Goal: Find specific page/section: Find specific page/section

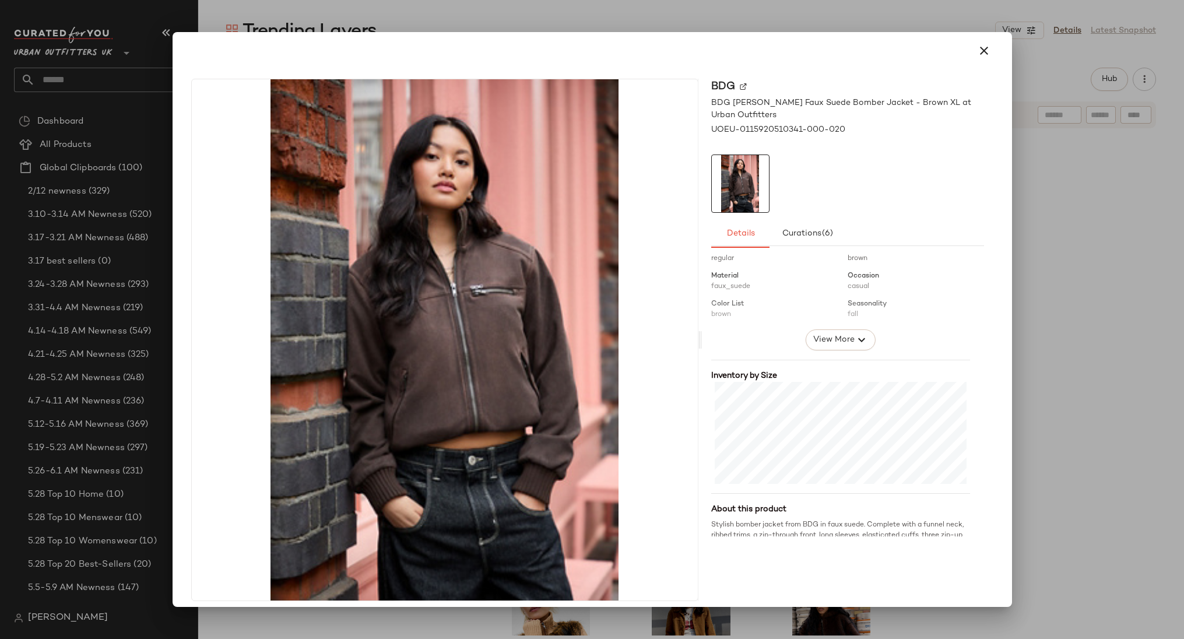
scroll to position [245, 0]
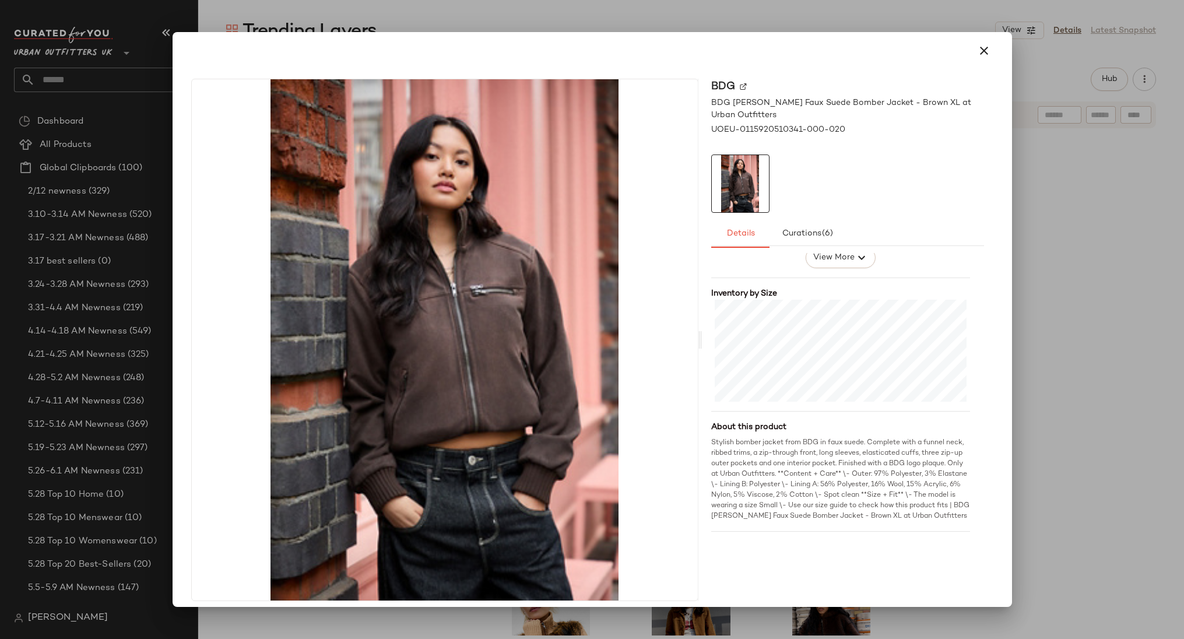
click at [1076, 489] on div at bounding box center [592, 319] width 1184 height 639
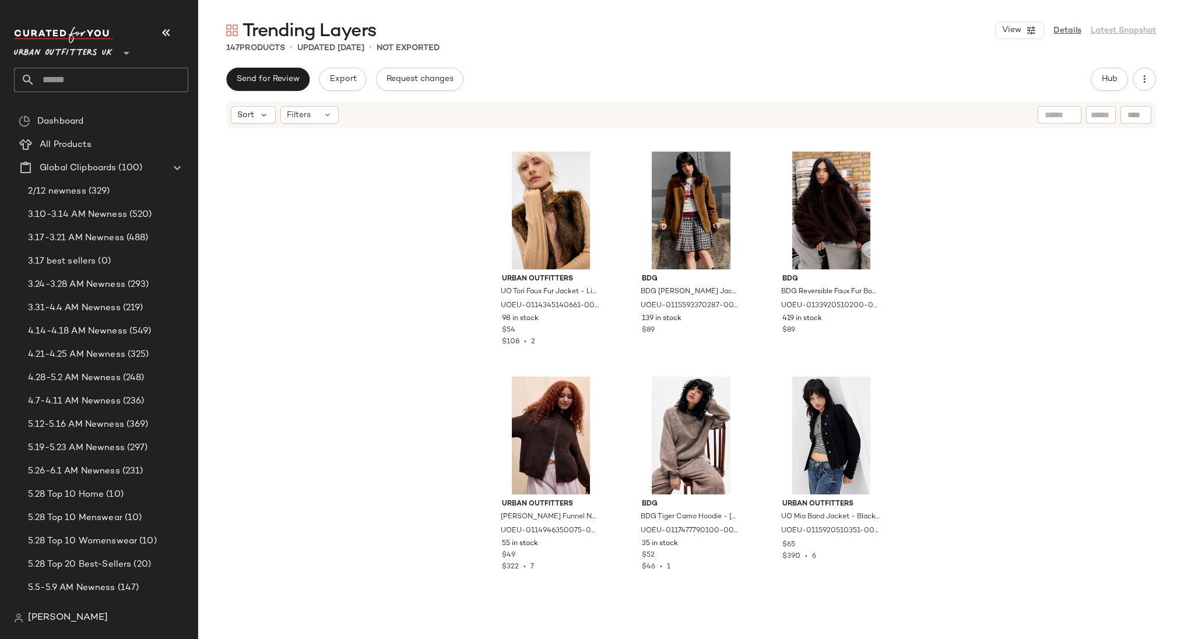
scroll to position [468, 0]
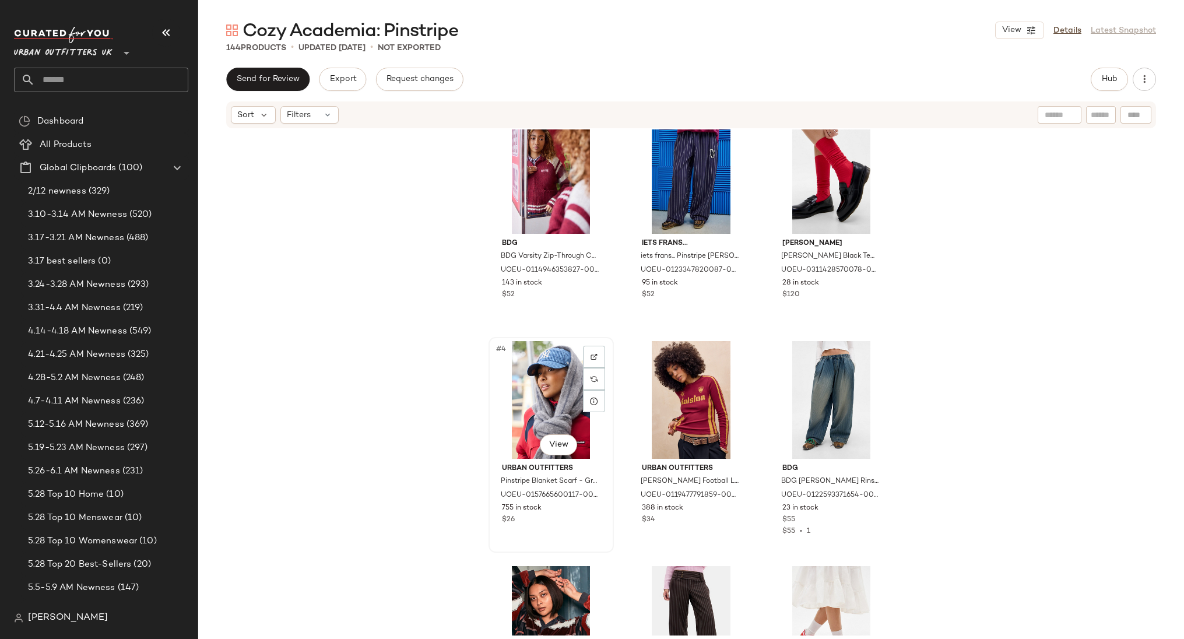
scroll to position [21, 0]
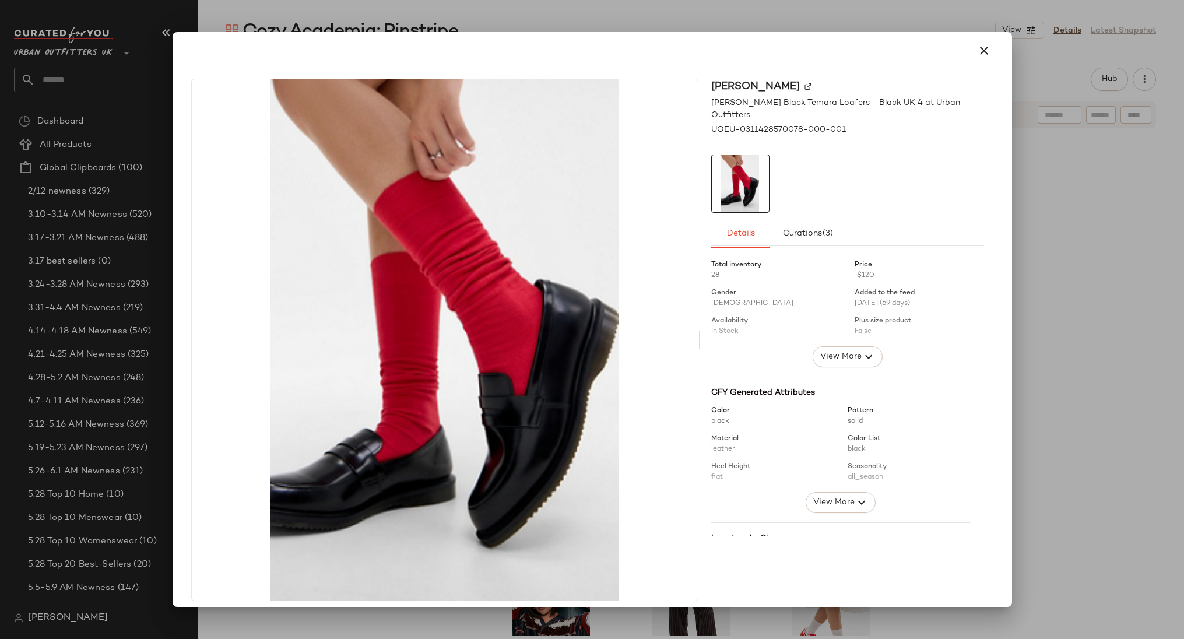
click at [1053, 236] on div at bounding box center [592, 319] width 1184 height 639
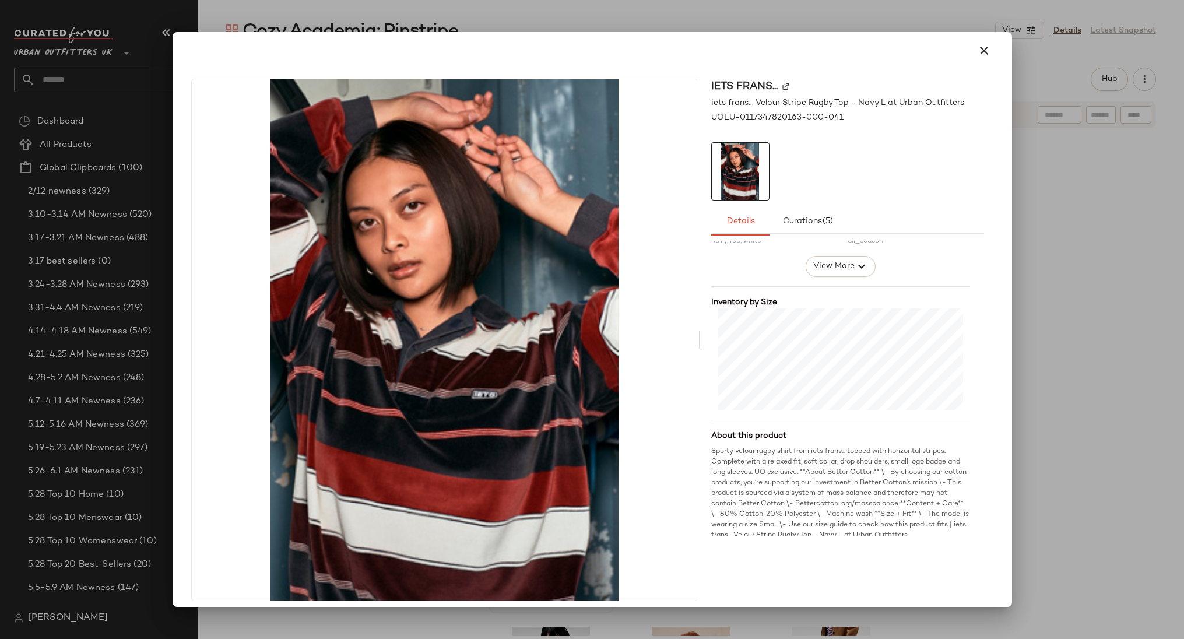
scroll to position [238, 0]
click at [1017, 410] on div at bounding box center [592, 319] width 1184 height 639
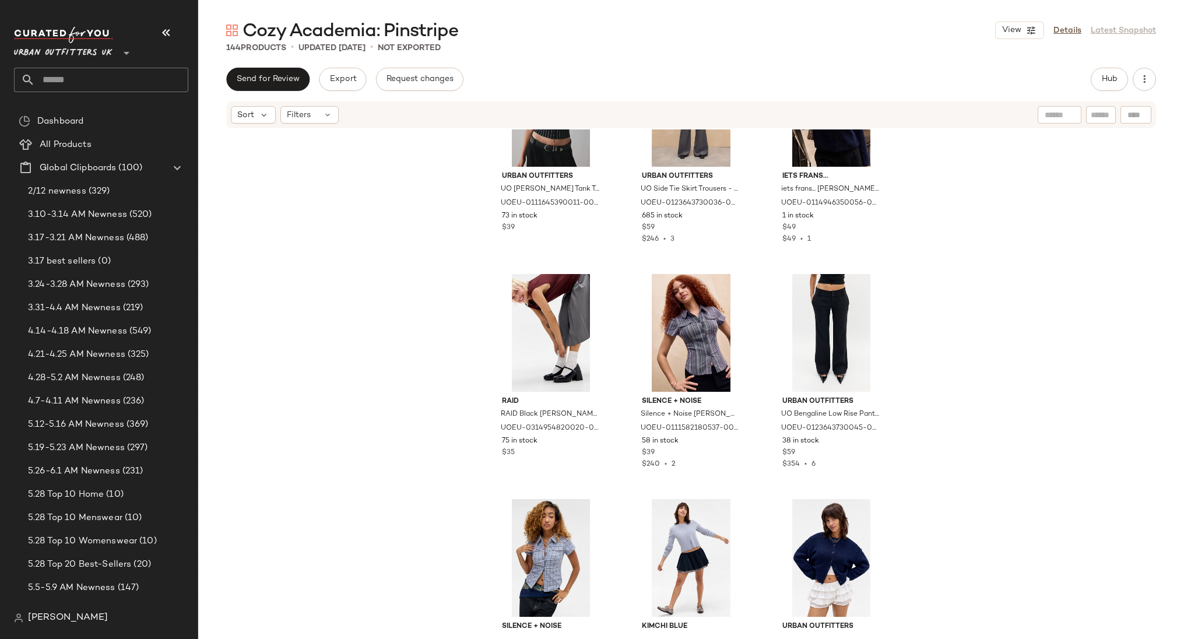
scroll to position [2800, 0]
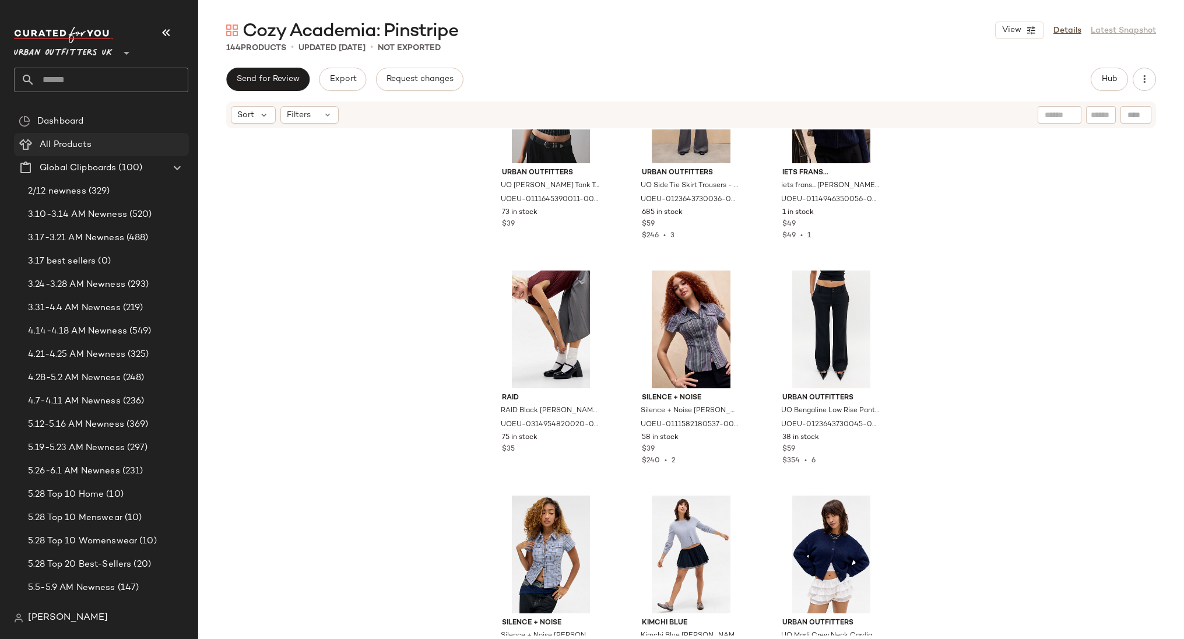
click at [64, 136] on Products "All Products" at bounding box center [101, 144] width 175 height 23
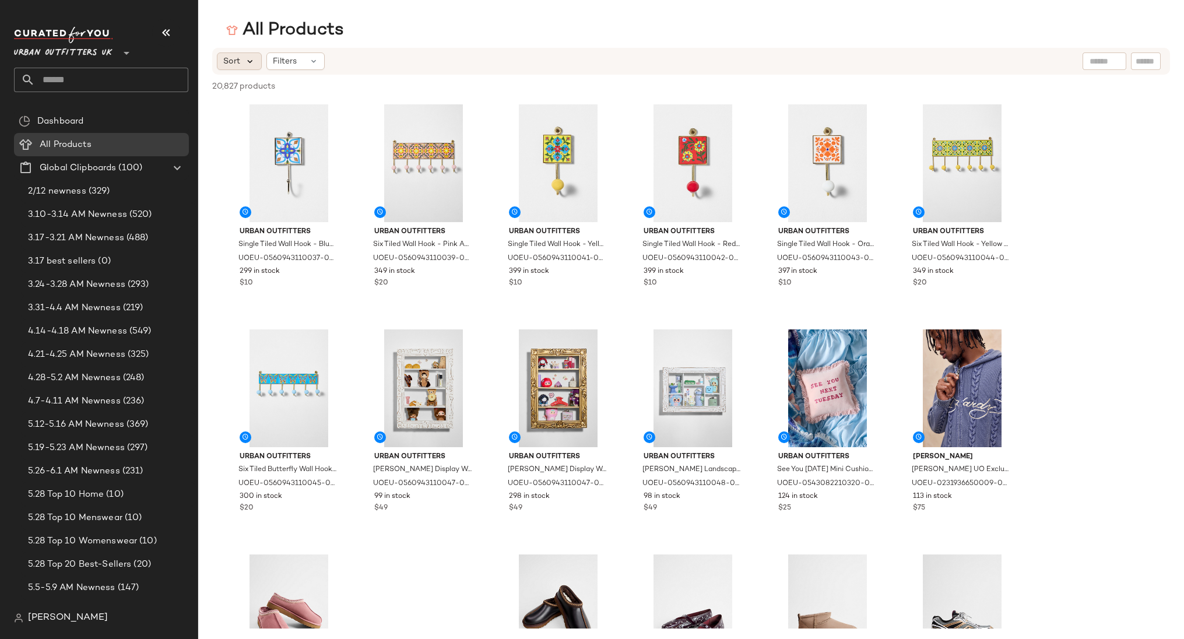
click at [245, 58] on icon at bounding box center [250, 61] width 10 height 10
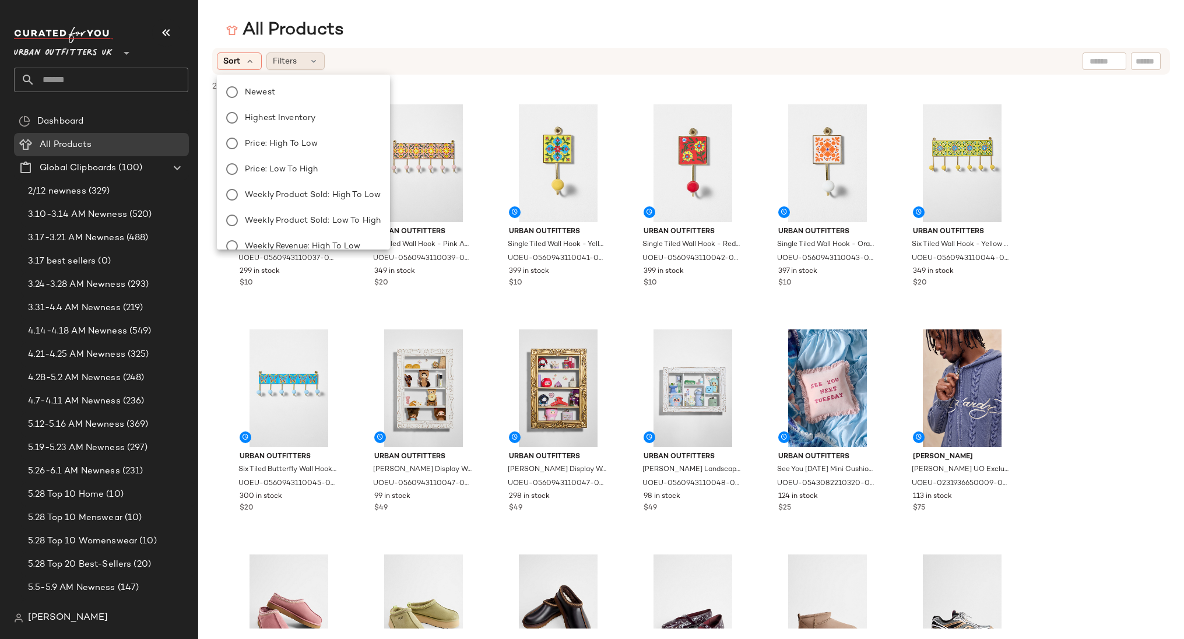
click at [290, 60] on span "Filters" at bounding box center [285, 61] width 24 height 12
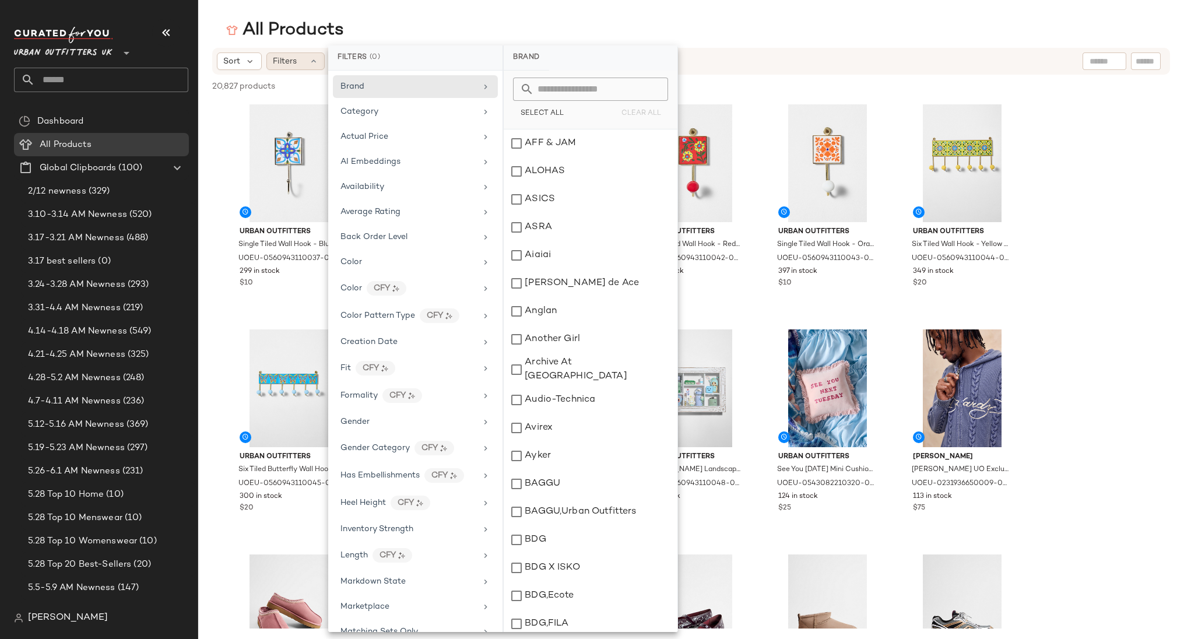
click at [290, 60] on span "Filters" at bounding box center [285, 61] width 24 height 12
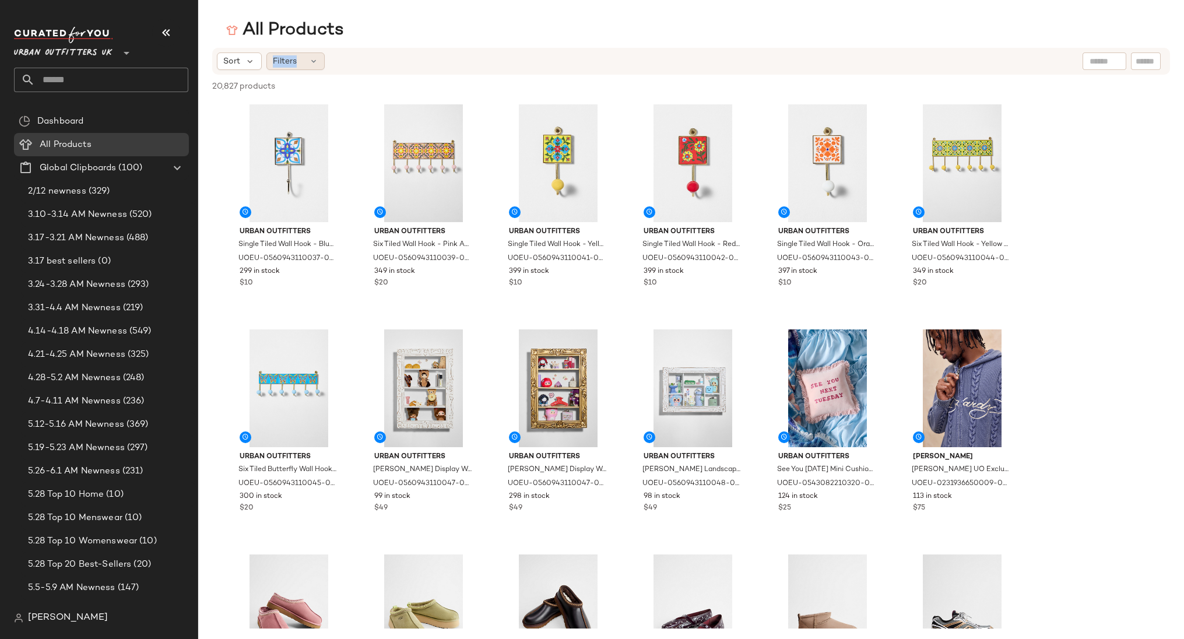
click at [309, 59] on icon at bounding box center [313, 61] width 9 height 9
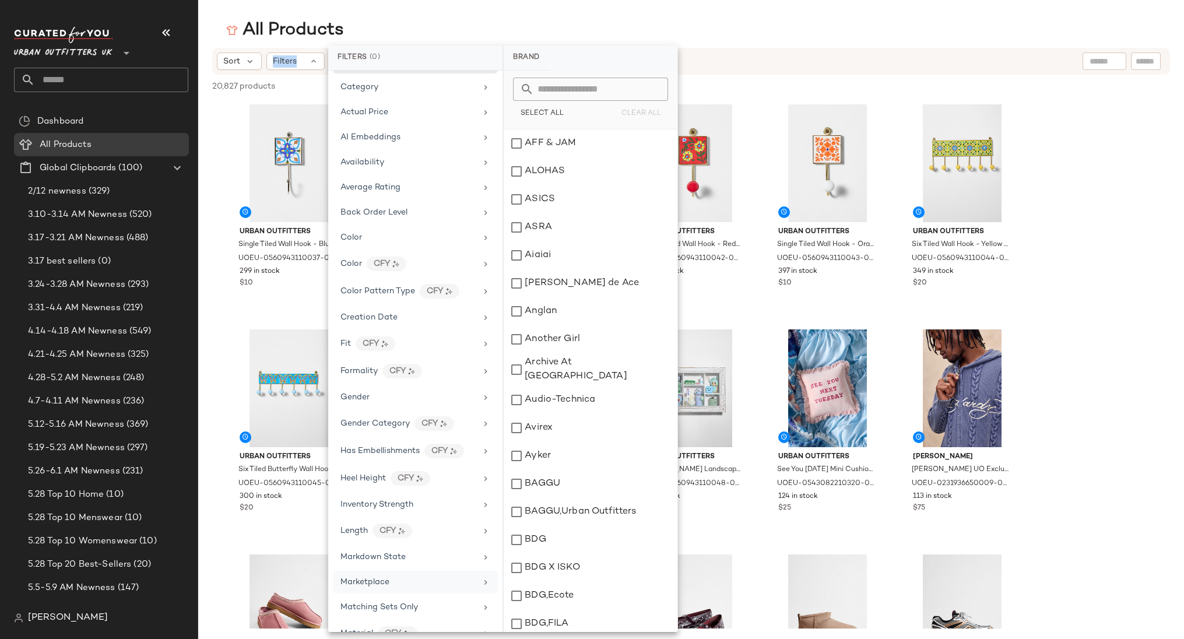
scroll to position [23, 0]
click at [399, 288] on span "Color Pattern Type" at bounding box center [377, 292] width 75 height 9
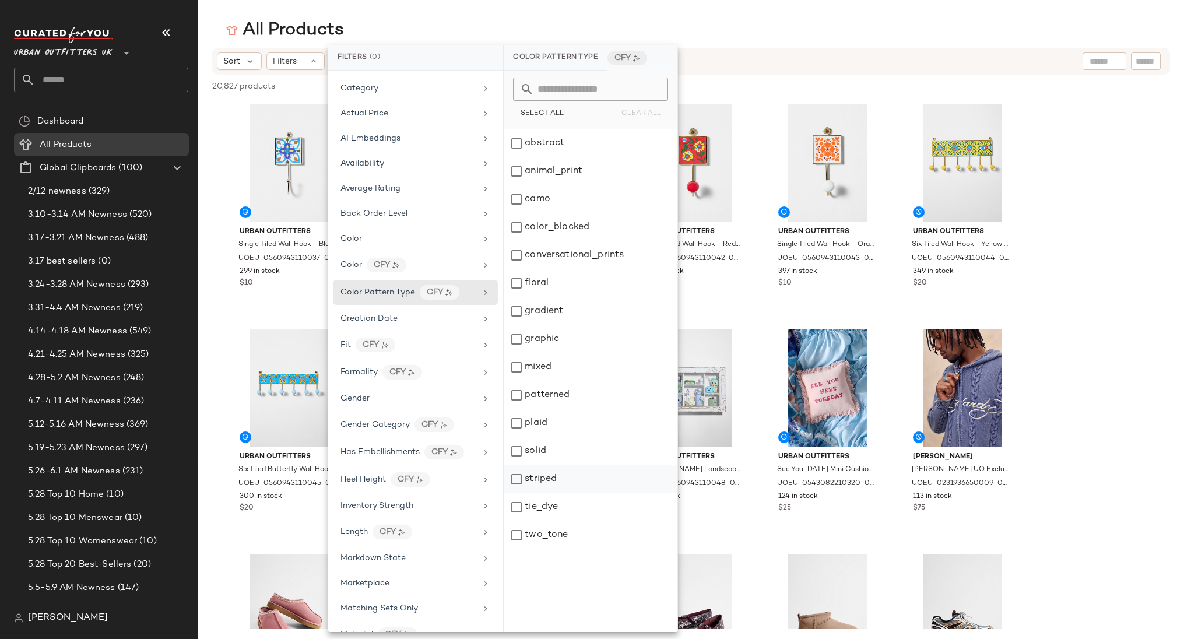
click at [560, 471] on div "striped" at bounding box center [591, 479] width 174 height 28
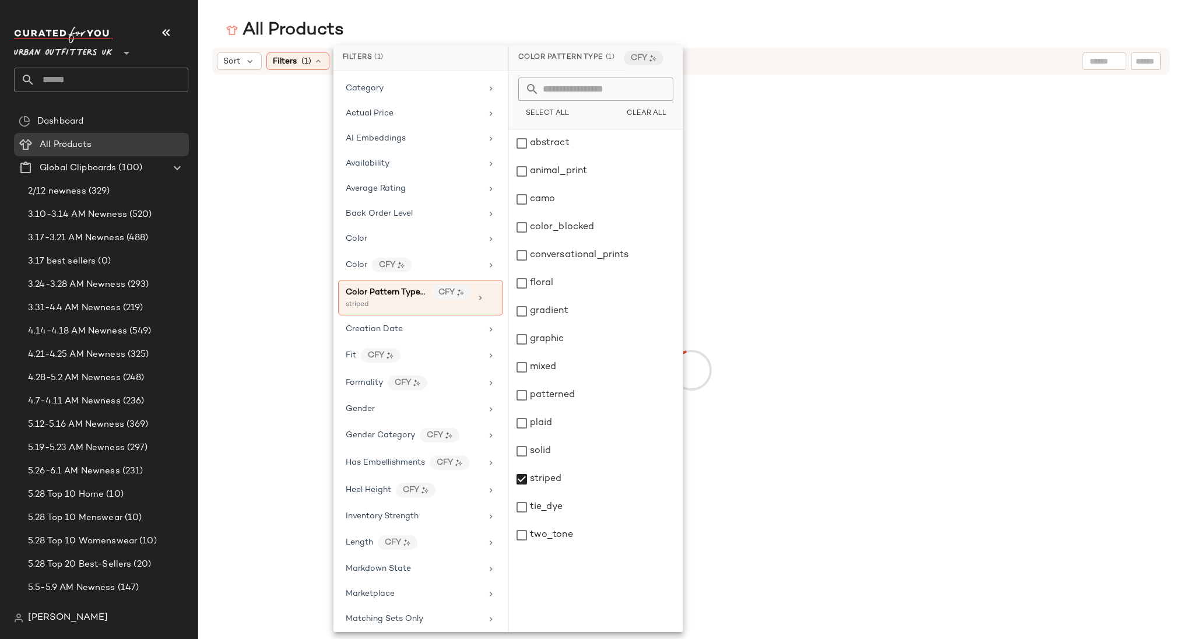
click at [744, 25] on div "All Products" at bounding box center [691, 30] width 986 height 23
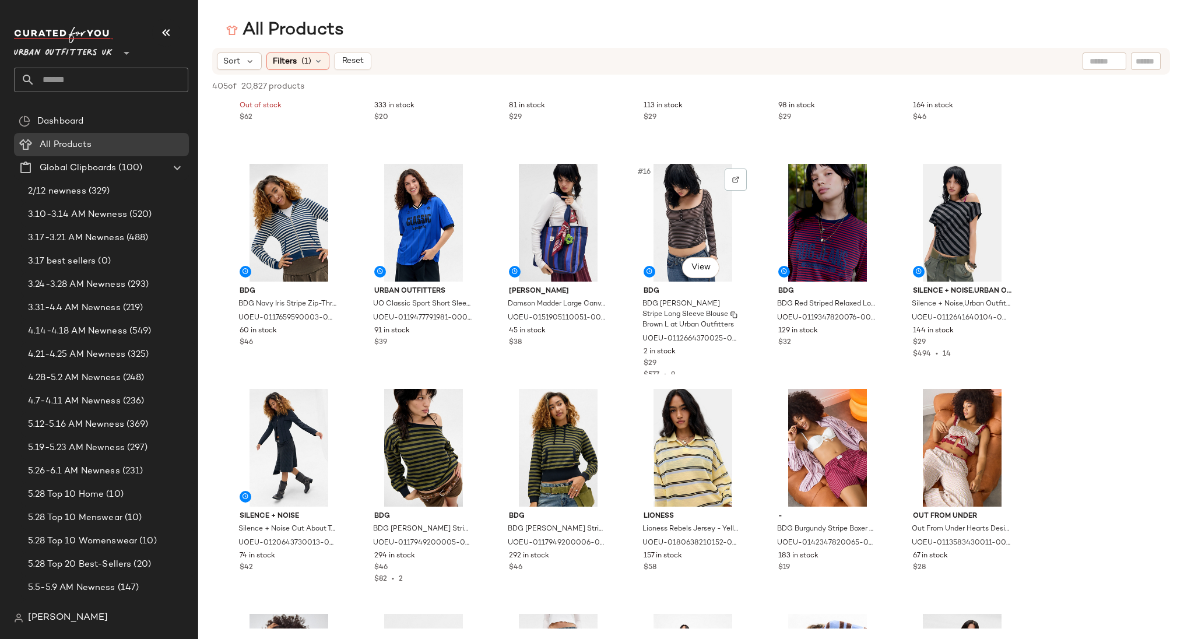
scroll to position [0, 0]
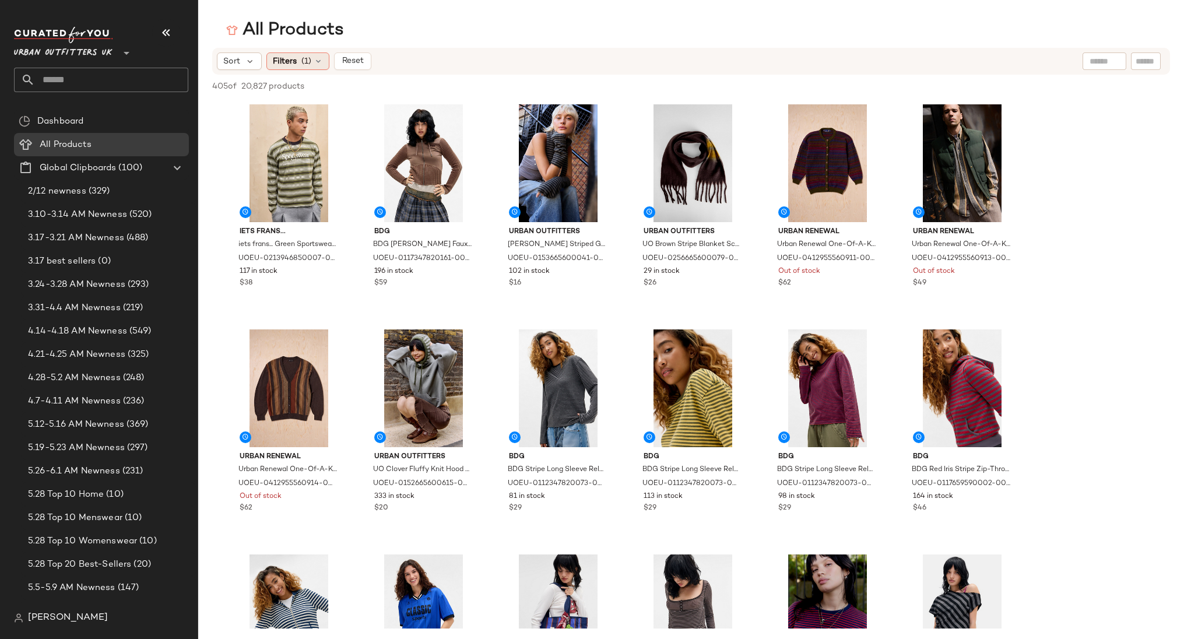
click at [312, 66] on div "Filters (1)" at bounding box center [297, 60] width 63 height 17
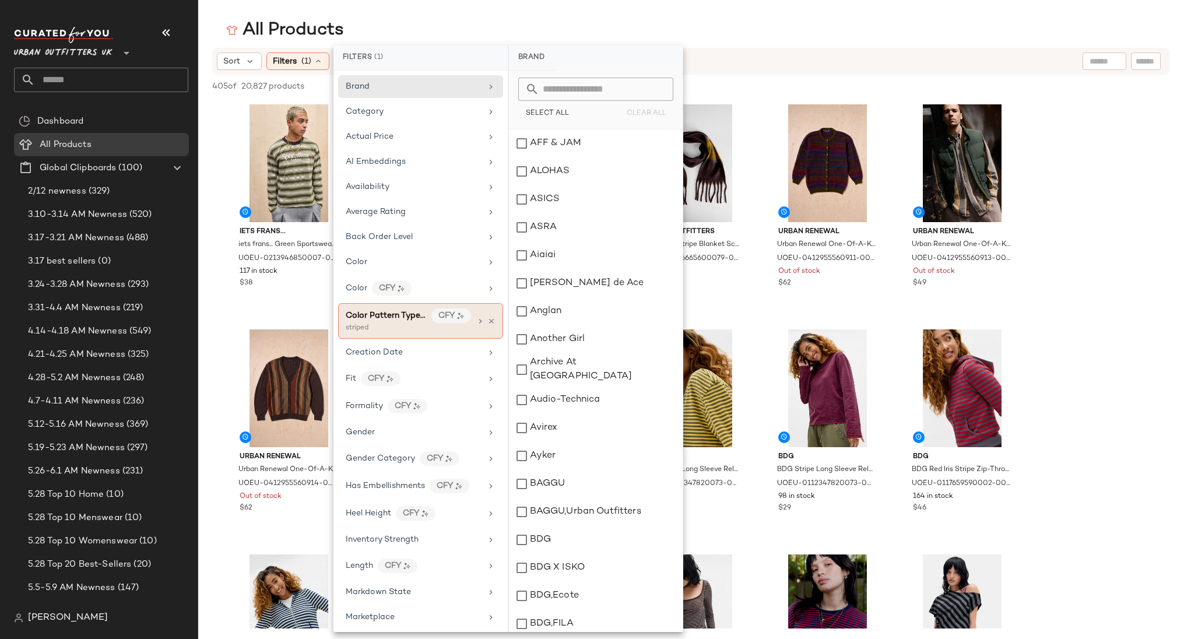
click at [475, 311] on div "Color Pattern Type (1) CFY striped" at bounding box center [420, 321] width 165 height 36
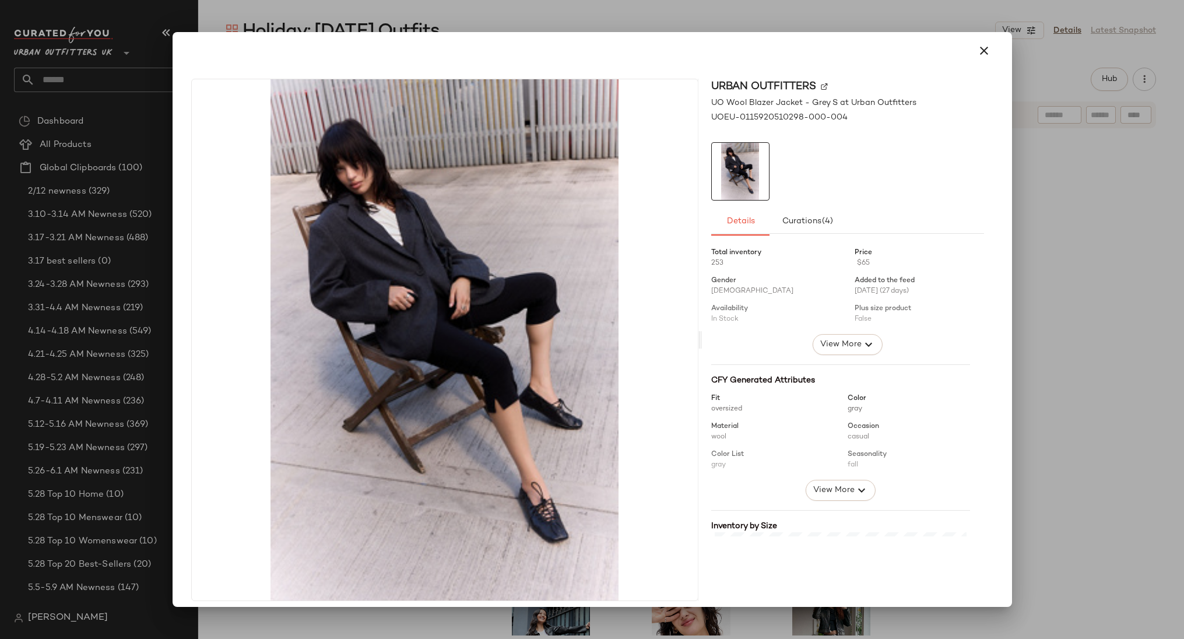
click at [591, 32] on div at bounding box center [592, 50] width 830 height 37
click at [1039, 367] on div at bounding box center [592, 319] width 1184 height 639
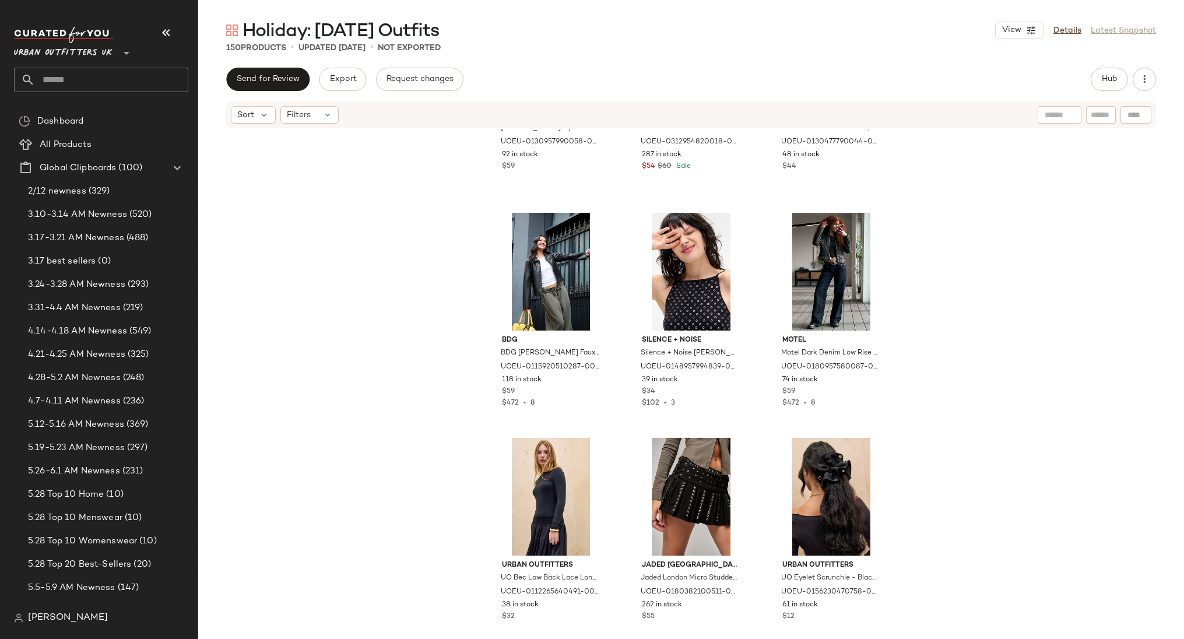
scroll to position [396, 0]
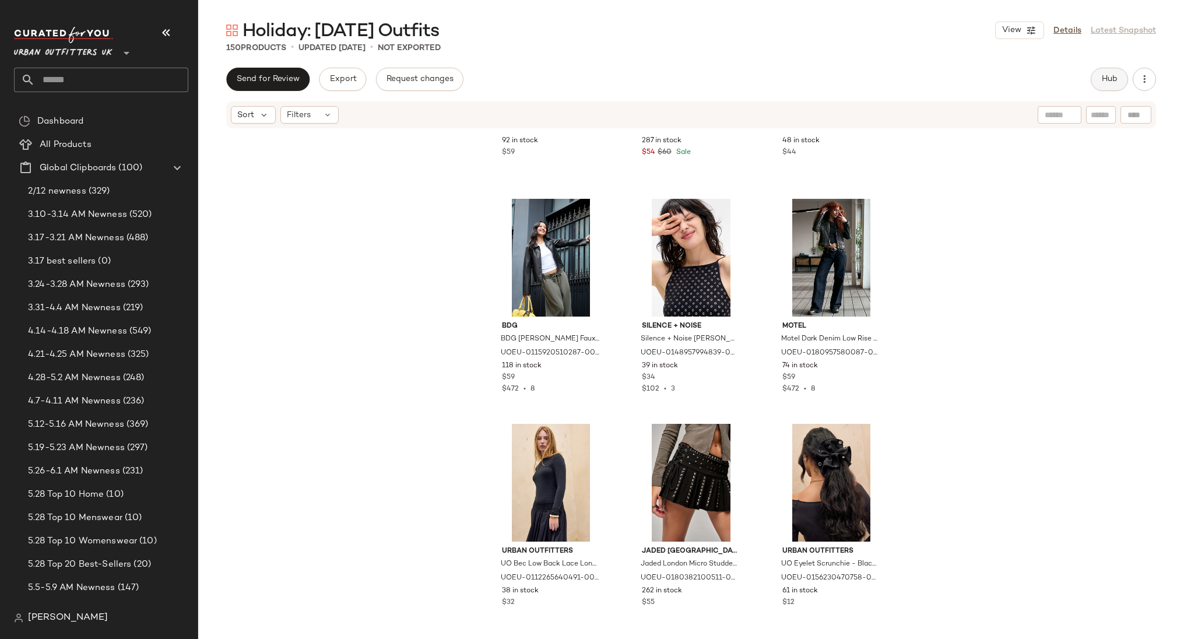
click at [1107, 78] on span "Hub" at bounding box center [1109, 79] width 16 height 9
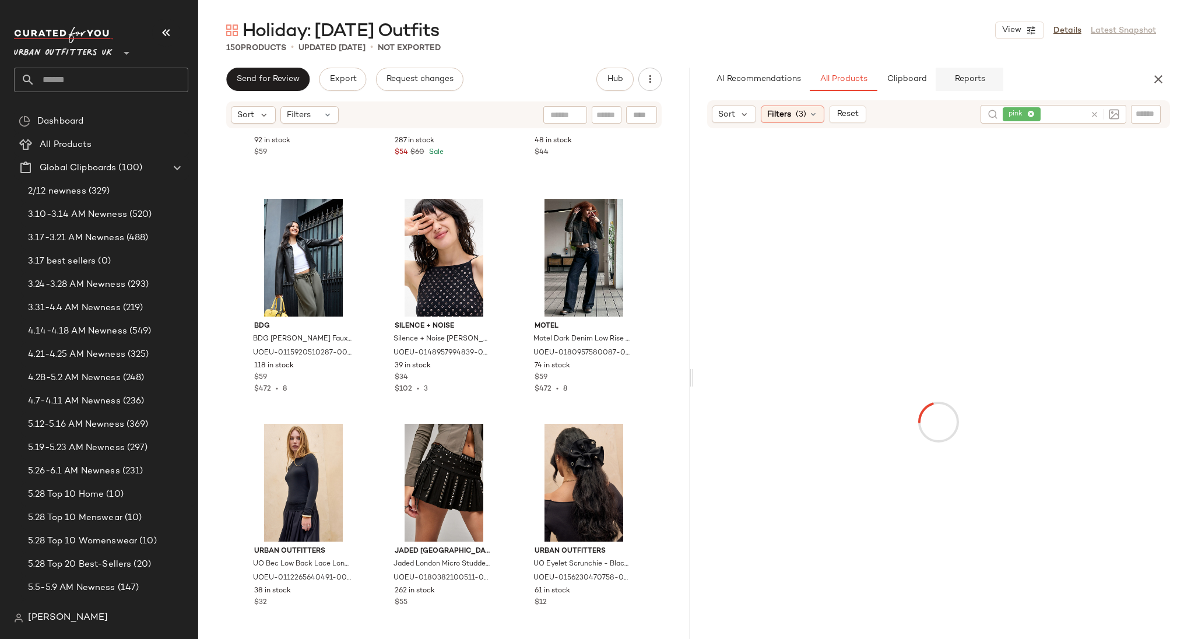
click at [962, 80] on span "Reports" at bounding box center [969, 79] width 31 height 9
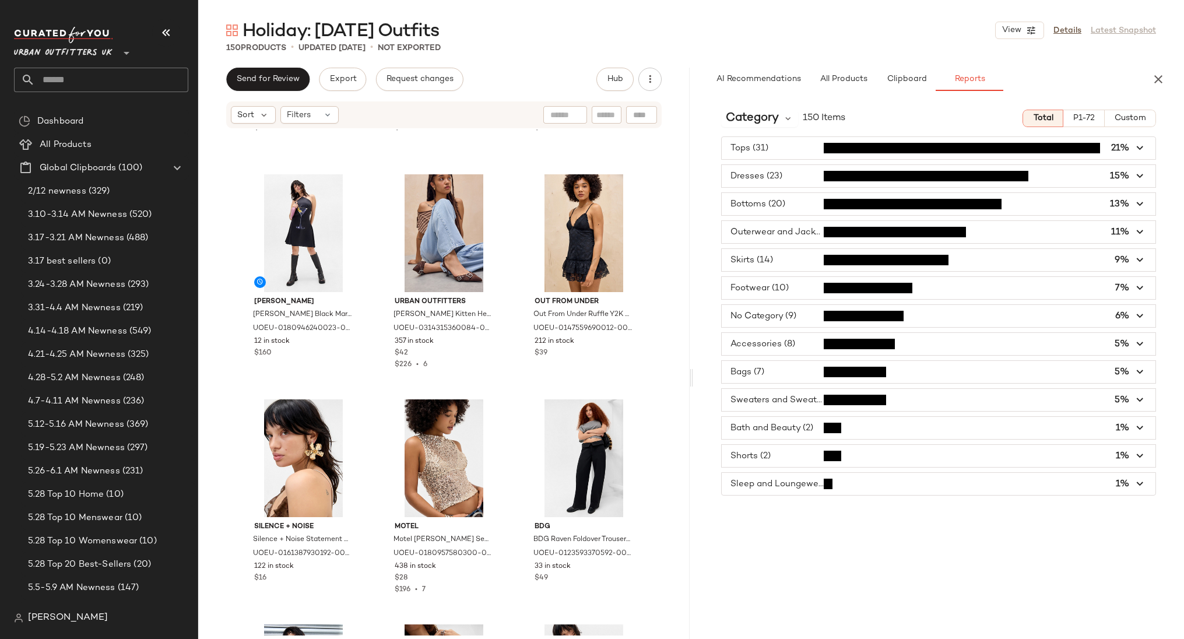
scroll to position [2223, 0]
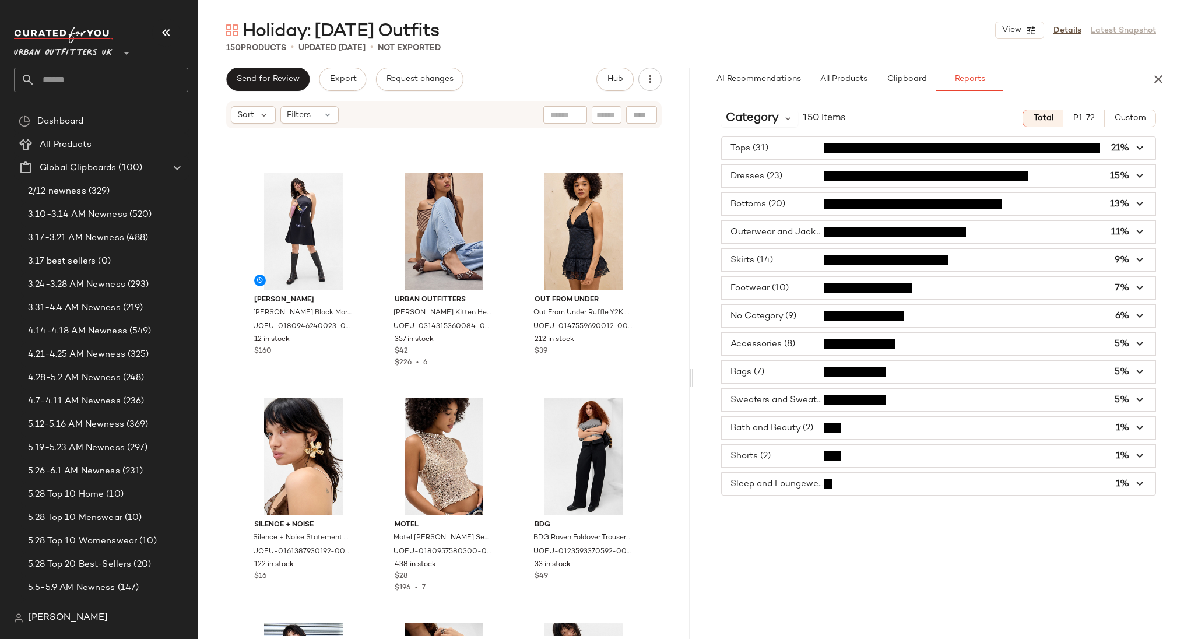
type button "report"
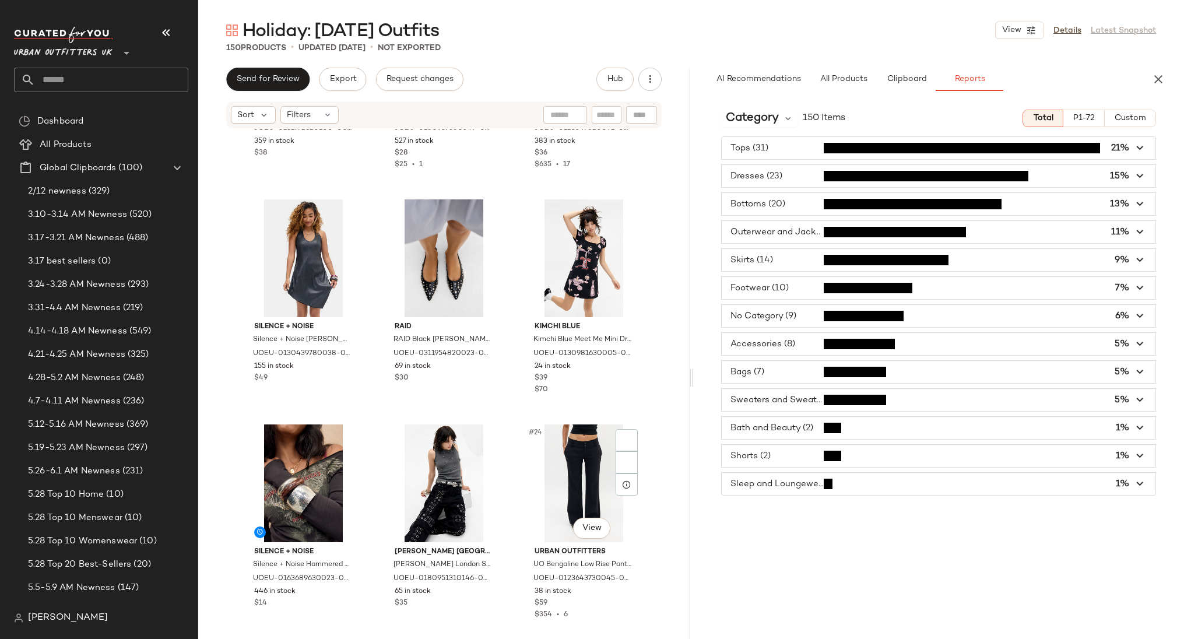
scroll to position [1322, 0]
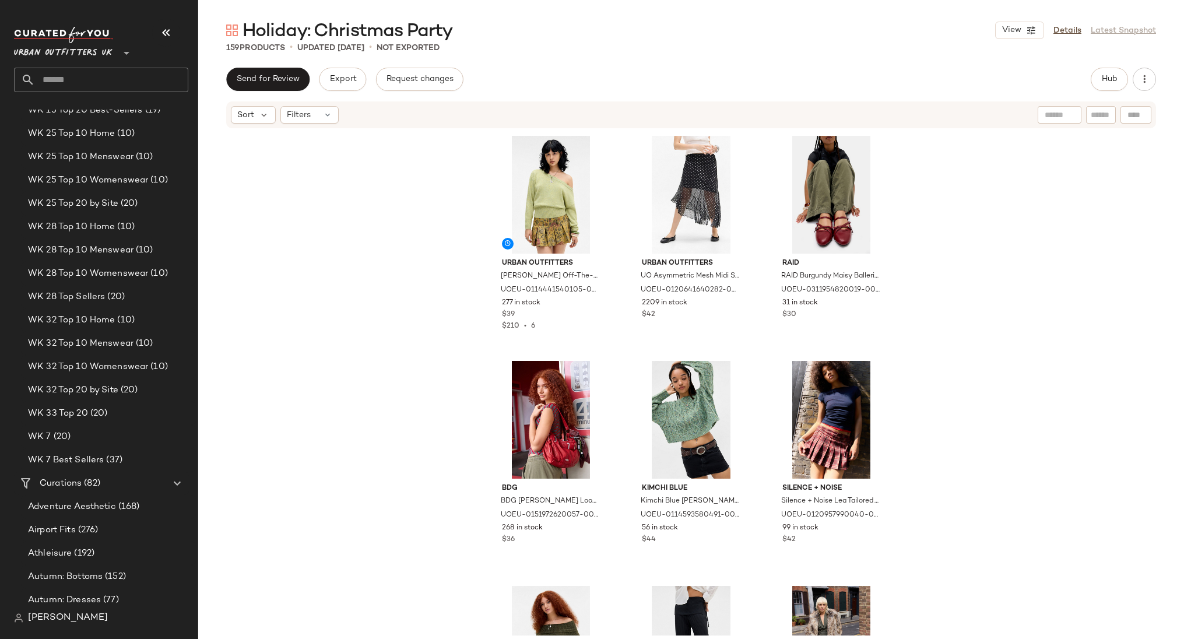
scroll to position [2039, 0]
click at [122, 459] on div "WK 7 Best Sellers (37)" at bounding box center [107, 460] width 167 height 13
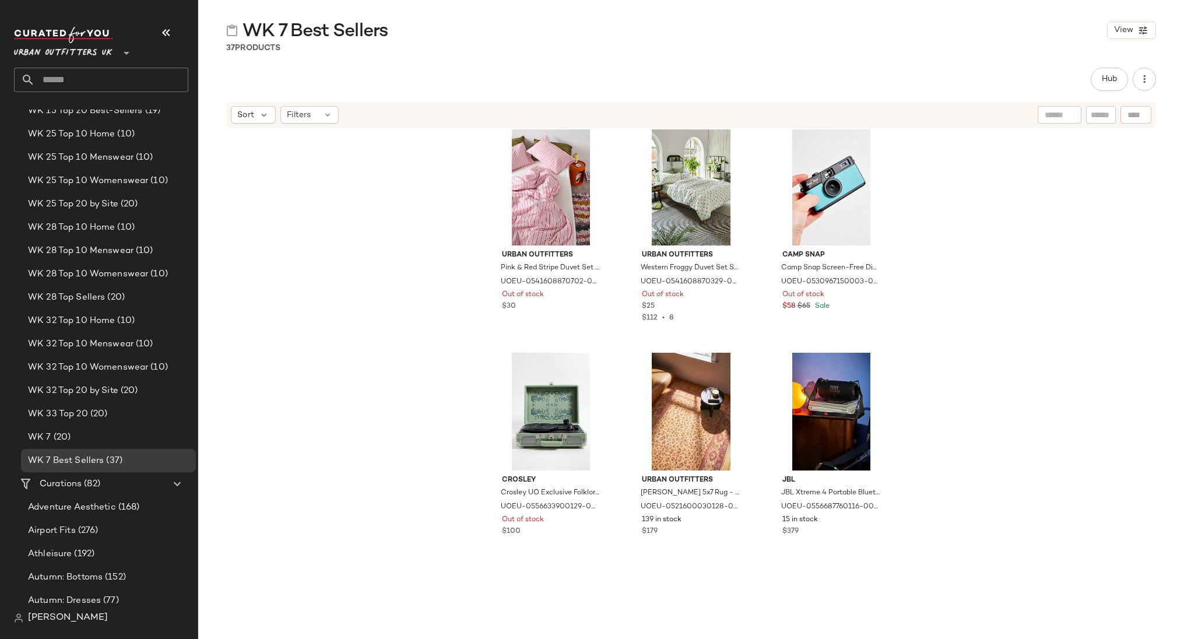
scroll to position [2421, 0]
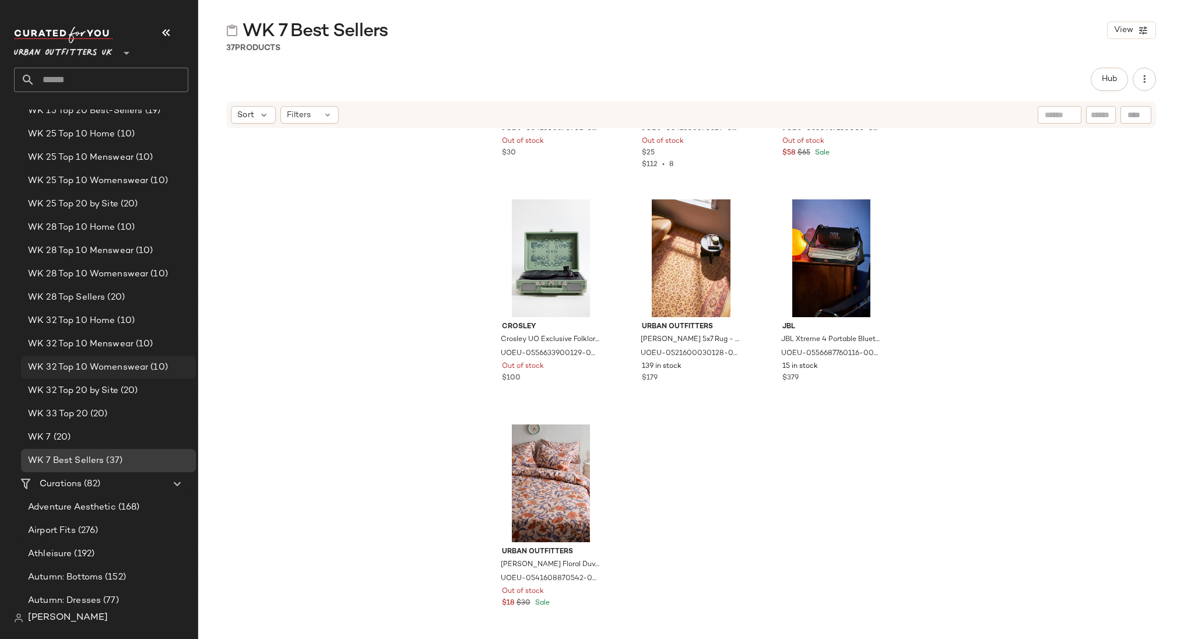
click at [143, 374] on div "WK 32 Top 10 Womenswear (10)" at bounding box center [108, 367] width 175 height 23
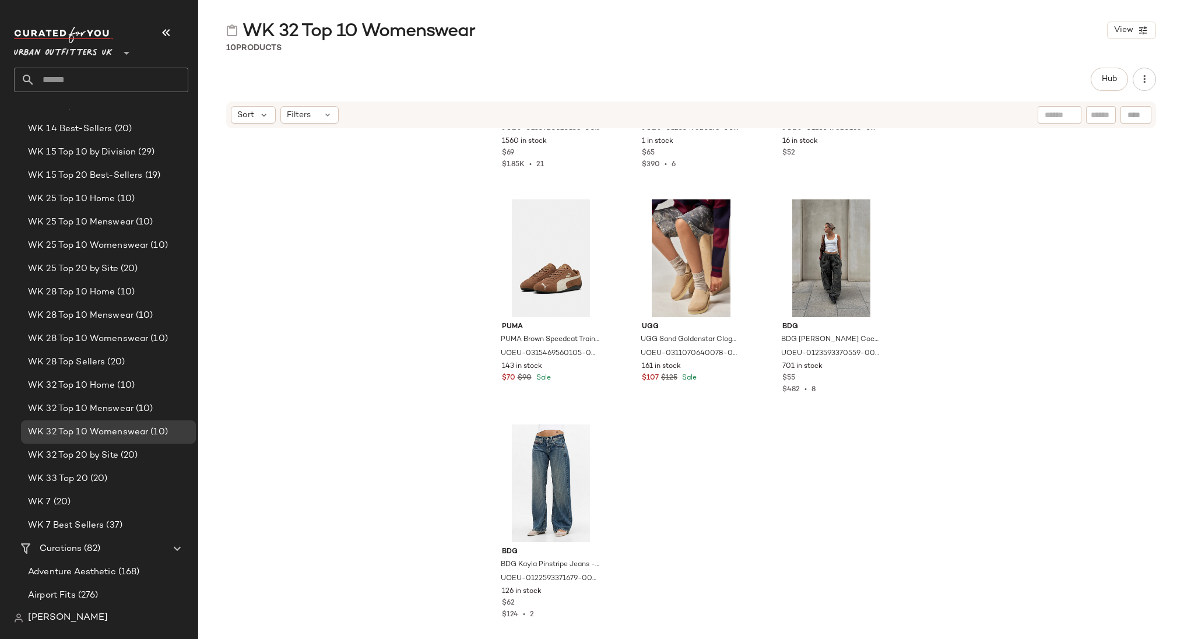
scroll to position [1822, 0]
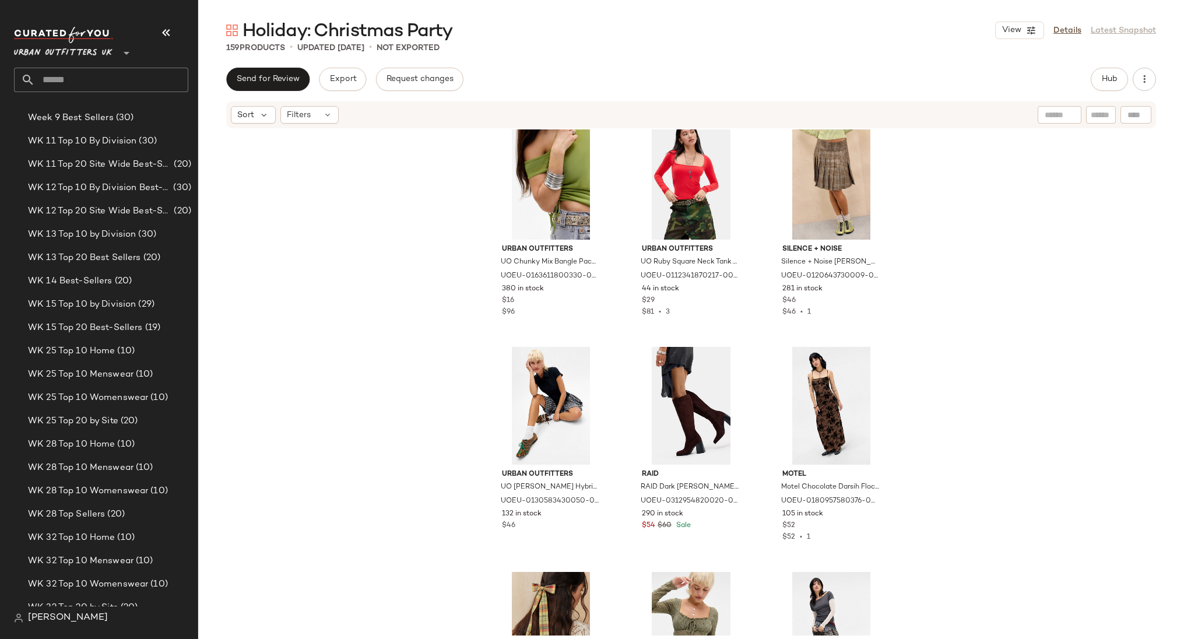
scroll to position [2500, 0]
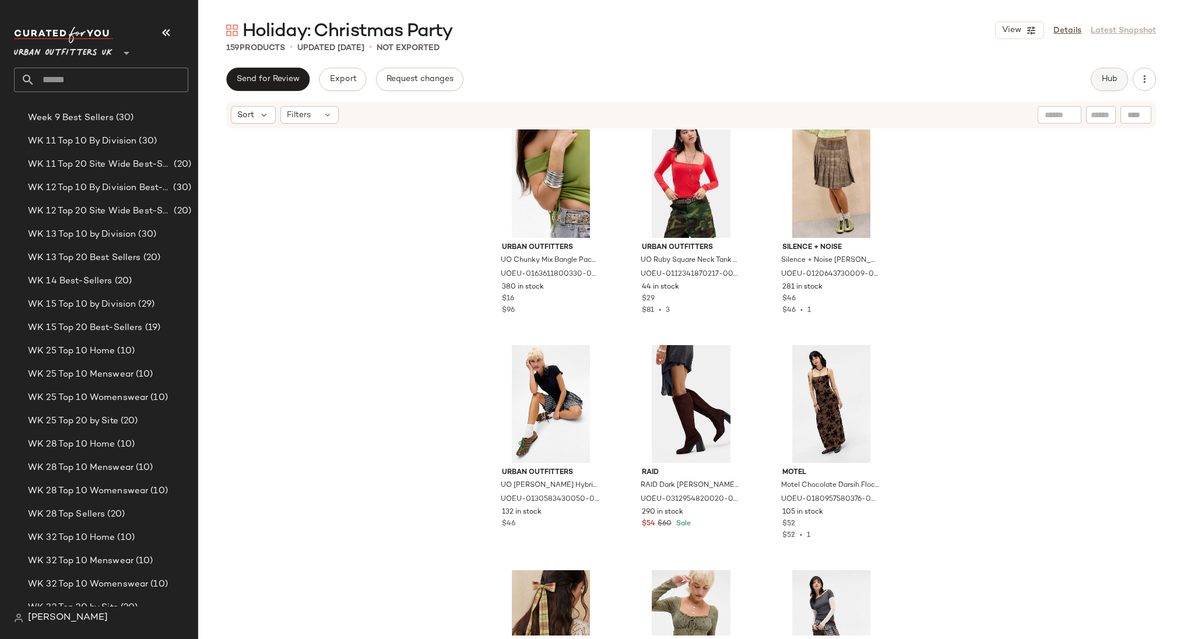
click at [1101, 83] on span "Hub" at bounding box center [1109, 79] width 16 height 9
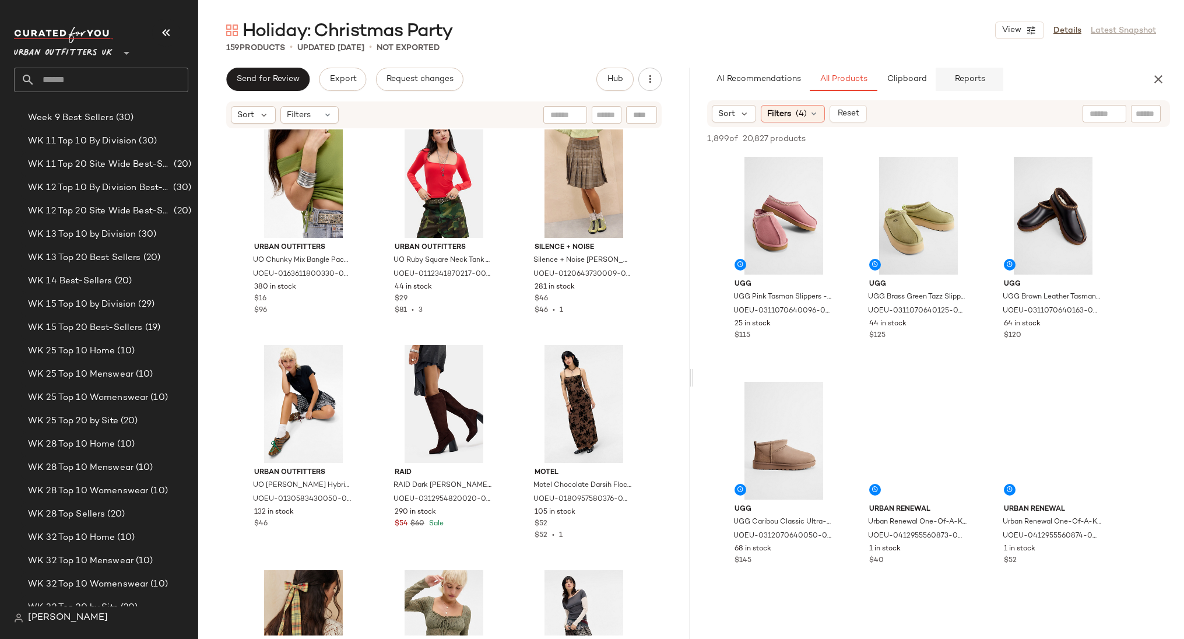
click at [973, 76] on span "Reports" at bounding box center [969, 79] width 31 height 9
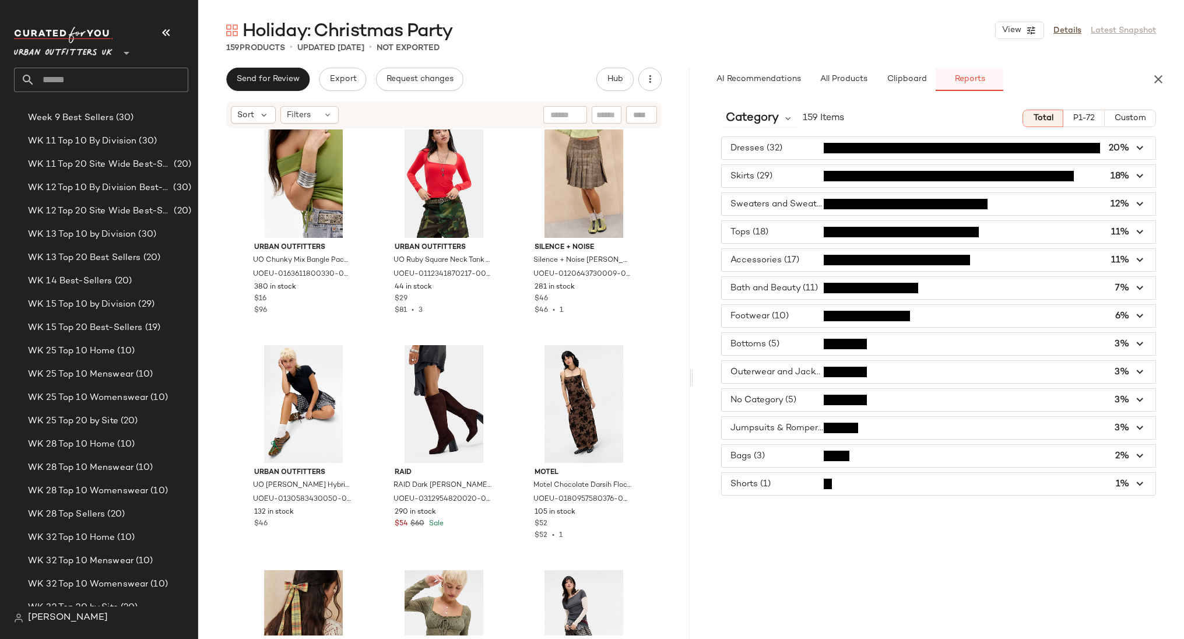
type button "report"
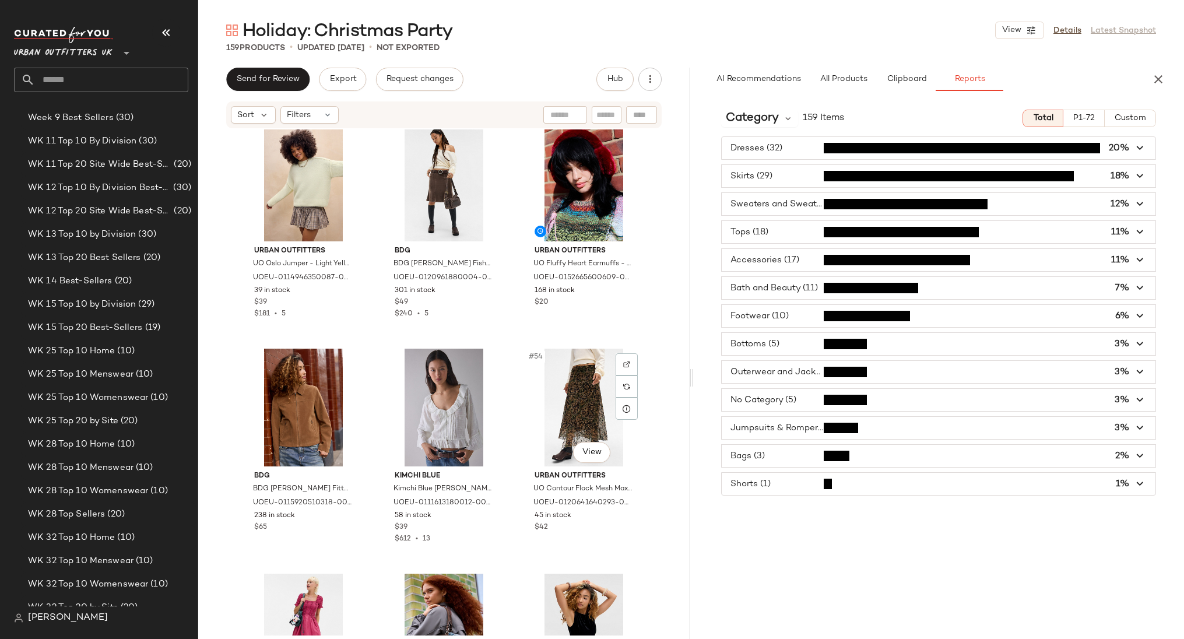
scroll to position [3665, 0]
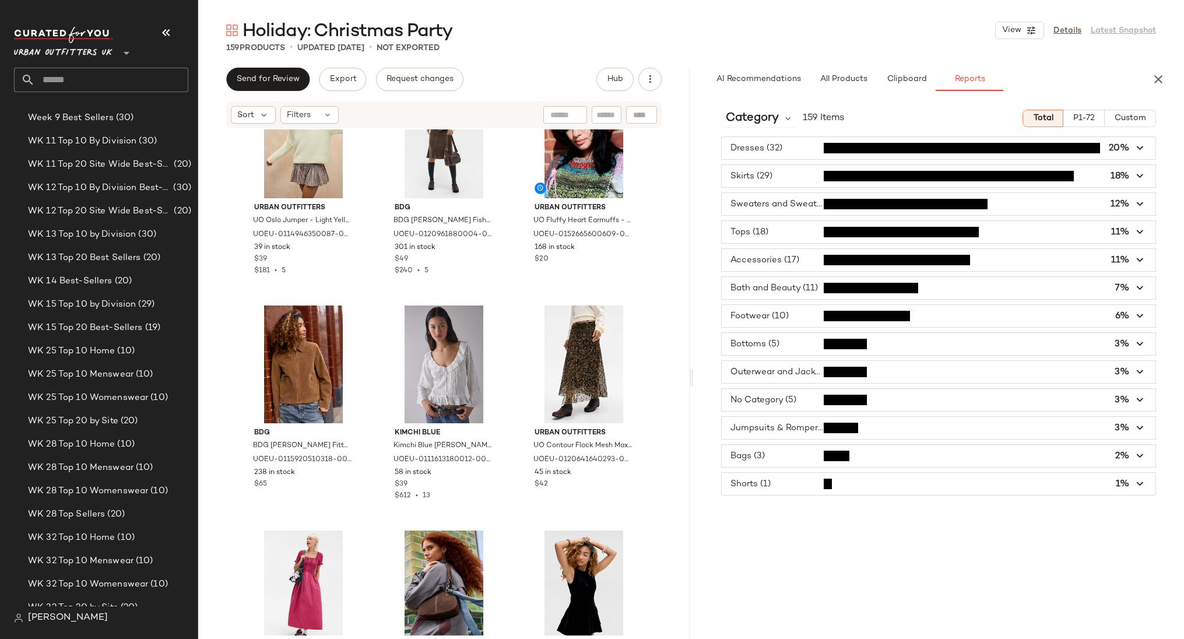
click at [965, 152] on span "button" at bounding box center [939, 148] width 434 height 22
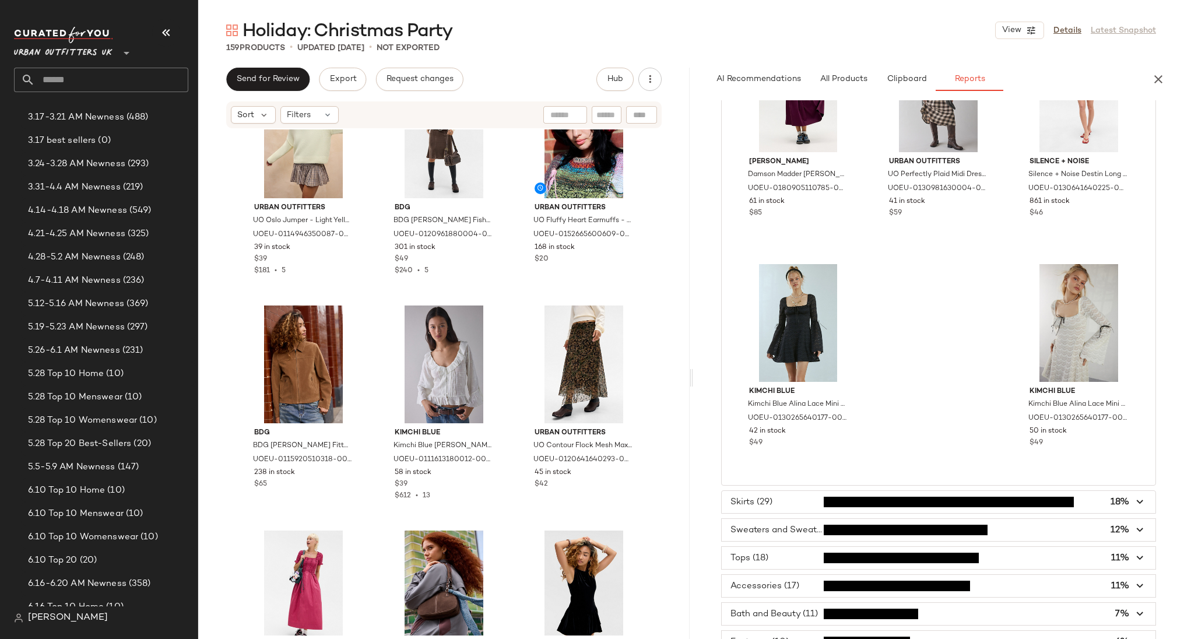
scroll to position [0, 0]
click at [95, 138] on div "All Products" at bounding box center [110, 144] width 148 height 13
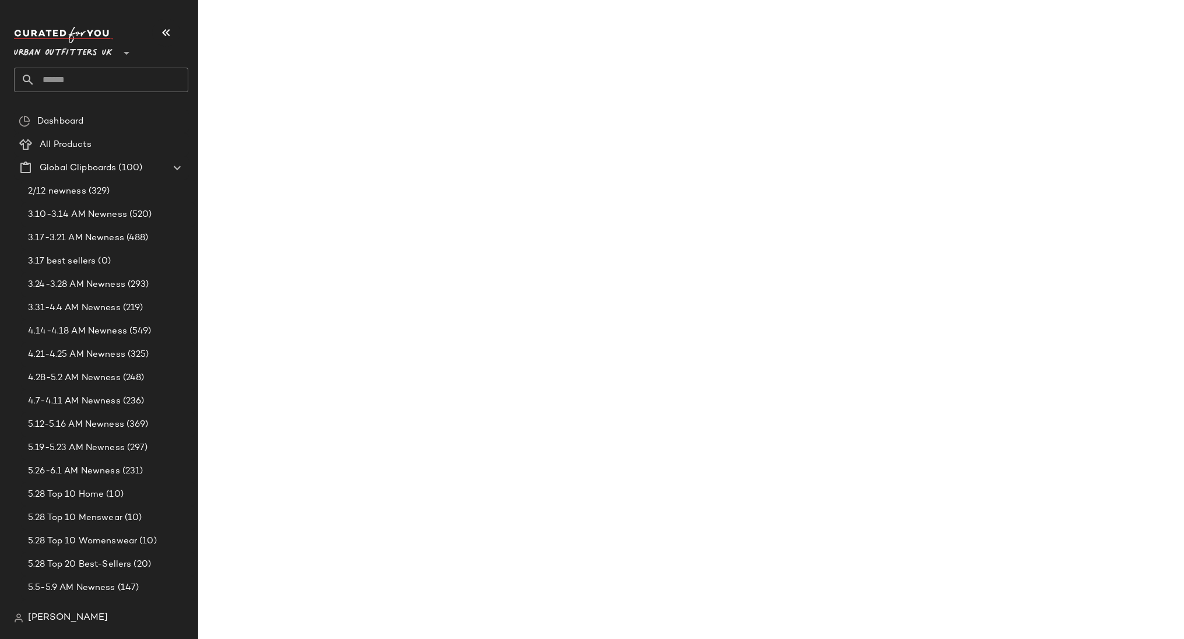
scroll to position [3119, 0]
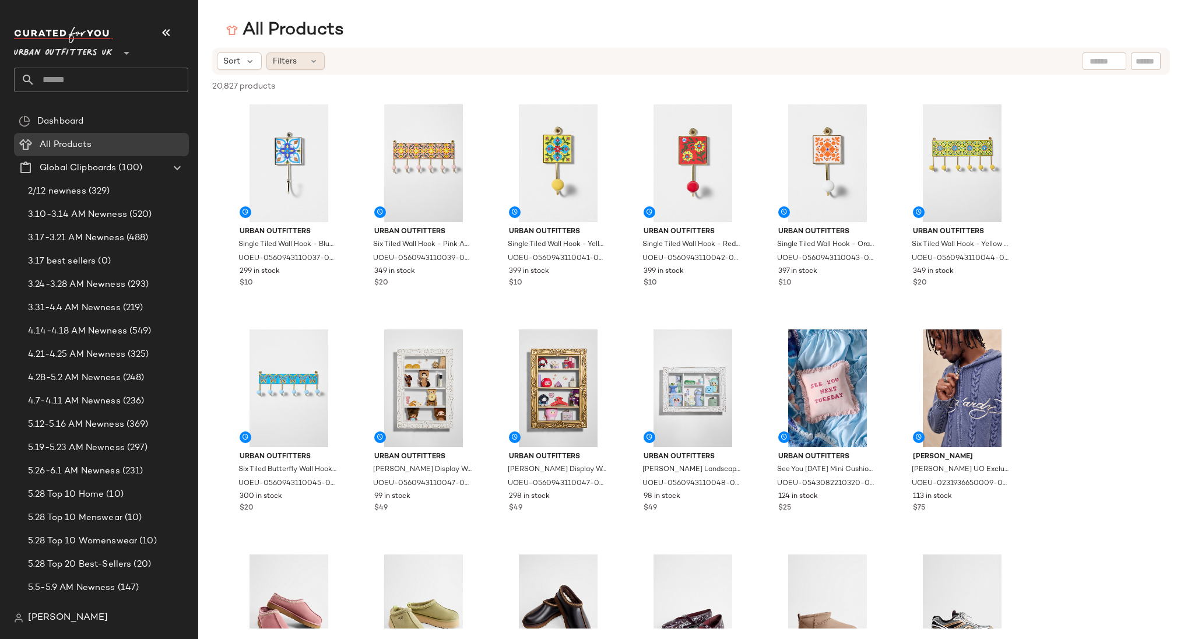
click at [317, 63] on icon at bounding box center [313, 61] width 9 height 9
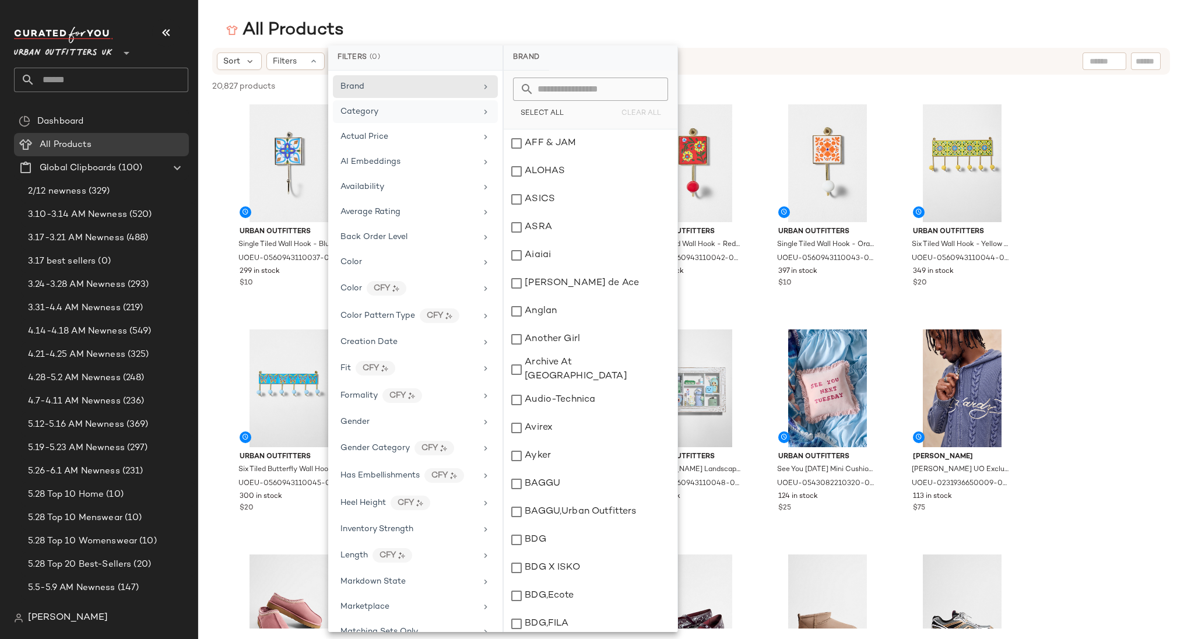
click at [353, 116] on div "Category" at bounding box center [359, 112] width 38 height 12
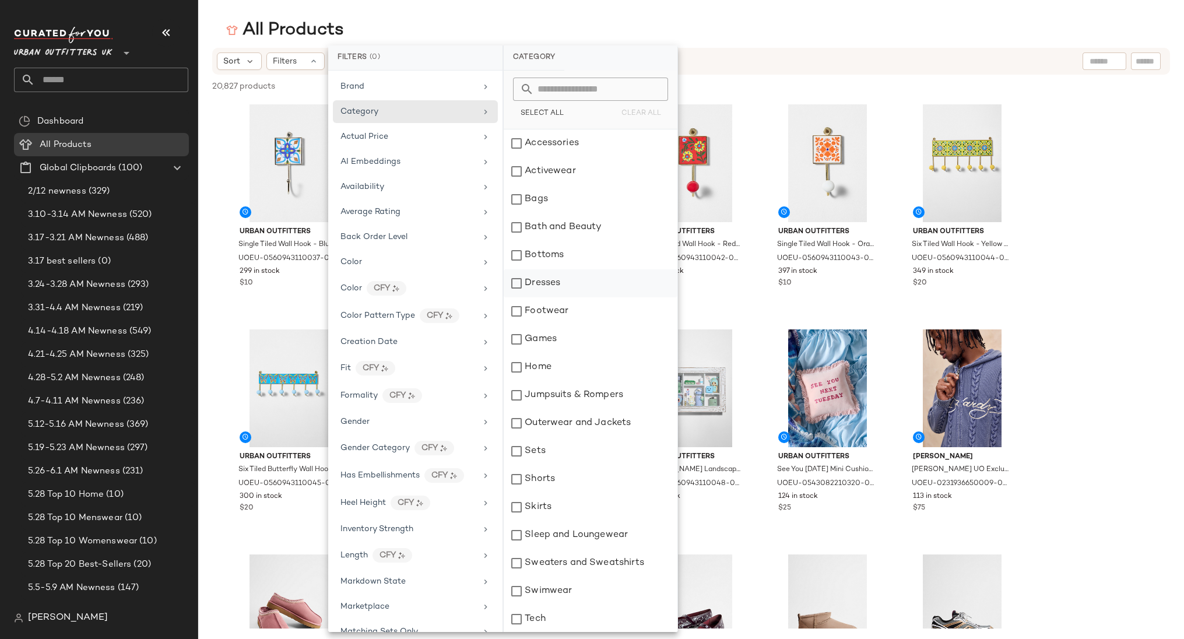
click at [550, 289] on div "Dresses" at bounding box center [591, 283] width 174 height 28
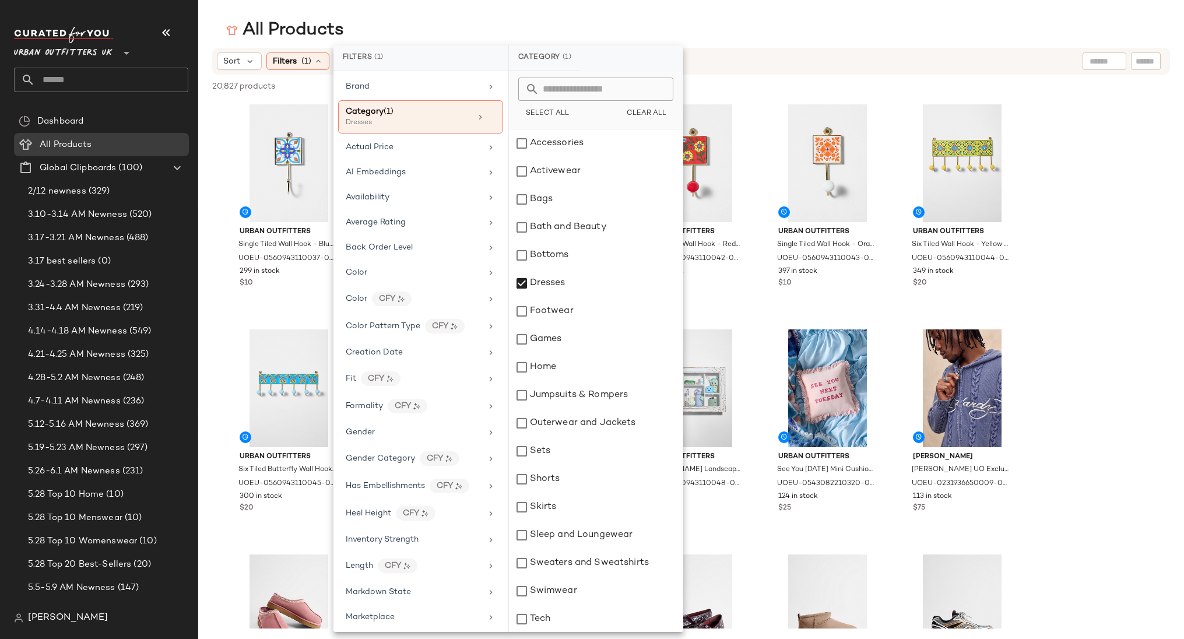
click at [606, 26] on div "All Products" at bounding box center [691, 30] width 986 height 23
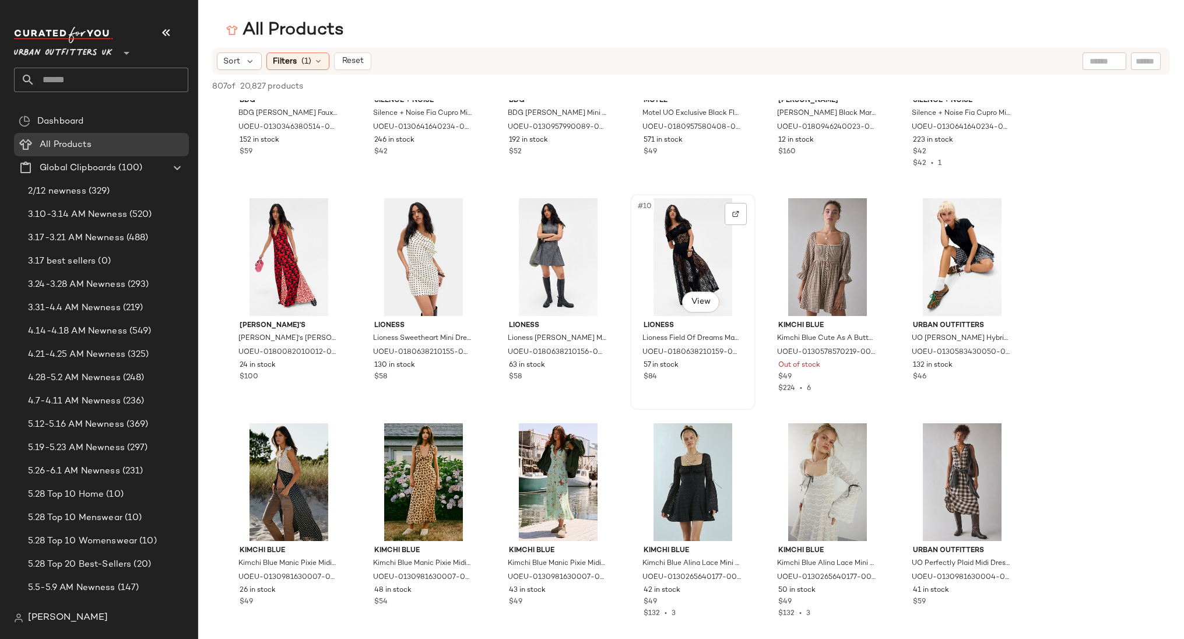
scroll to position [145, 0]
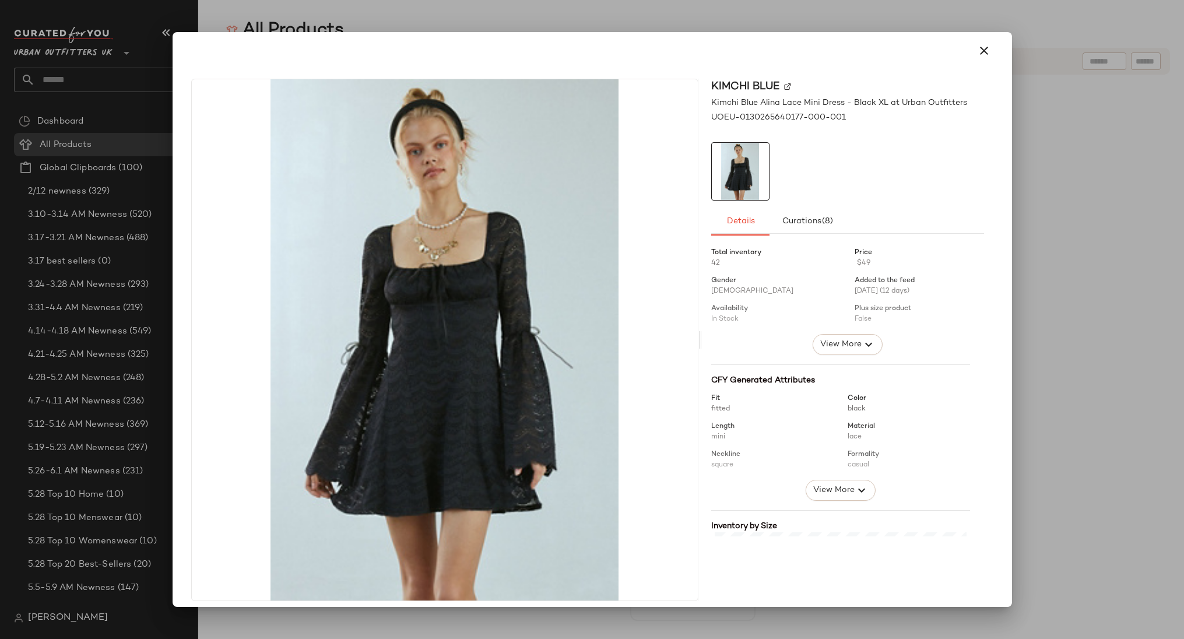
click at [687, 619] on div at bounding box center [592, 319] width 1184 height 639
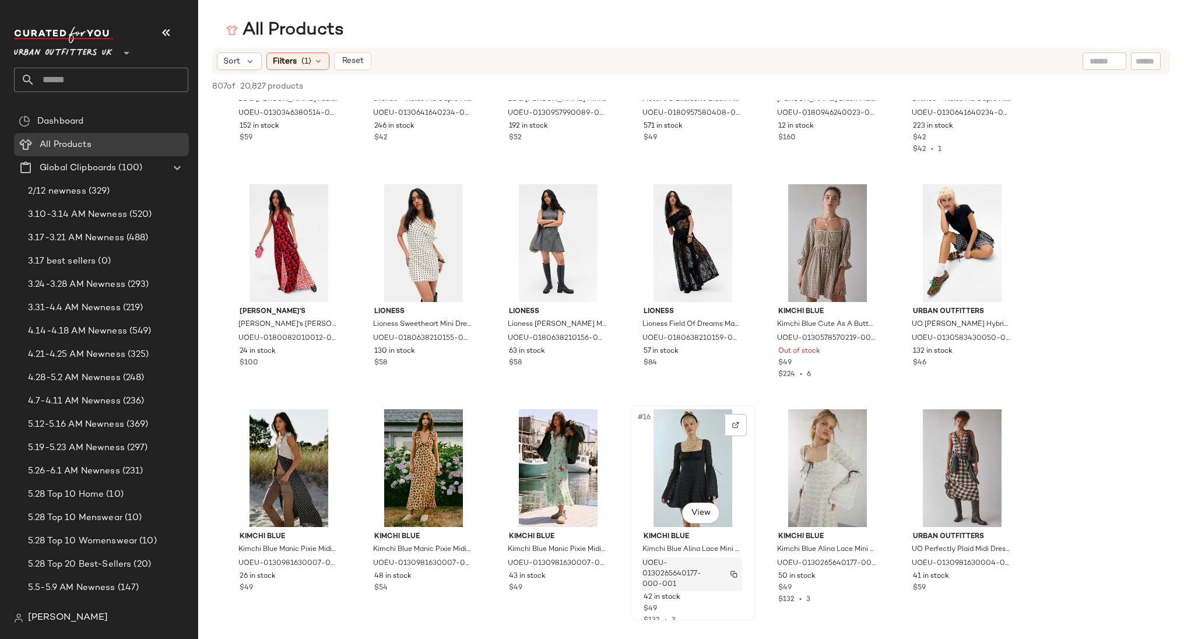
click at [732, 571] on img "button" at bounding box center [733, 574] width 7 height 7
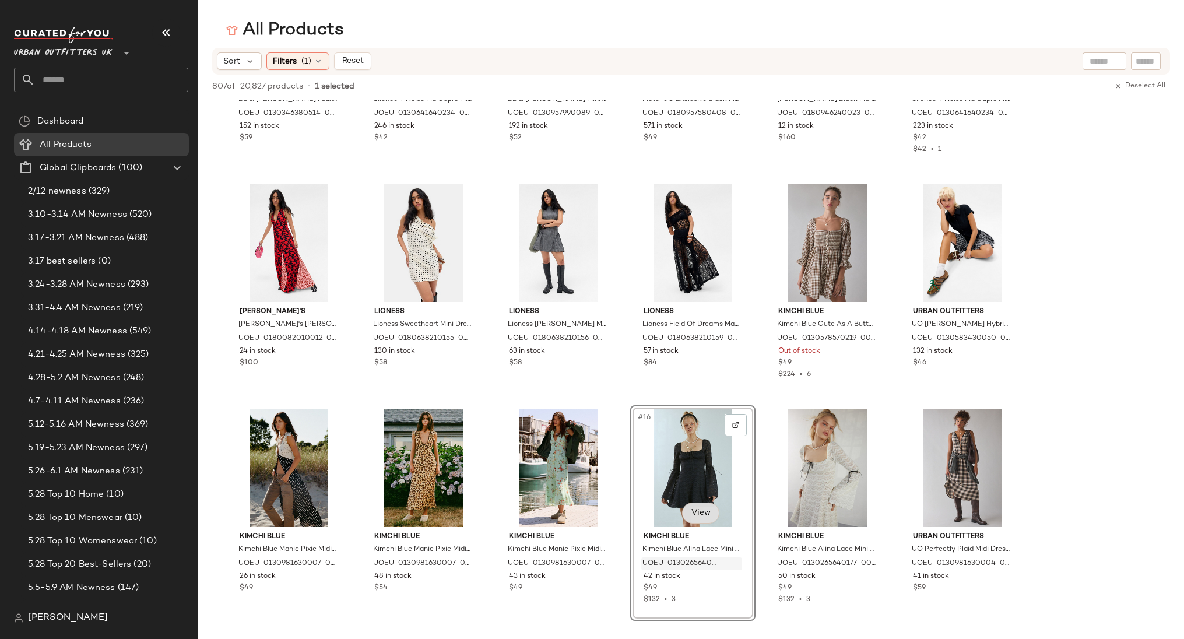
click at [702, 515] on body "Urban Outfitters UK ** Dashboard All Products Global Clipboards (100) 2/12 newn…" at bounding box center [592, 319] width 1184 height 639
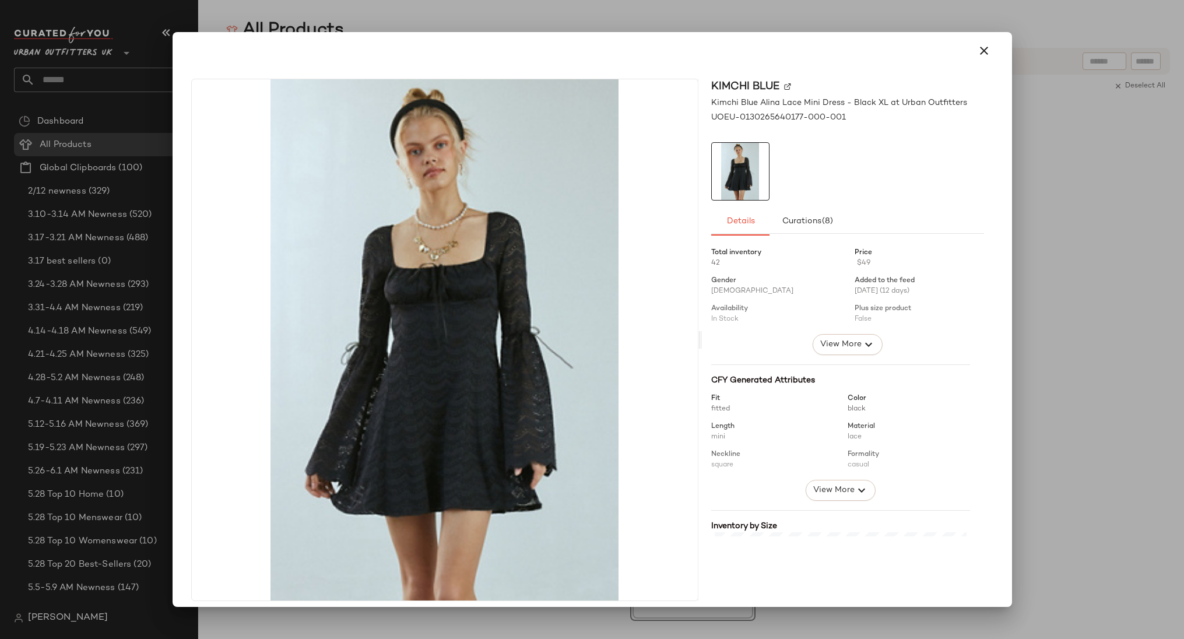
scroll to position [261, 0]
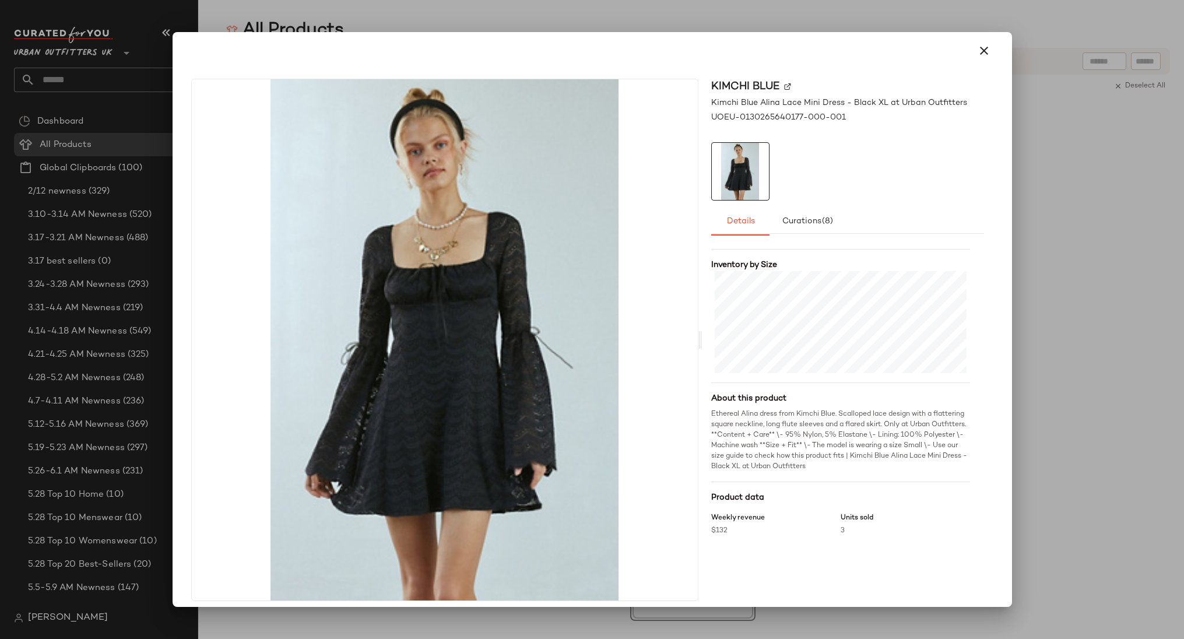
click at [1048, 321] on div at bounding box center [592, 319] width 1184 height 639
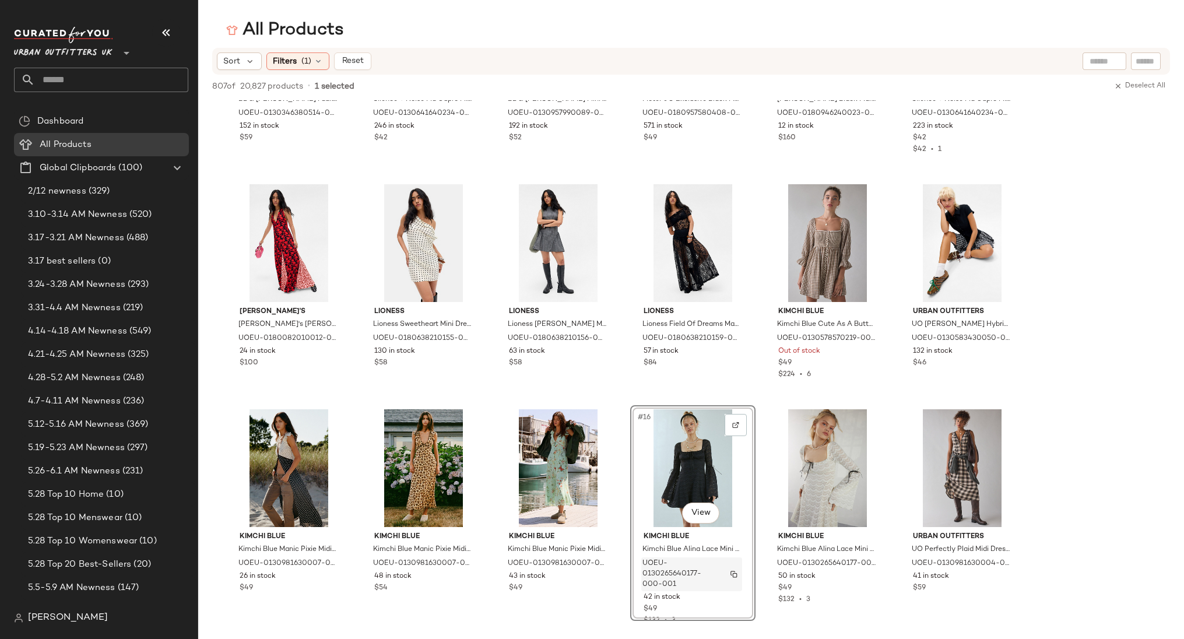
click at [735, 575] on img "button" at bounding box center [733, 574] width 7 height 7
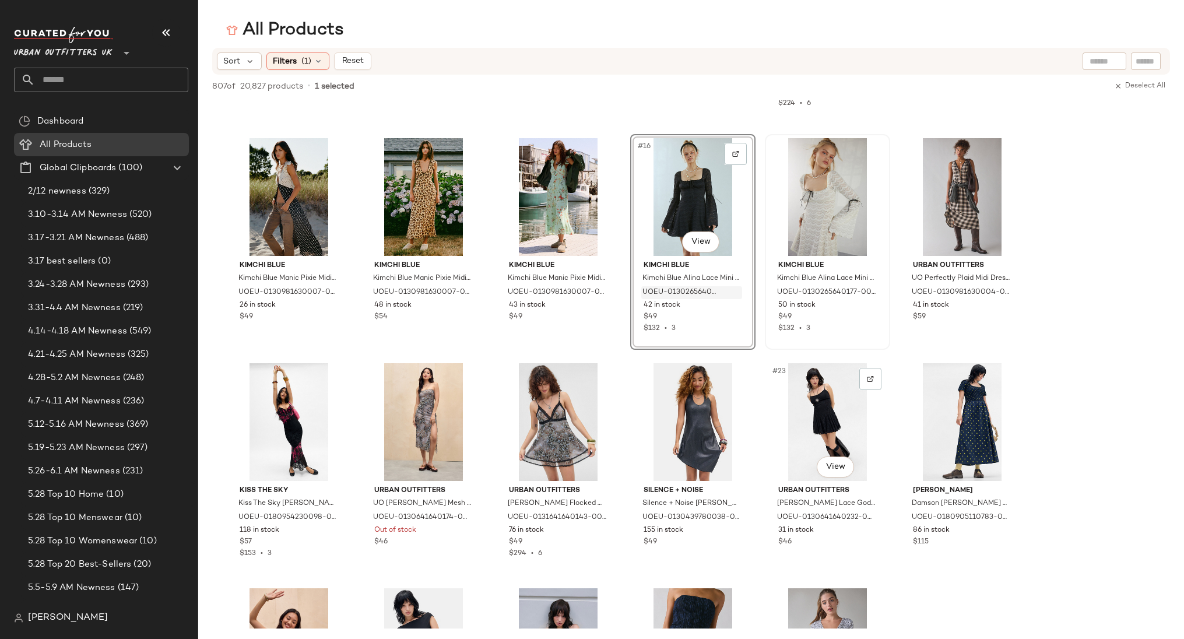
scroll to position [425, 0]
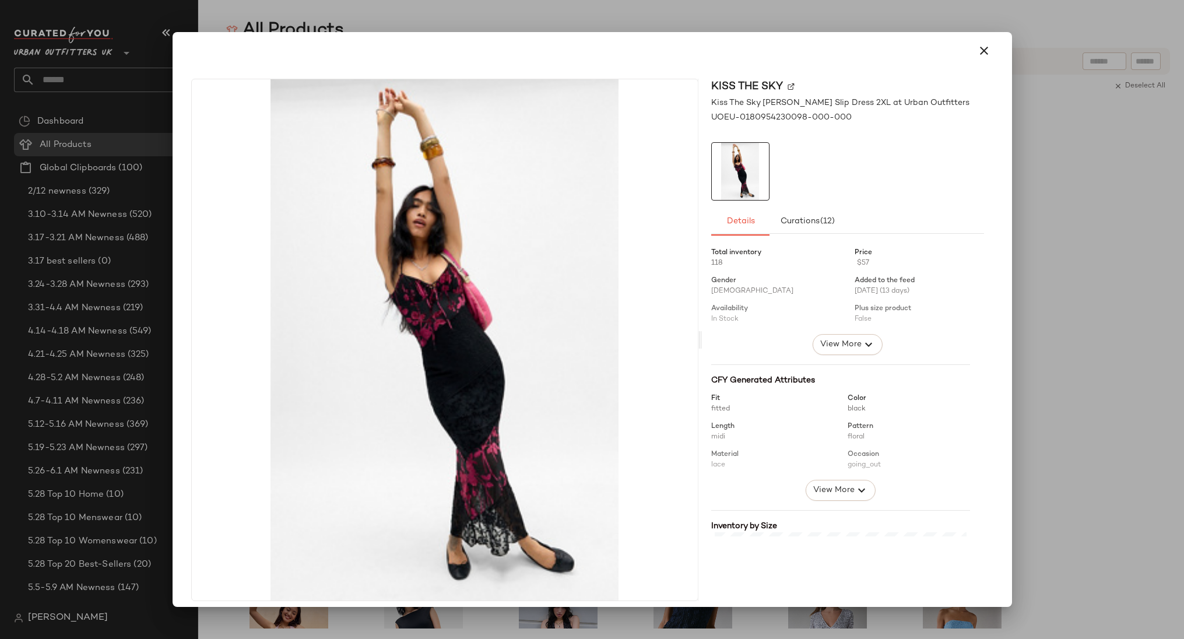
click at [301, 635] on div at bounding box center [592, 319] width 1184 height 639
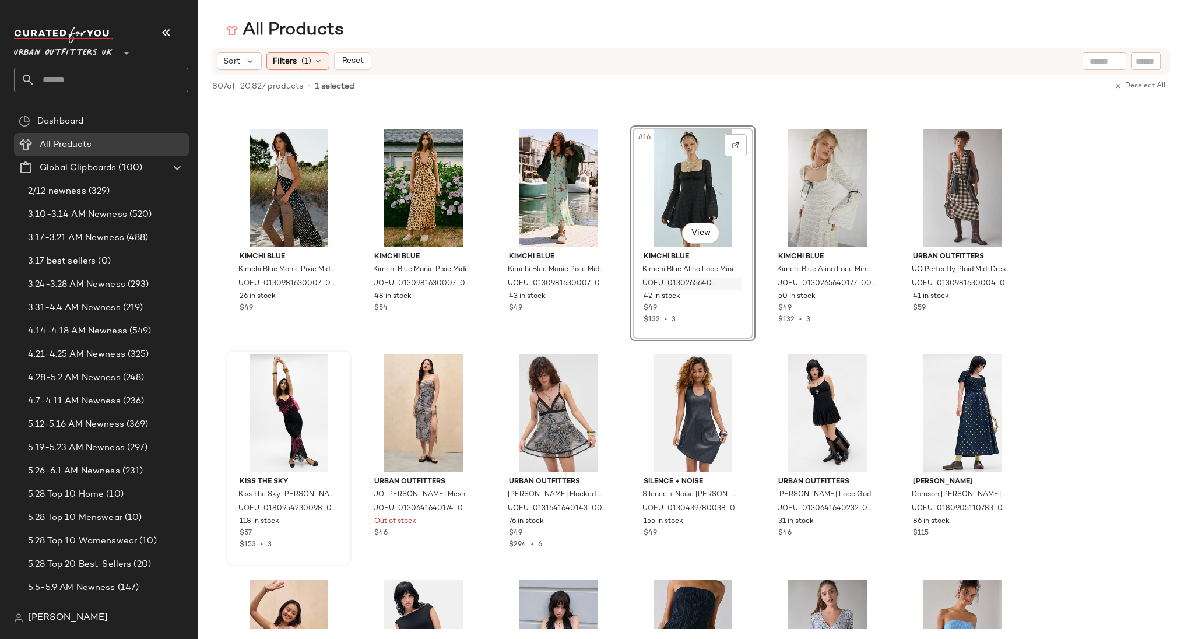
click at [301, 635] on div "807 of 20,827 products • 1 selected Deselect All BDG BDG Polly Faux Suede Mini …" at bounding box center [691, 370] width 986 height 591
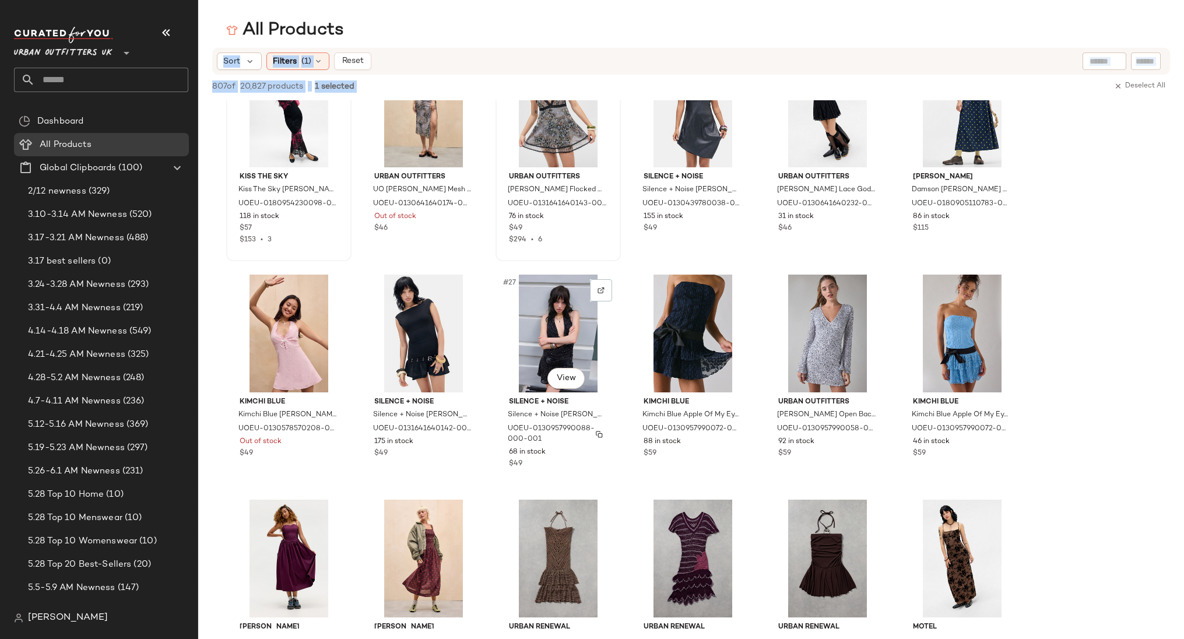
scroll to position [735, 0]
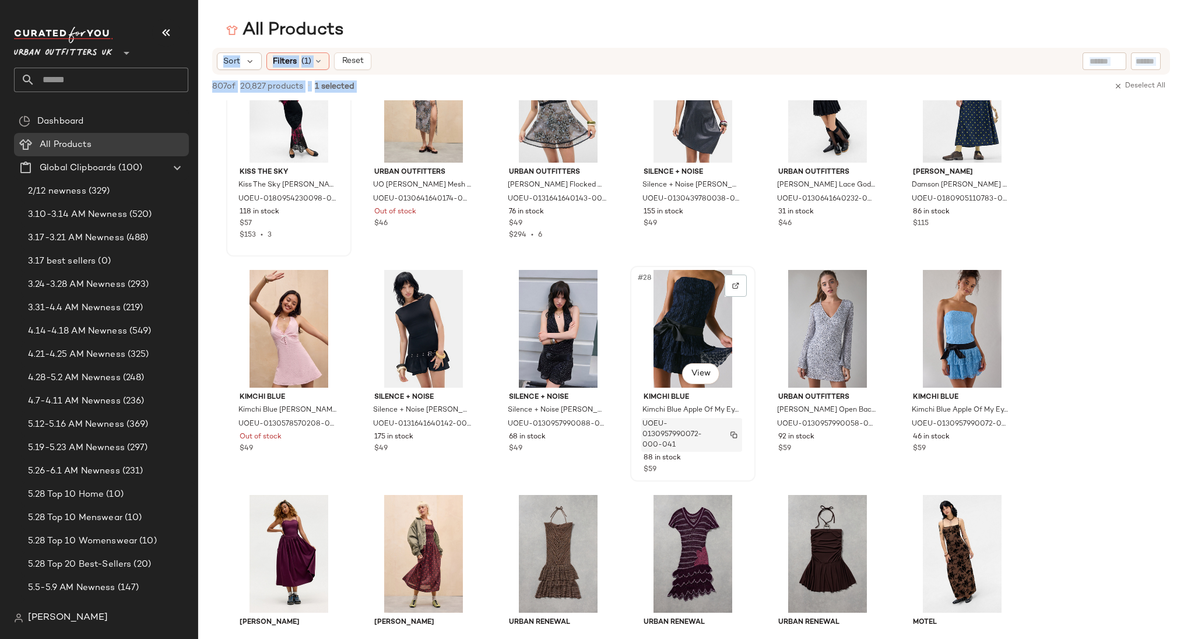
click at [738, 434] on button "button" at bounding box center [734, 435] width 16 height 10
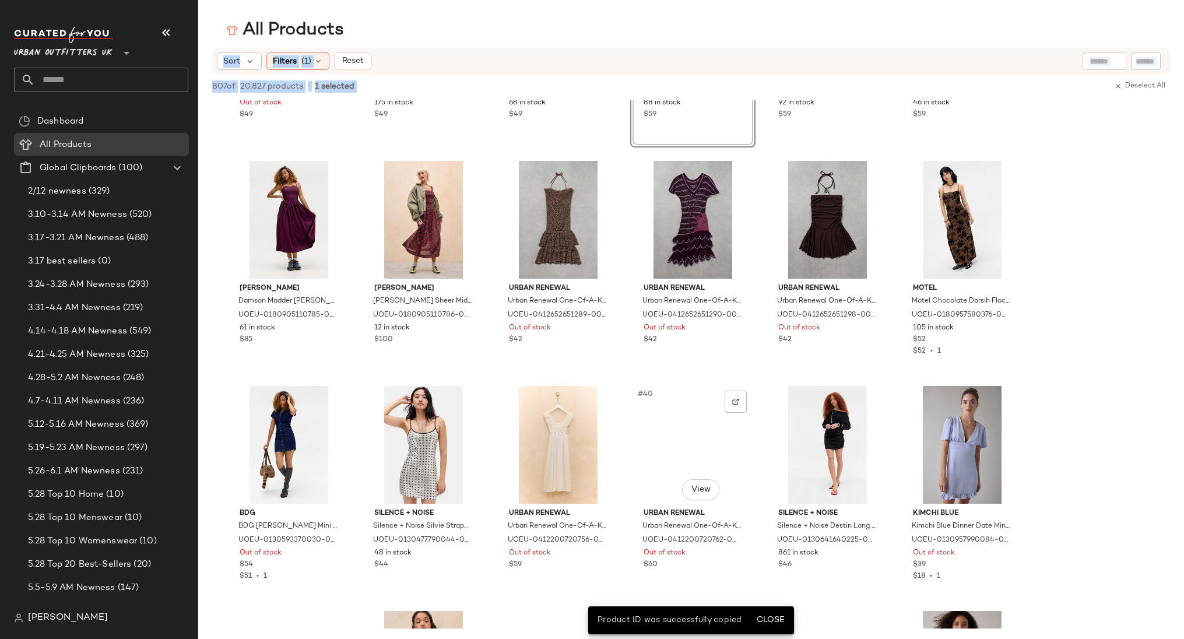
scroll to position [1091, 0]
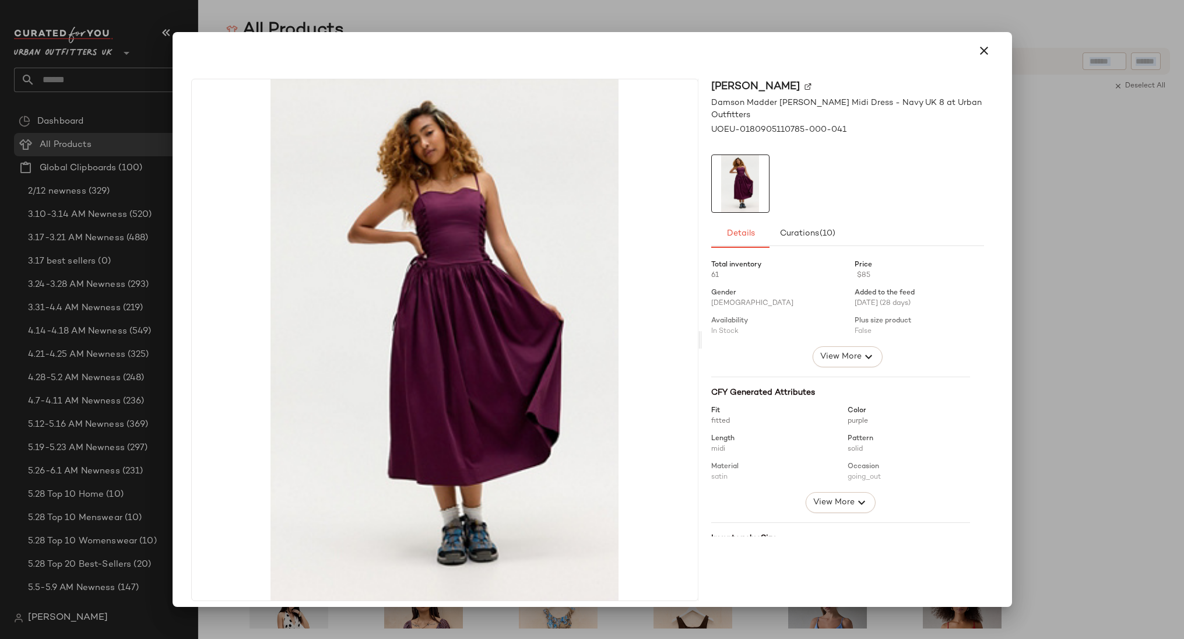
click at [429, 12] on div at bounding box center [592, 319] width 1184 height 639
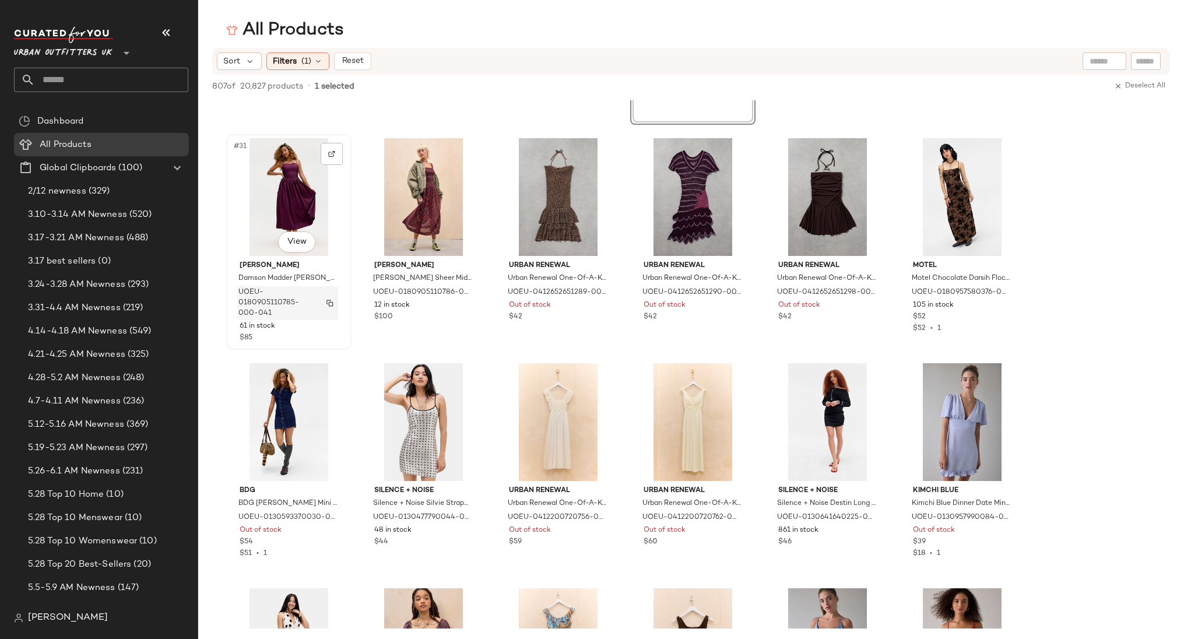
click at [329, 301] on img "button" at bounding box center [329, 303] width 7 height 7
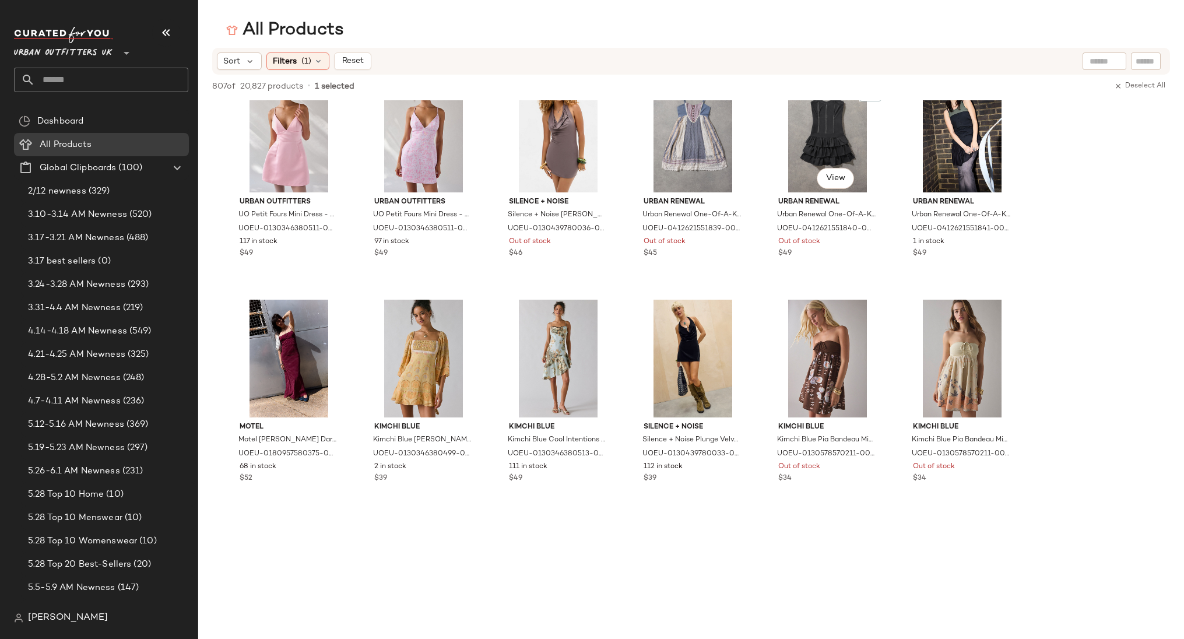
scroll to position [1917, 0]
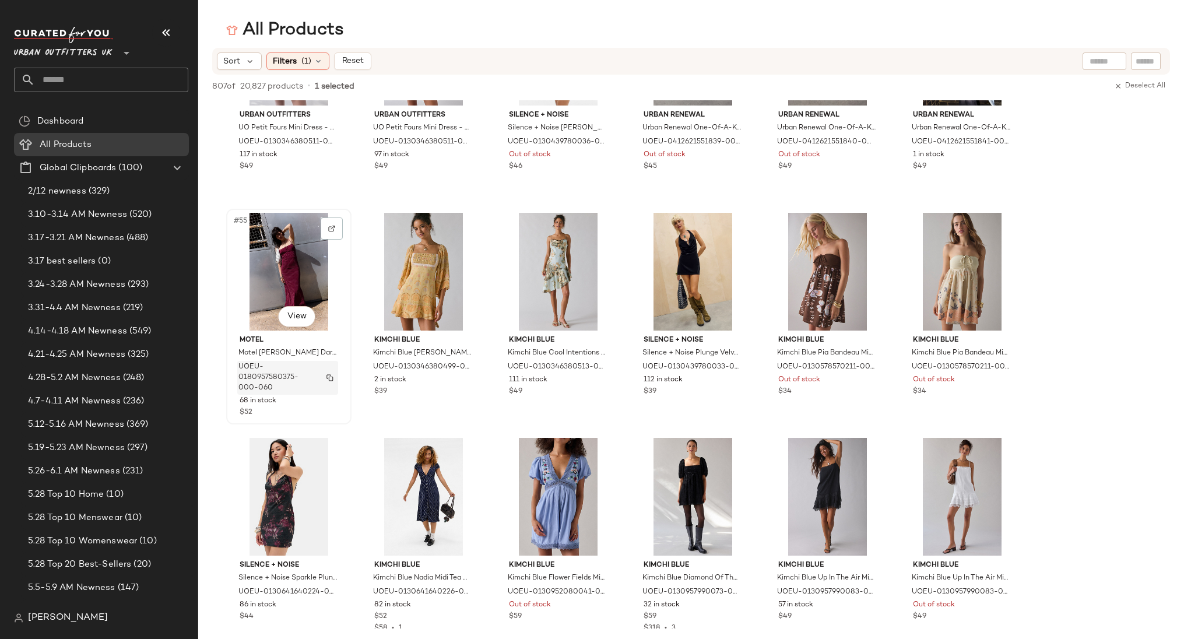
click at [327, 380] on img "button" at bounding box center [329, 377] width 7 height 7
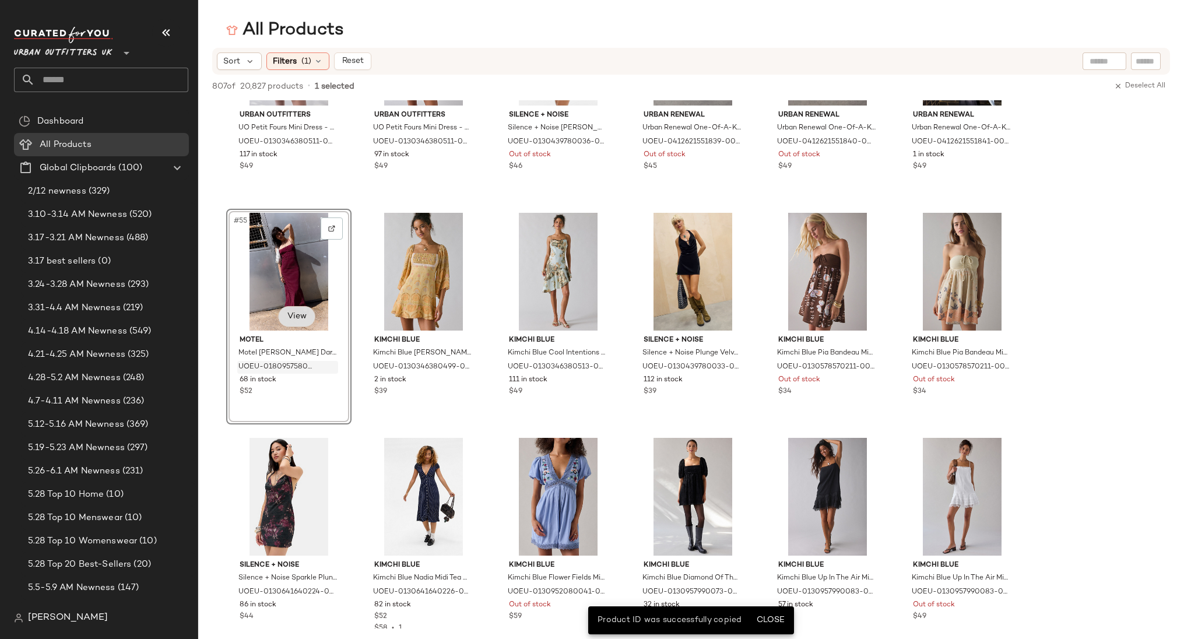
click at [296, 315] on body "Urban Outfitters UK ** Dashboard All Products Global Clipboards (100) 2/12 newn…" at bounding box center [592, 319] width 1184 height 639
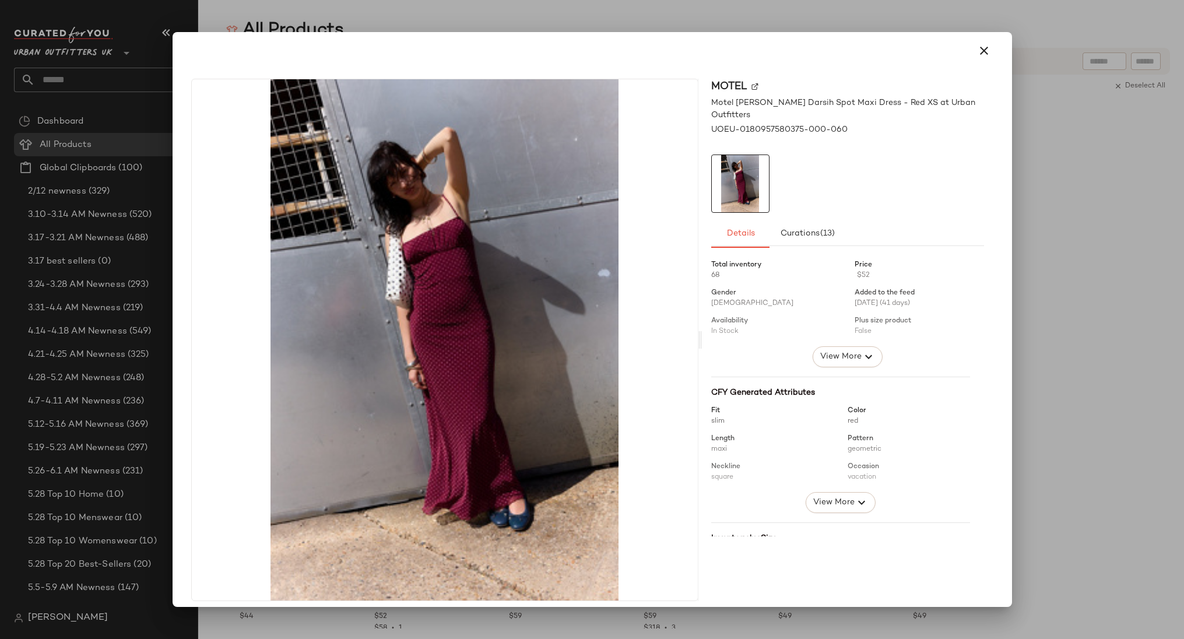
click at [1088, 313] on div at bounding box center [592, 319] width 1184 height 639
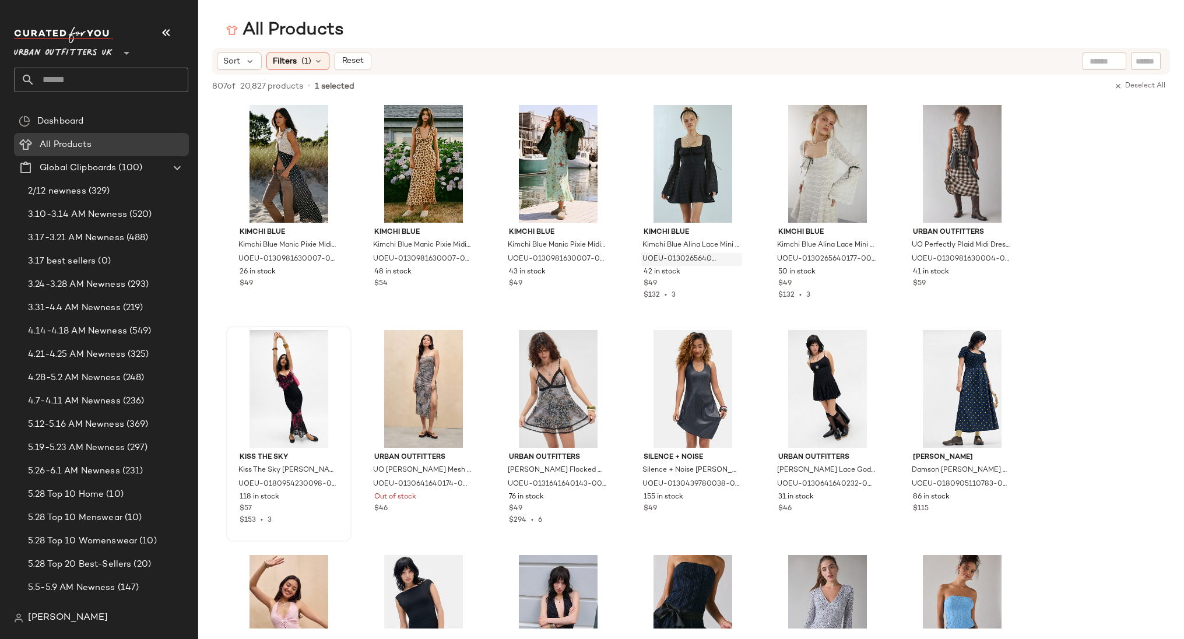
scroll to position [0, 0]
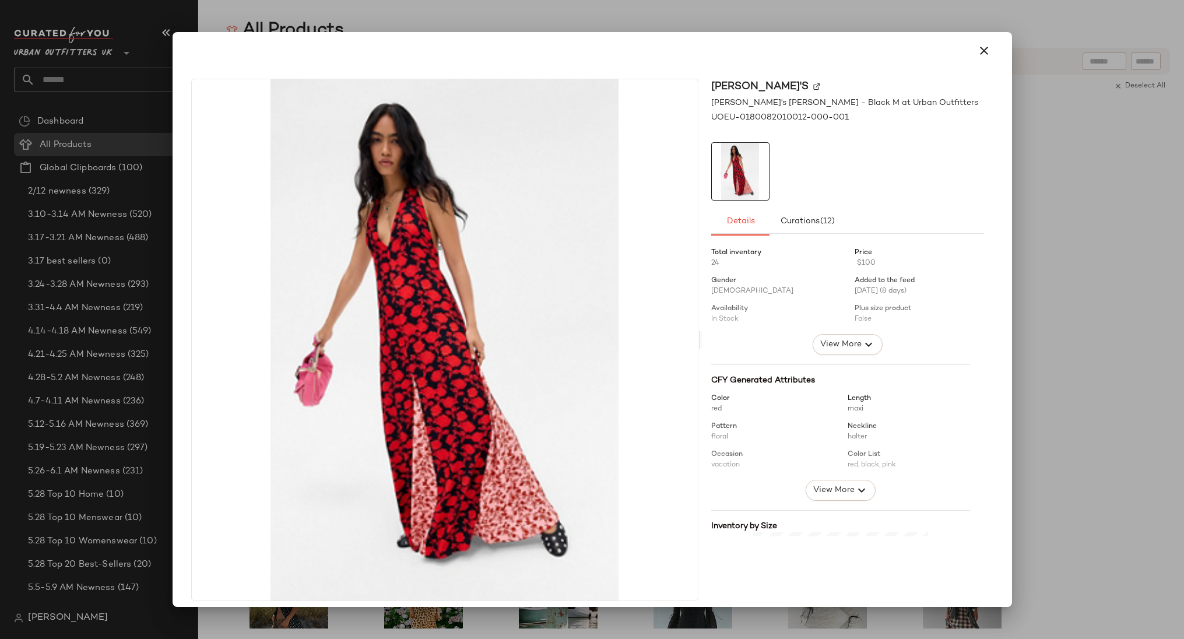
click at [294, 626] on div at bounding box center [592, 319] width 1184 height 639
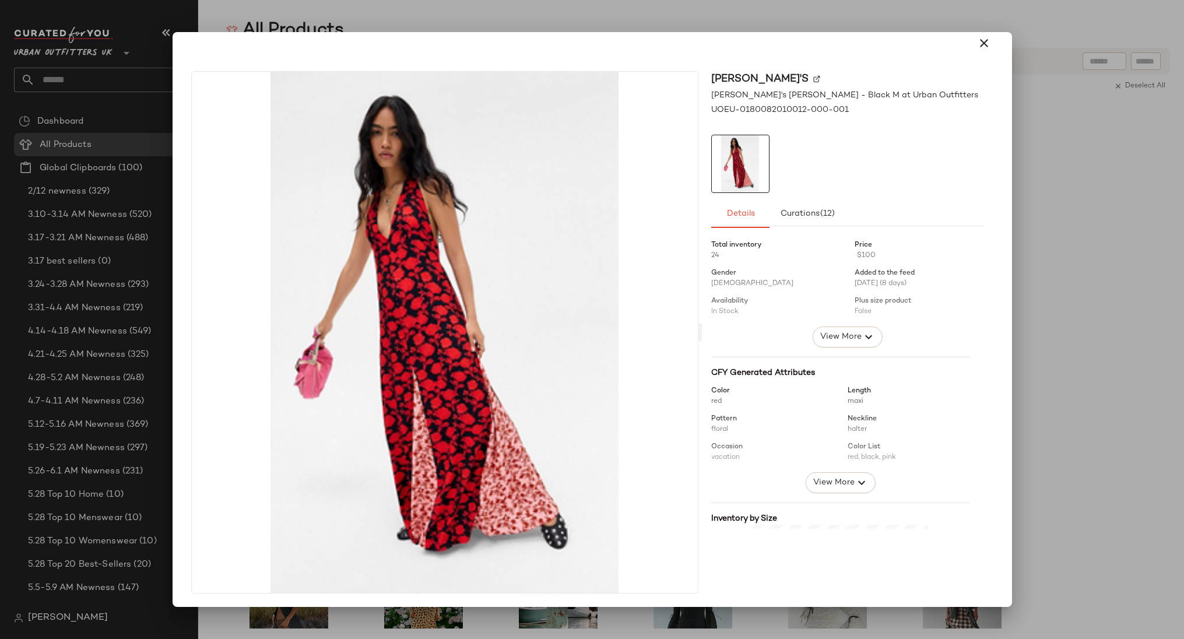
scroll to position [185, 0]
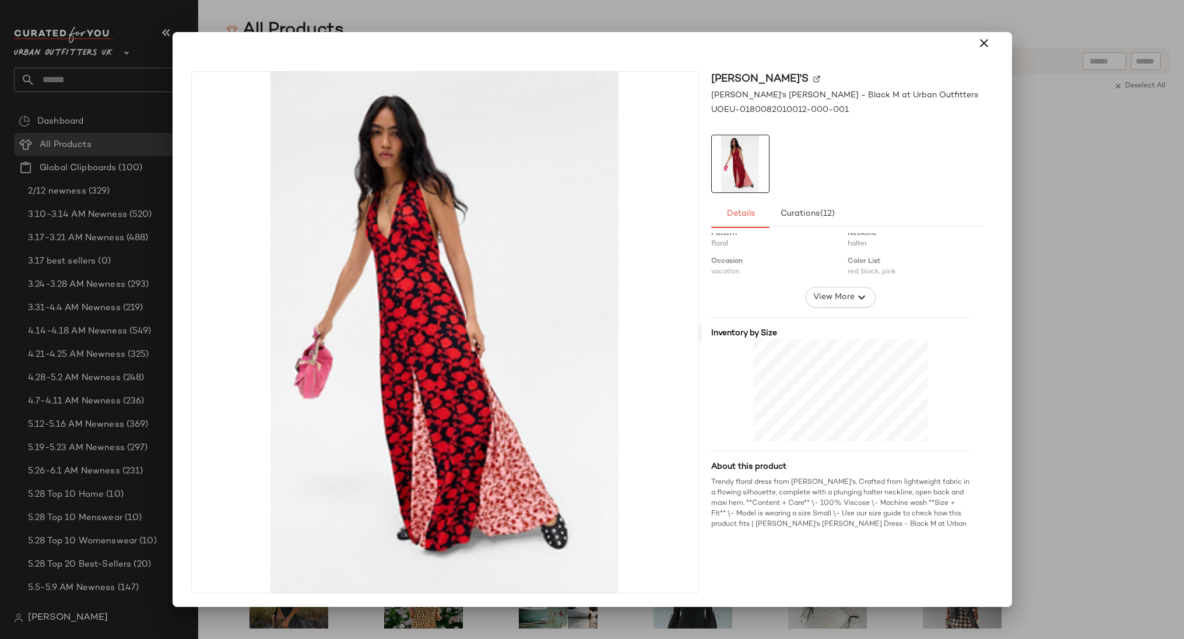
click at [1020, 368] on div at bounding box center [592, 319] width 1184 height 639
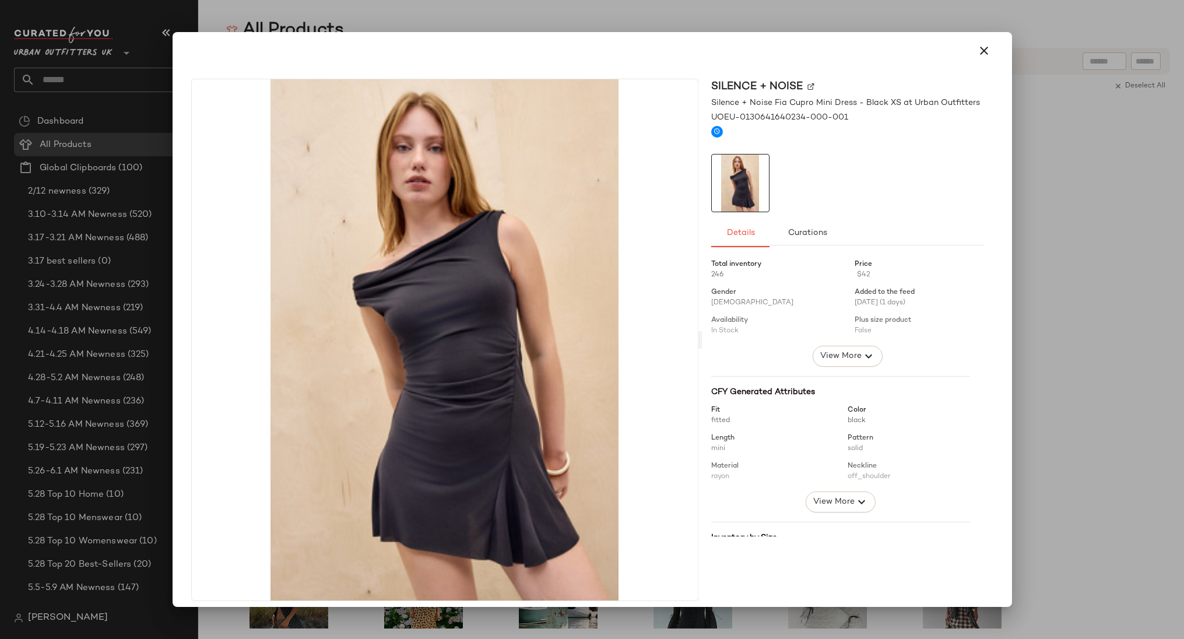
scroll to position [208, 0]
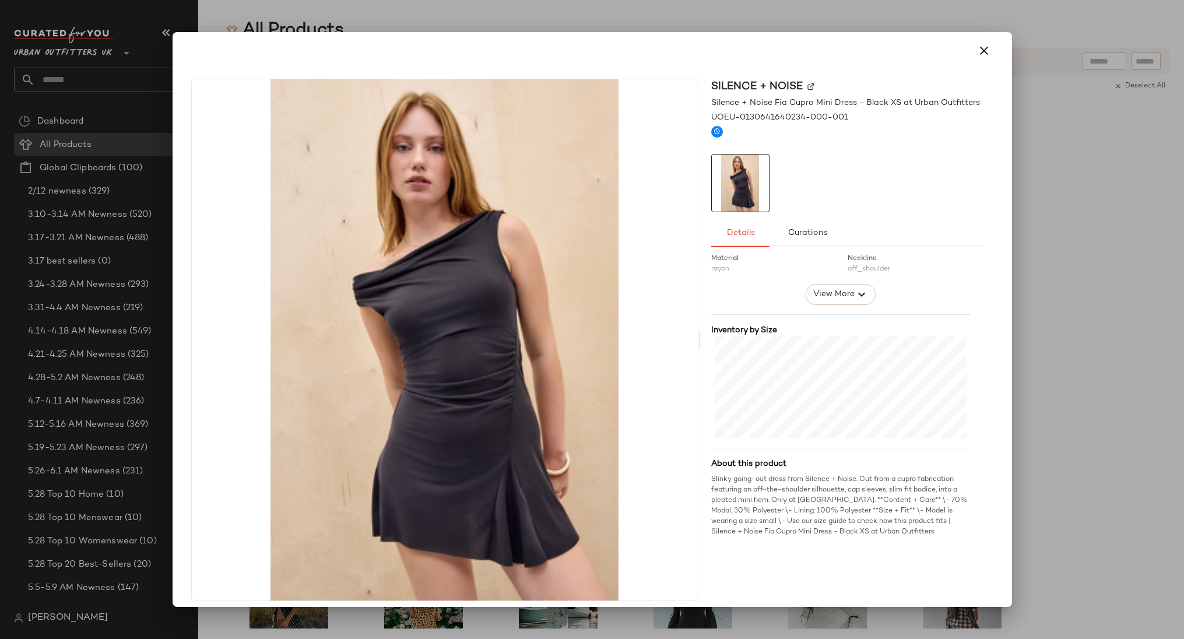
click at [749, 29] on div at bounding box center [592, 319] width 1184 height 639
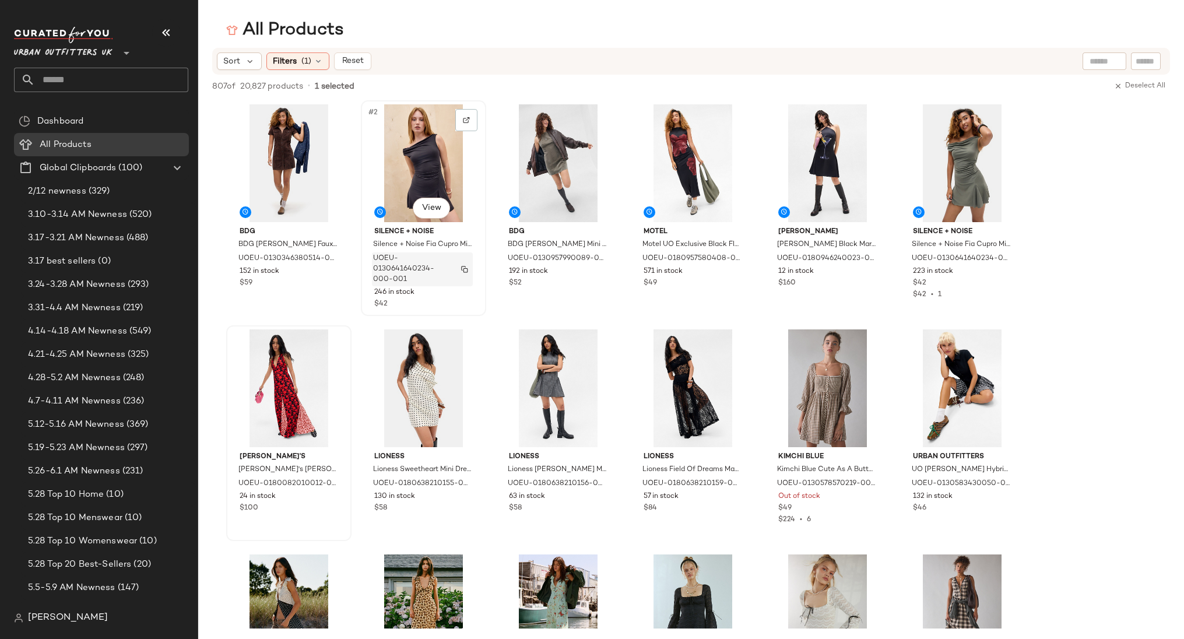
click at [467, 269] on img "button" at bounding box center [464, 269] width 7 height 7
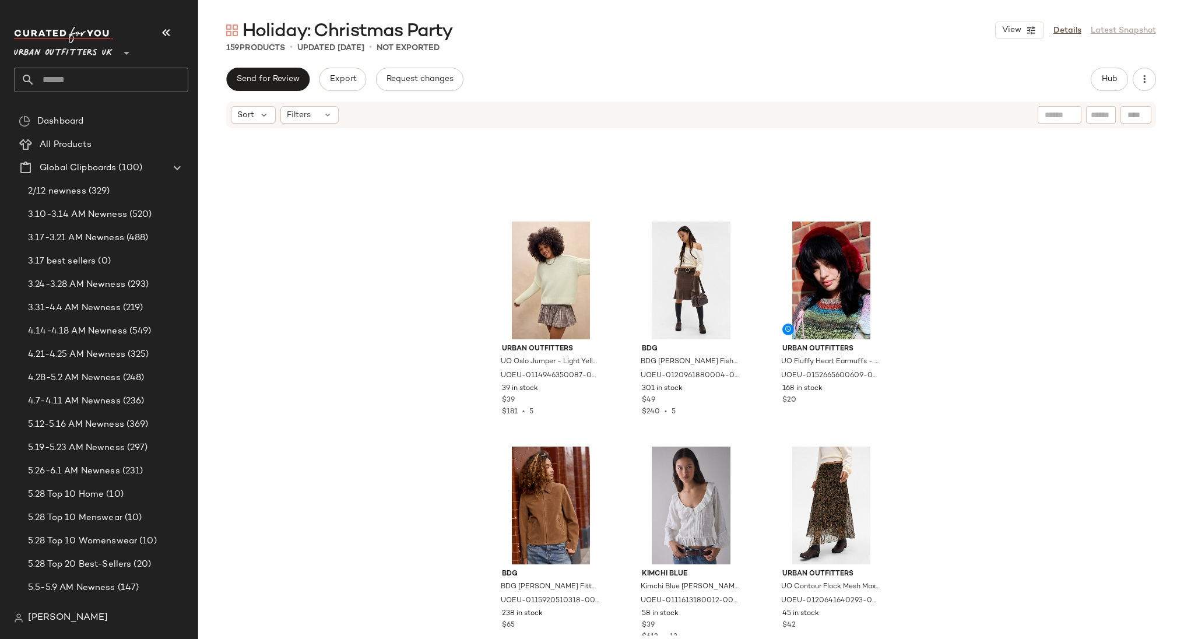
scroll to position [3638, 0]
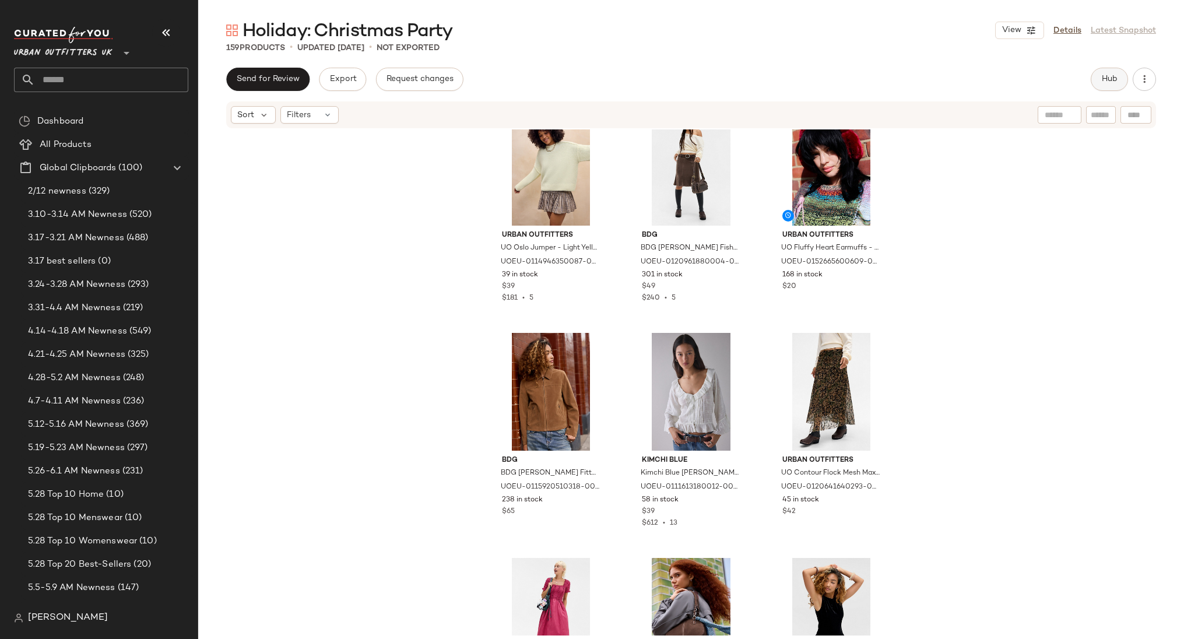
click at [1112, 83] on span "Hub" at bounding box center [1109, 79] width 16 height 9
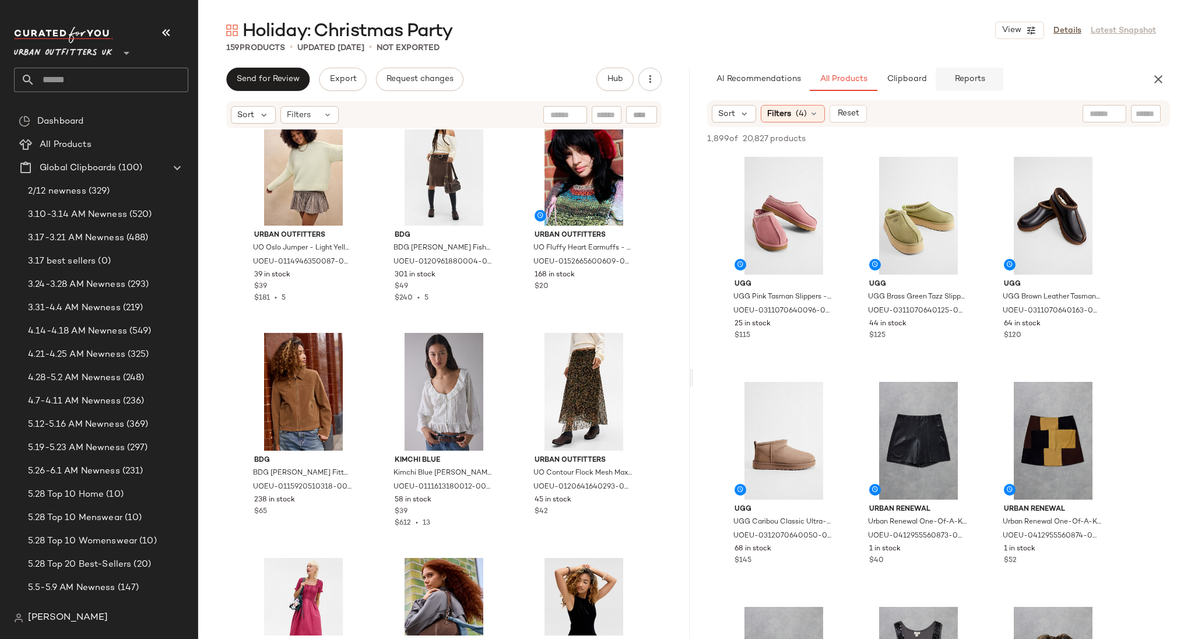
click at [962, 75] on span "Reports" at bounding box center [969, 79] width 31 height 9
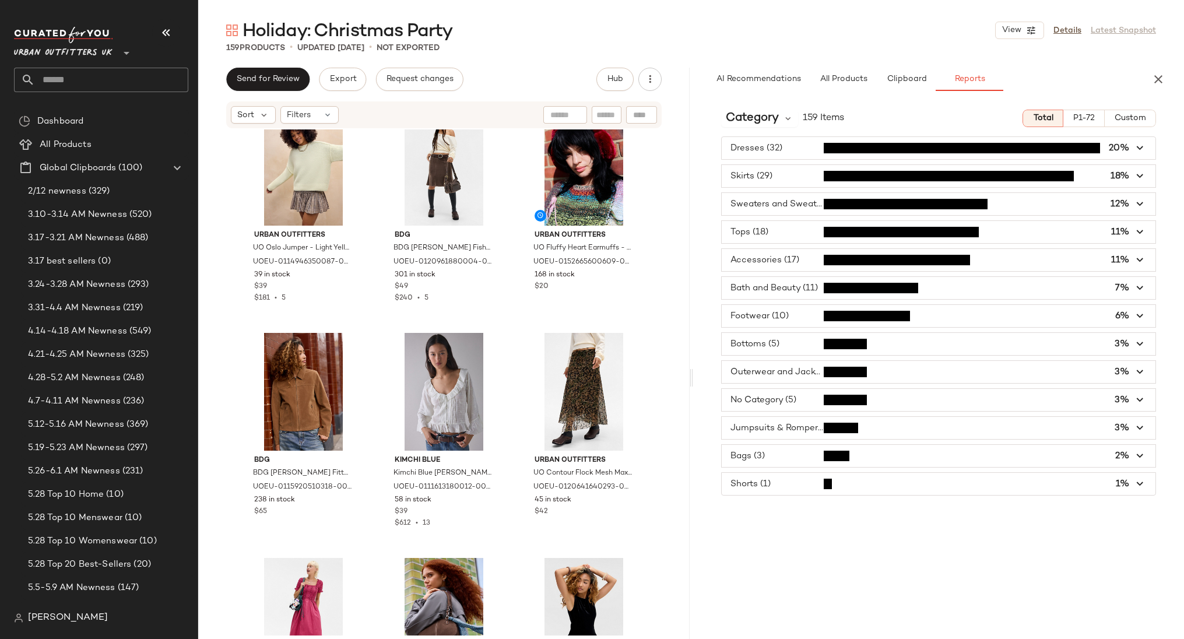
click at [843, 135] on div "Category 159 Items Total P1-72 Custom Dresses (32) 20% Skirts (29) 18% Sweaters…" at bounding box center [938, 394] width 491 height 588
click at [843, 147] on span "button" at bounding box center [939, 148] width 434 height 22
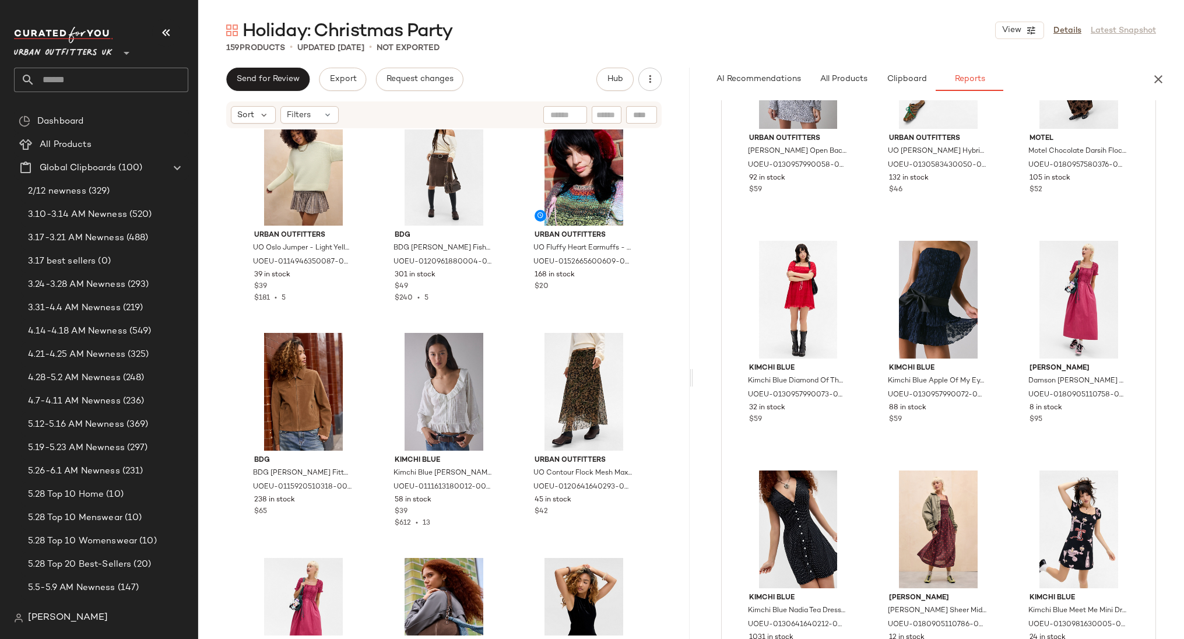
scroll to position [1994, 0]
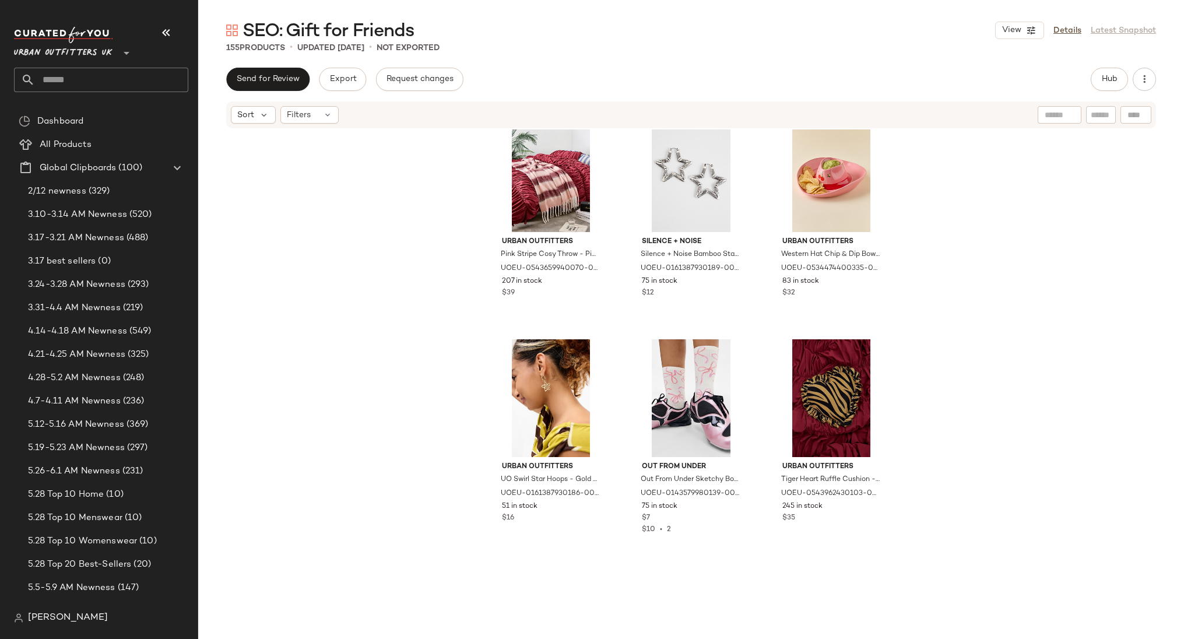
scroll to position [1478, 0]
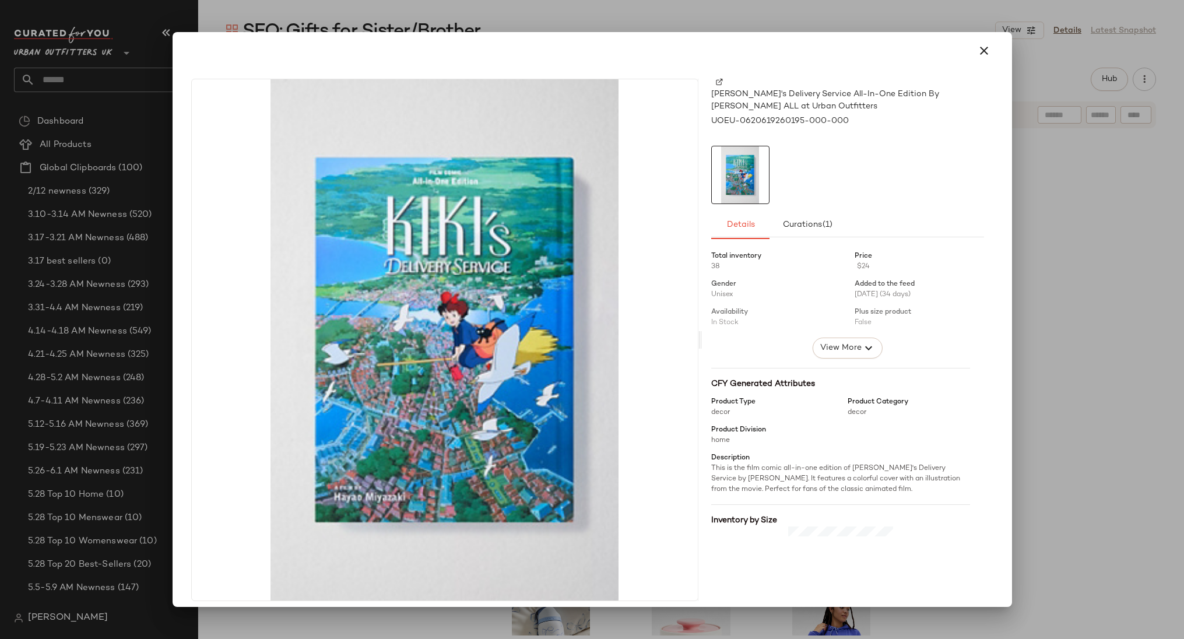
click at [1019, 256] on div at bounding box center [592, 319] width 1184 height 639
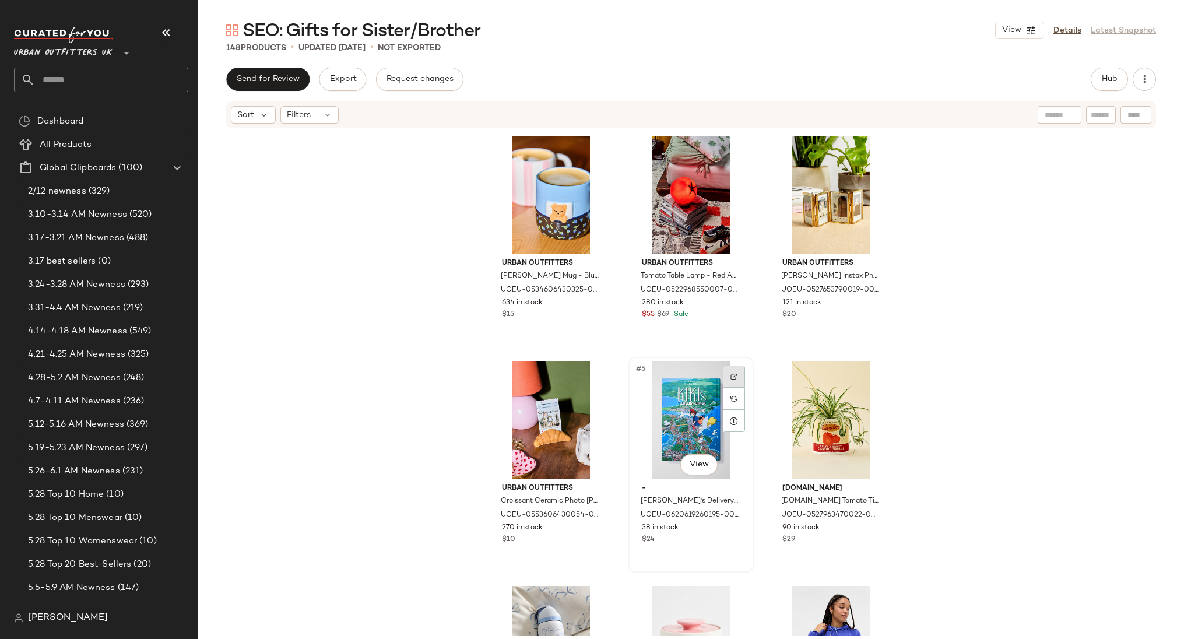
click at [730, 373] on img at bounding box center [733, 376] width 7 height 7
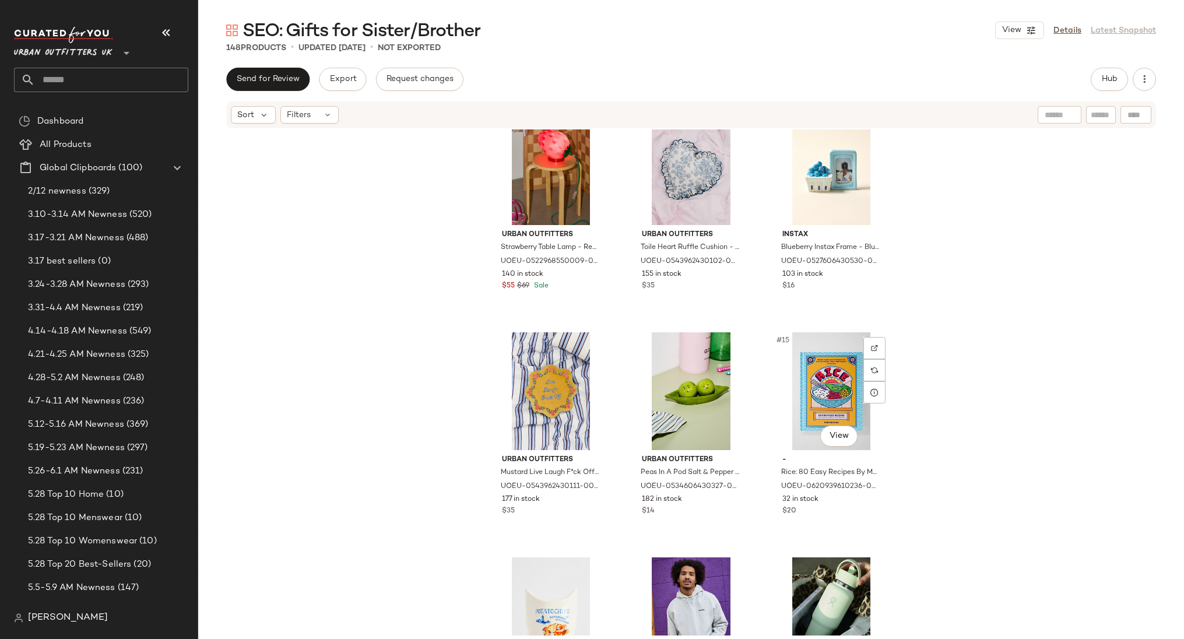
scroll to position [723, 0]
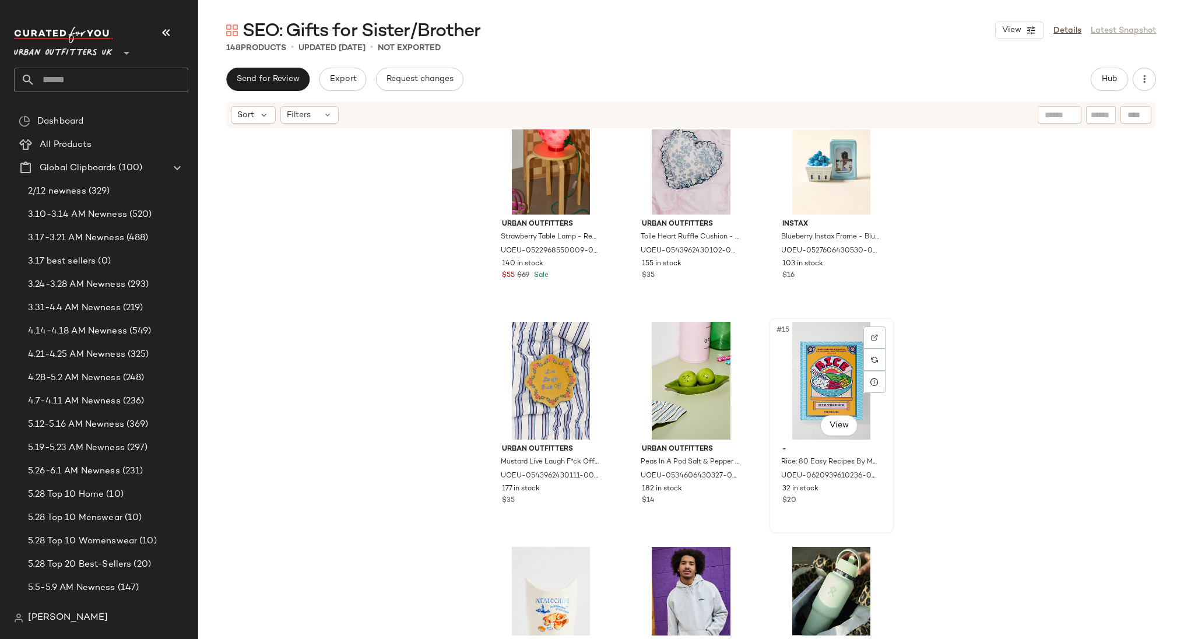
click at [831, 436] on div "#15 View" at bounding box center [831, 381] width 117 height 118
click at [835, 430] on body "Urban Outfitters UK ** Dashboard All Products Global Clipboards (100) 2/12 newn…" at bounding box center [592, 319] width 1184 height 639
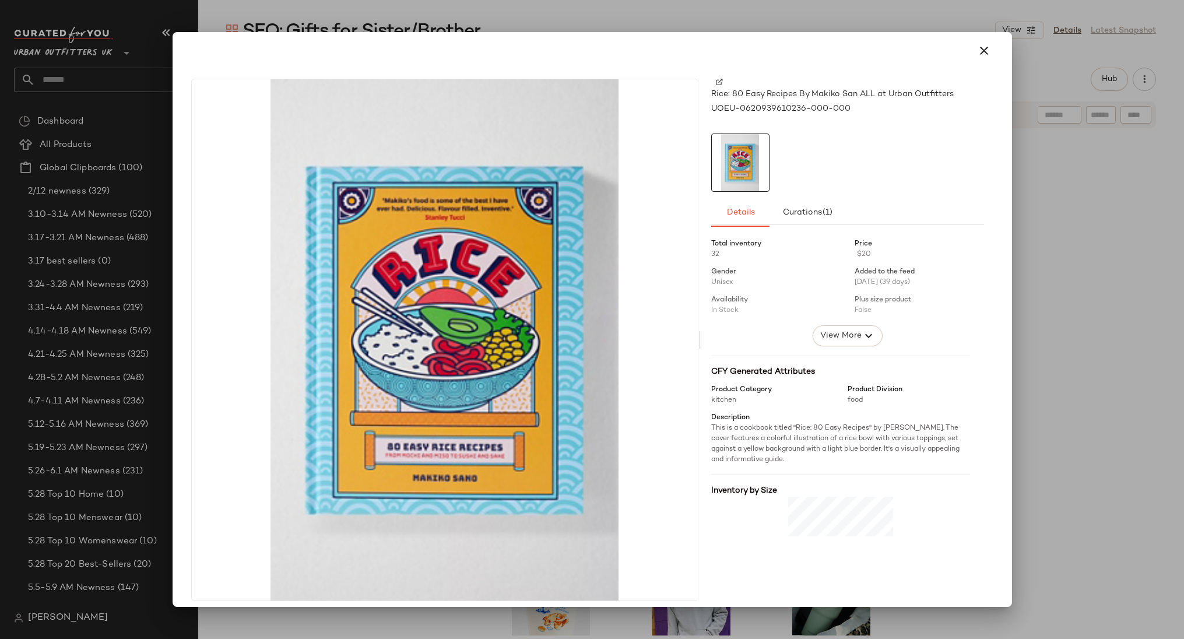
click at [1043, 454] on div at bounding box center [592, 319] width 1184 height 639
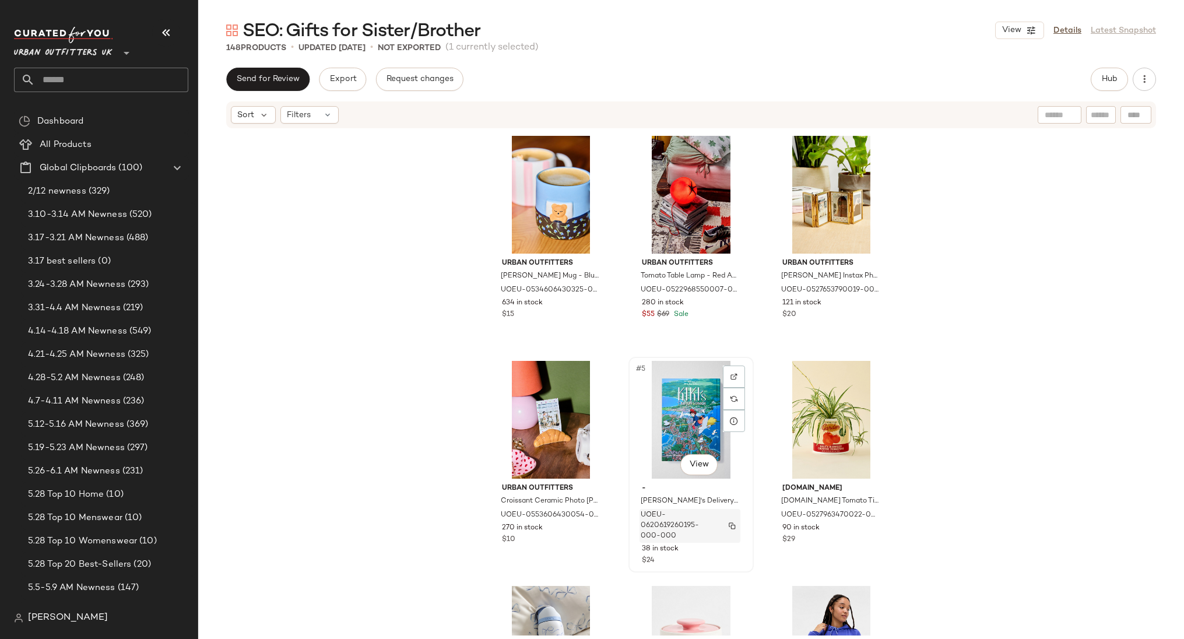
click at [732, 524] on img "button" at bounding box center [732, 525] width 7 height 7
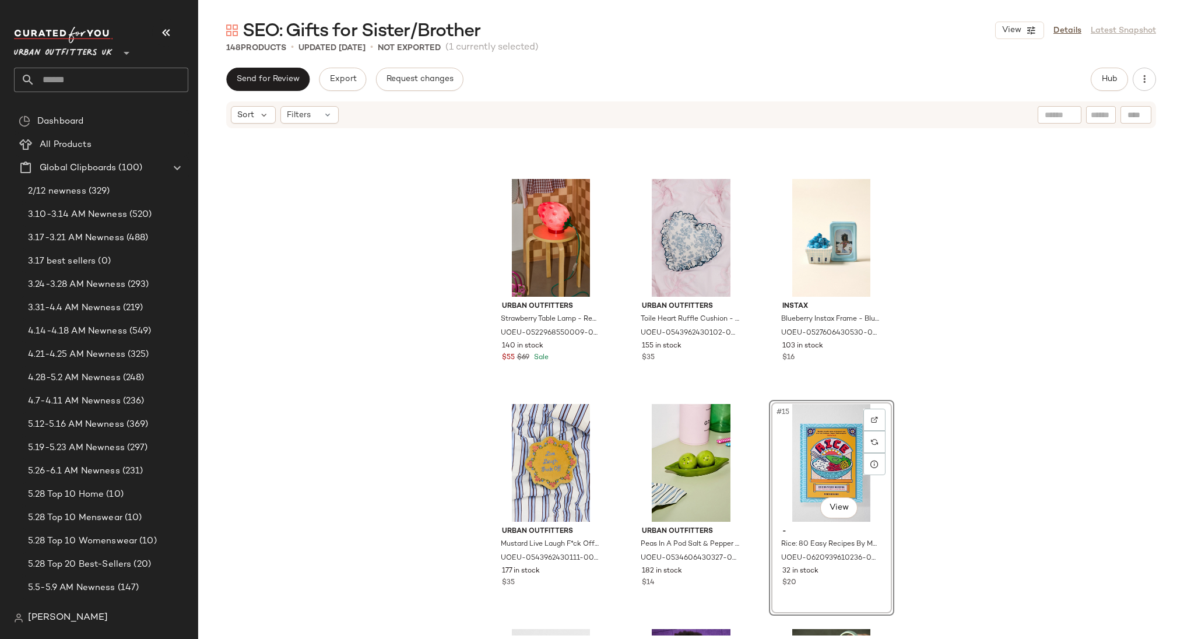
scroll to position [634, 0]
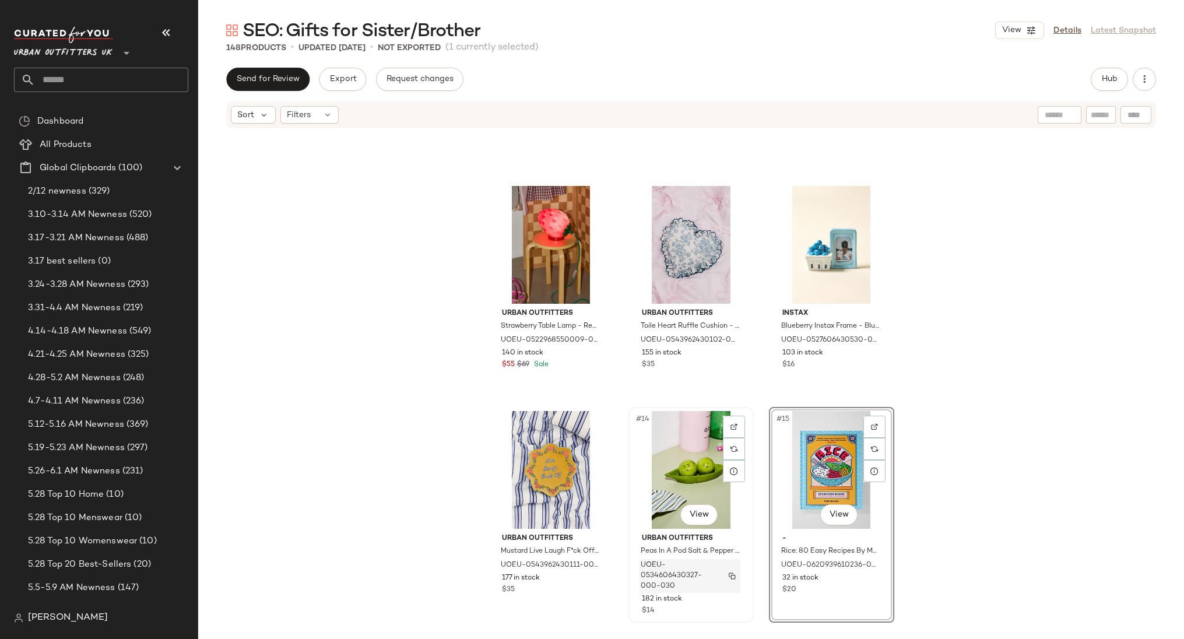
click at [731, 575] on img "button" at bounding box center [732, 575] width 7 height 7
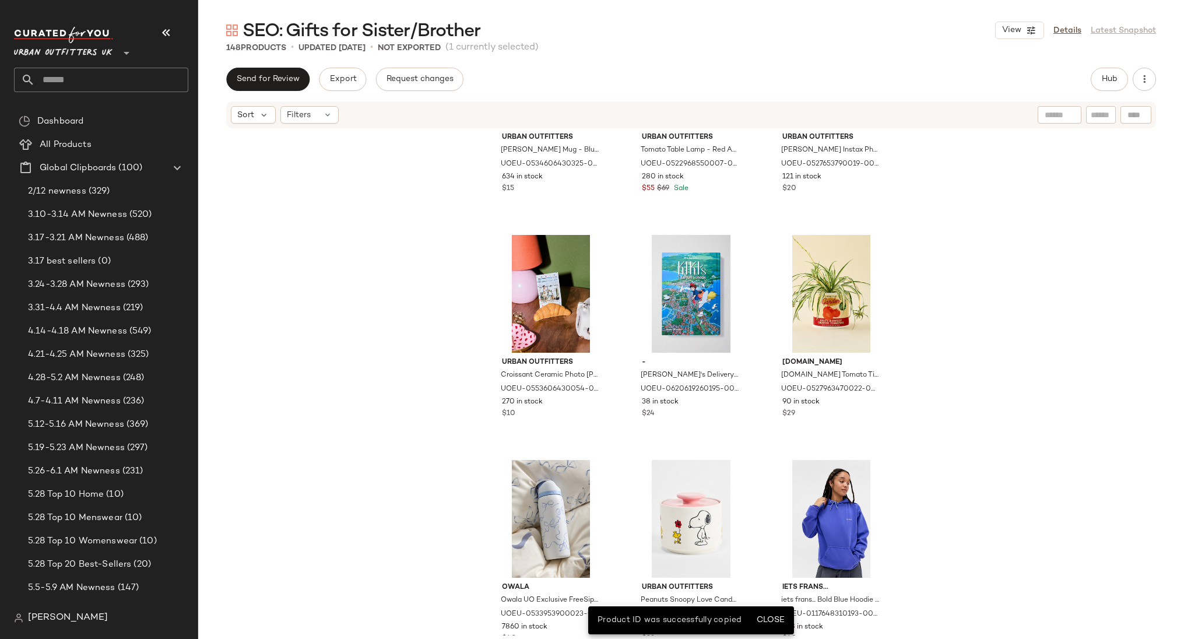
scroll to position [130, 0]
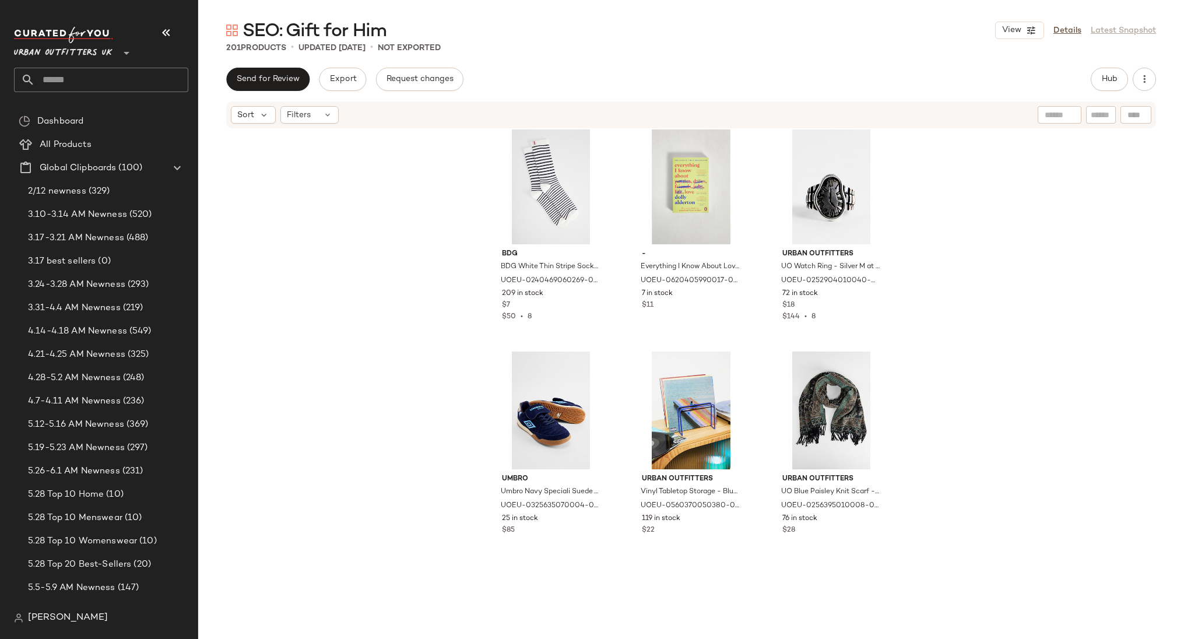
scroll to position [1201, 0]
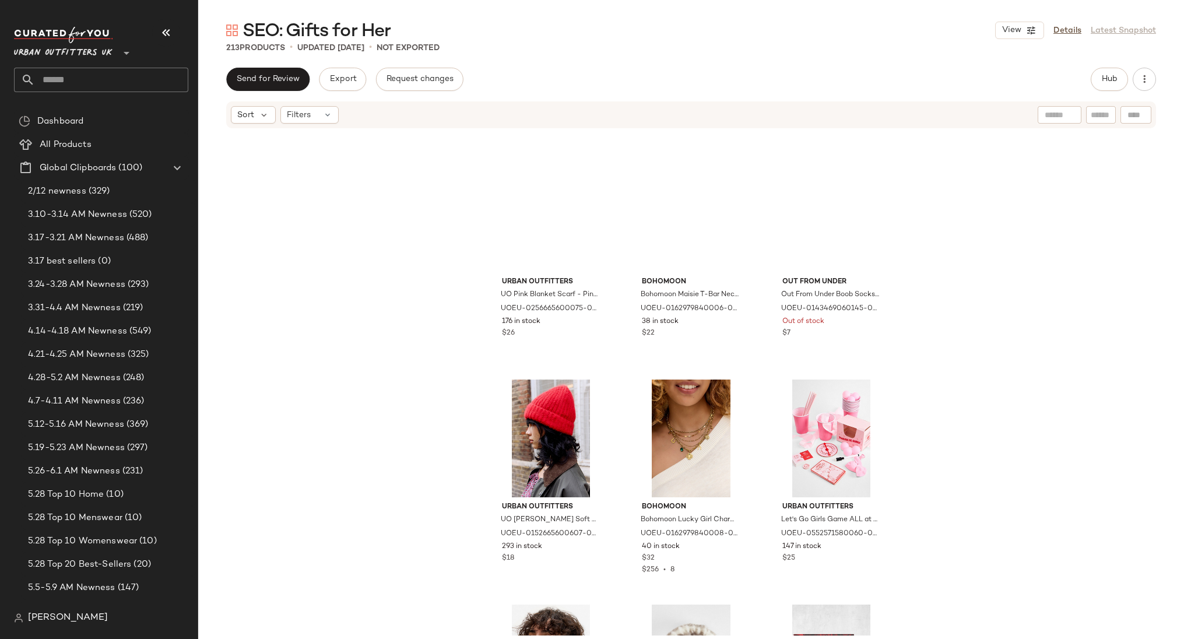
scroll to position [1298, 0]
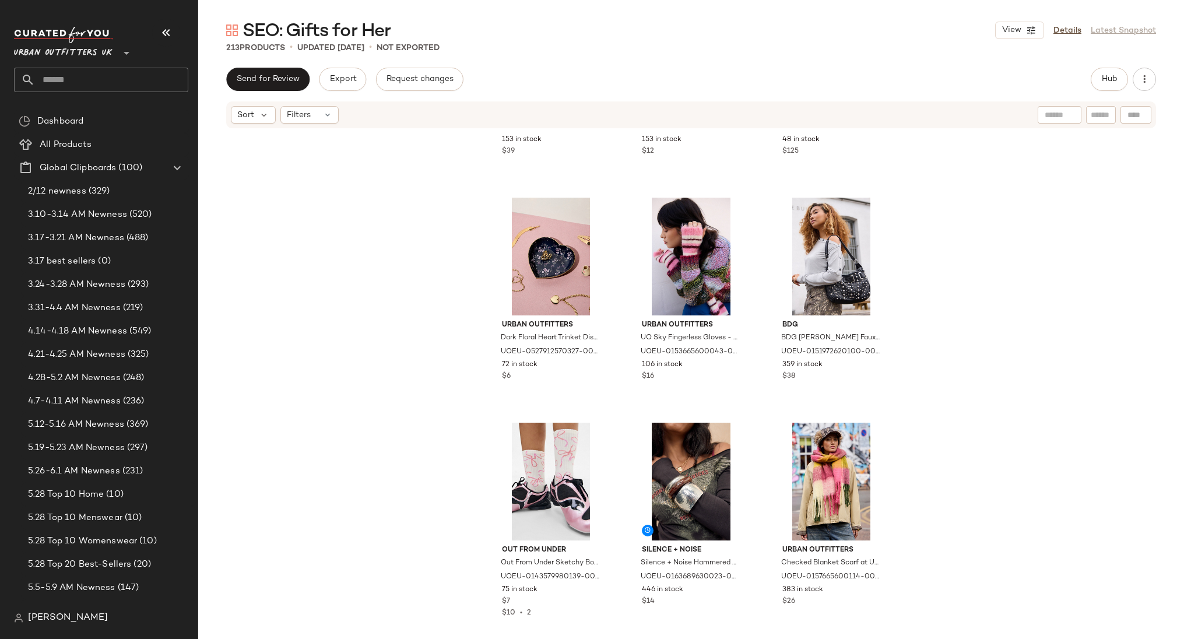
click at [1064, 75] on div "Send for Review Export Request changes Hub" at bounding box center [691, 79] width 930 height 23
click at [1092, 82] on button "Hub" at bounding box center [1109, 79] width 37 height 23
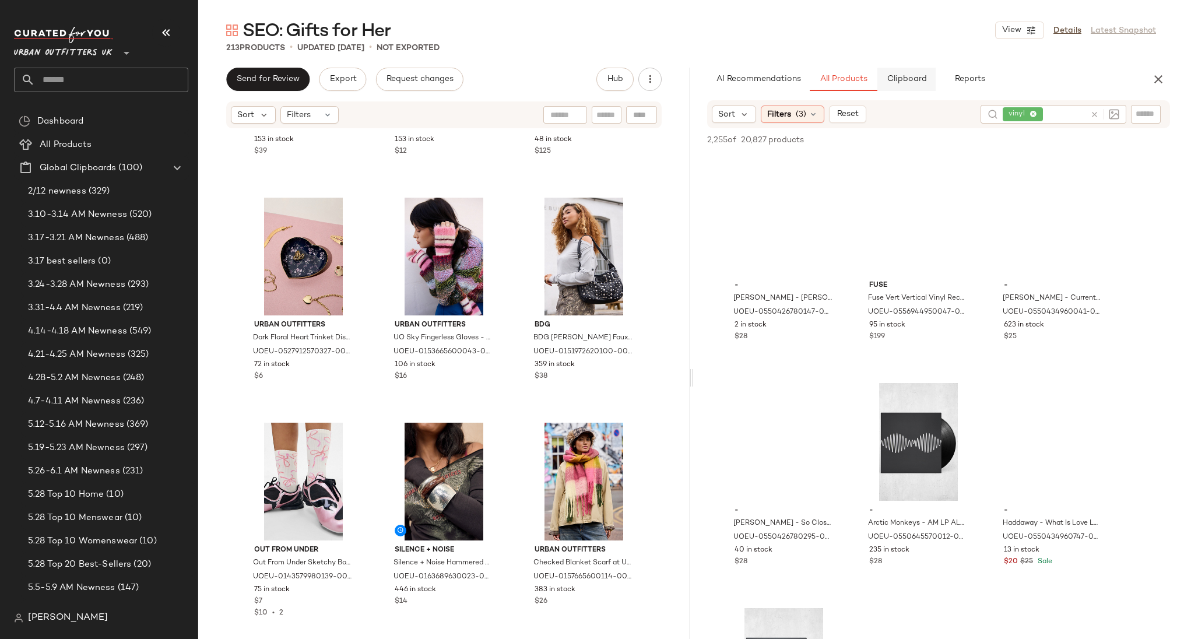
click at [913, 78] on span "Clipboard" at bounding box center [906, 79] width 40 height 9
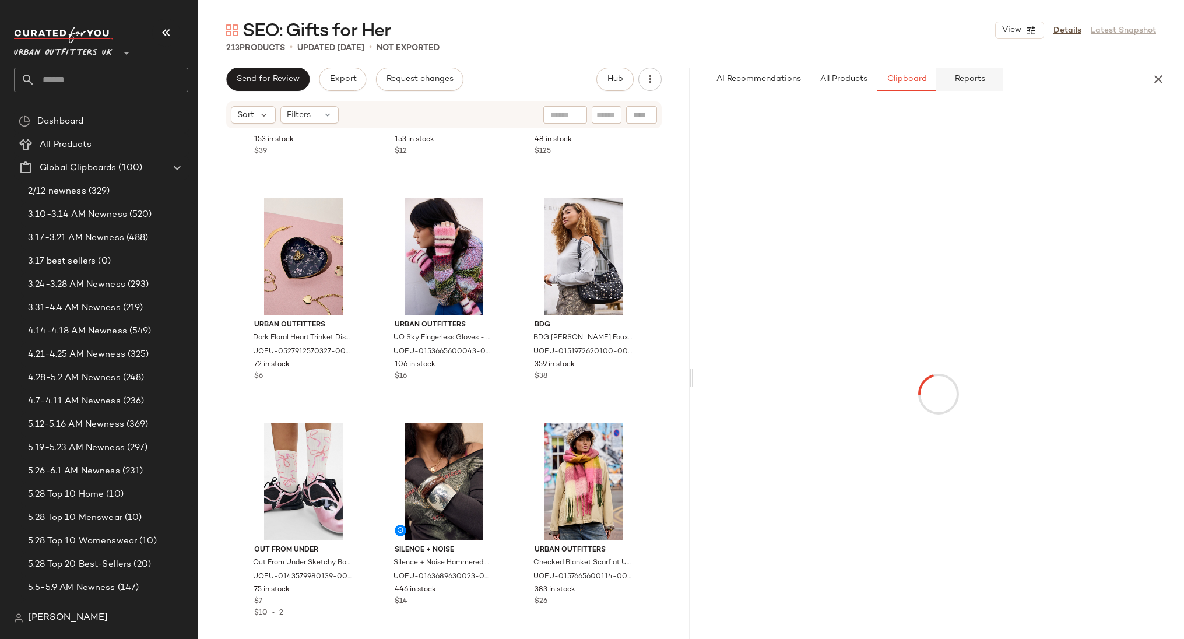
click at [954, 75] on span "Reports" at bounding box center [969, 79] width 31 height 9
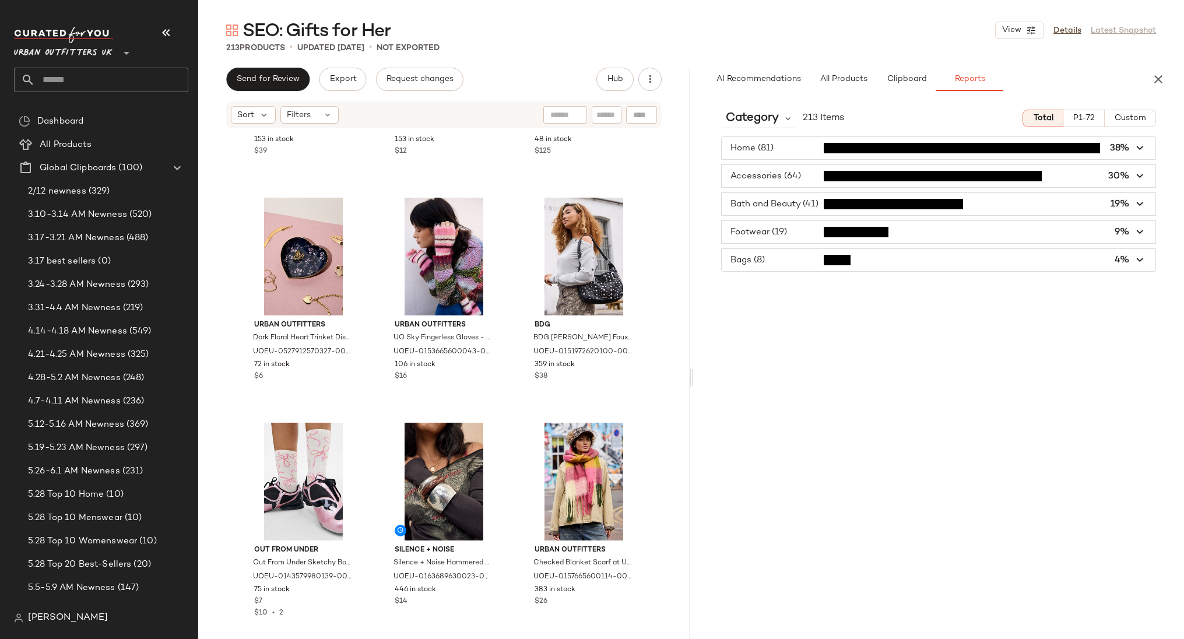
click at [882, 149] on span "button" at bounding box center [939, 148] width 434 height 22
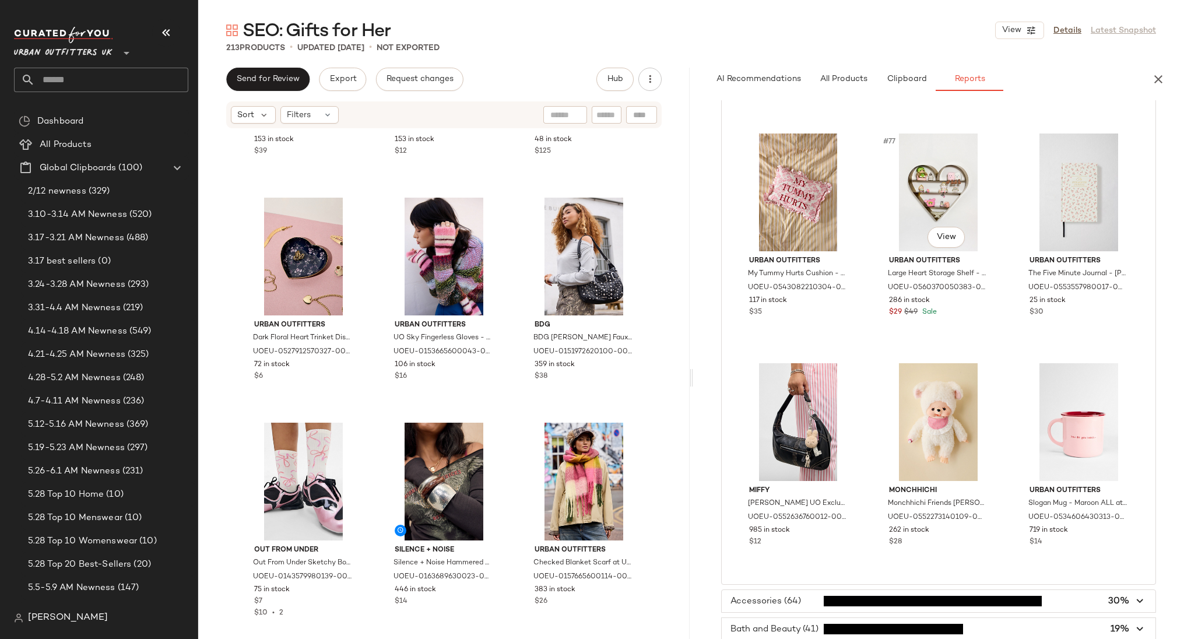
scroll to position [5783, 0]
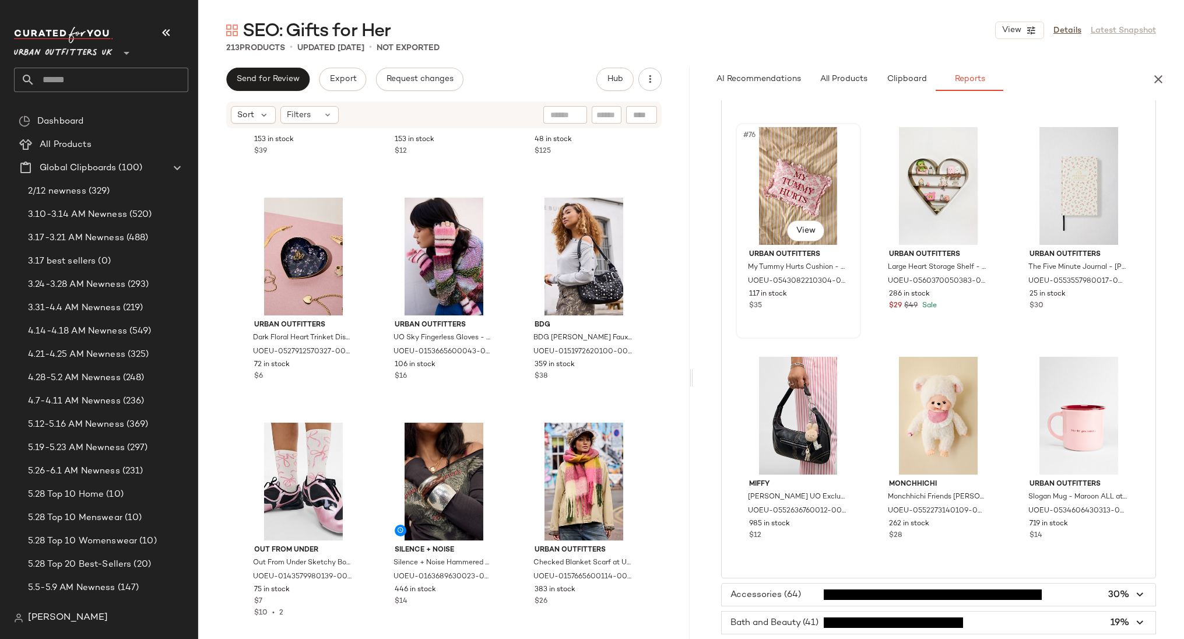
click at [815, 192] on div "#76 View" at bounding box center [798, 186] width 117 height 118
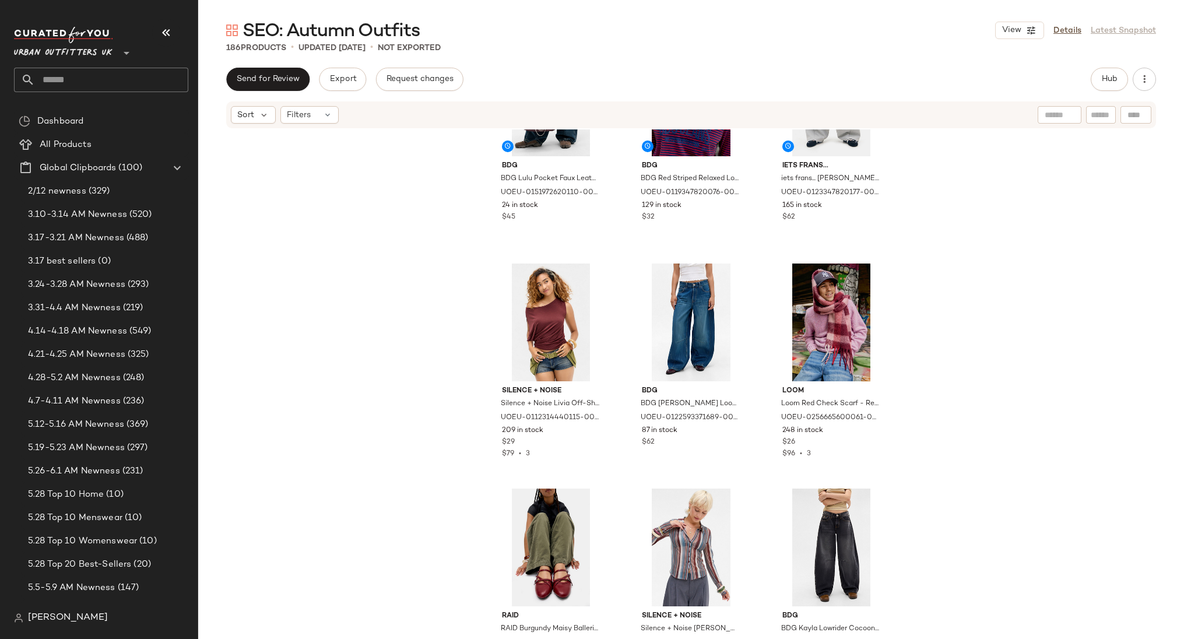
scroll to position [1708, 0]
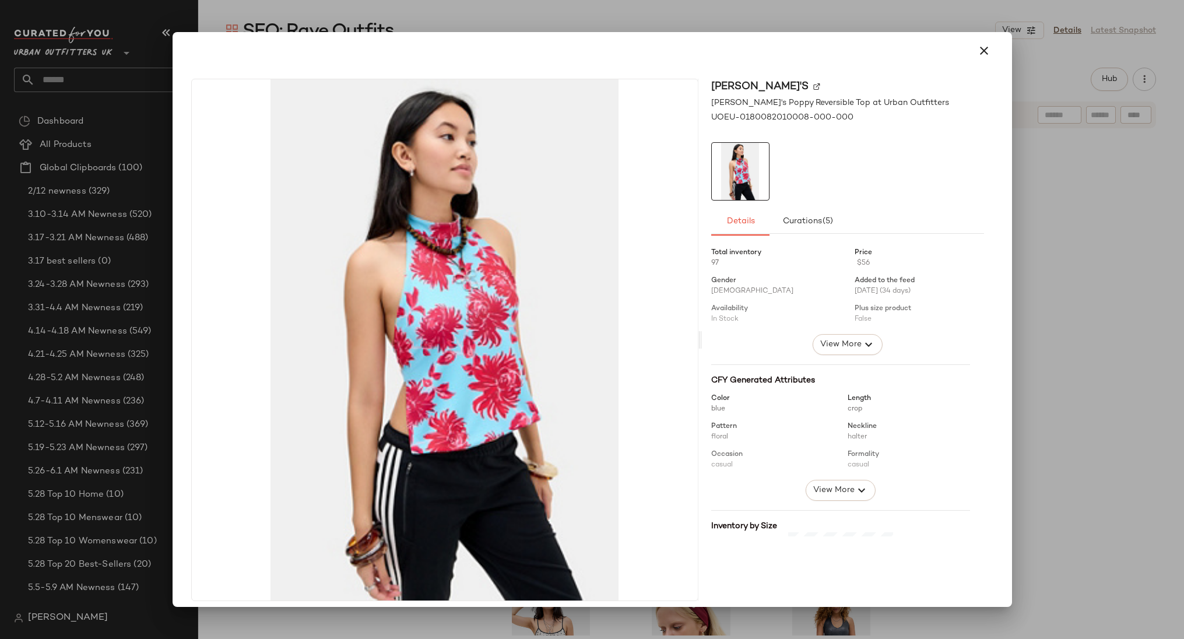
click at [1050, 342] on div at bounding box center [592, 319] width 1184 height 639
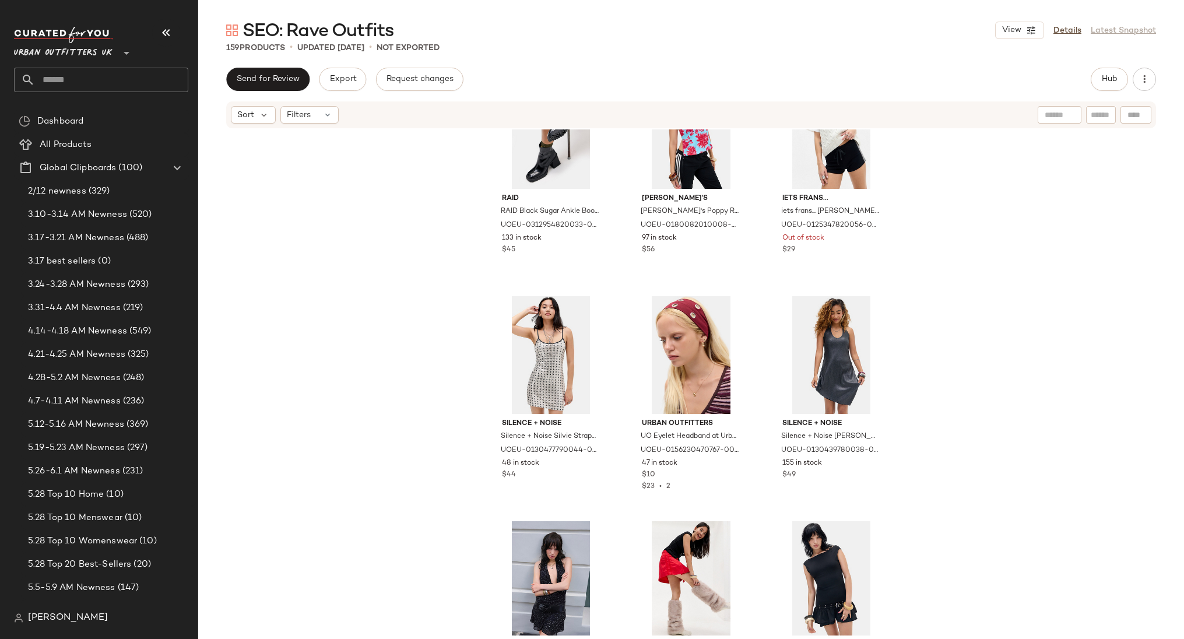
scroll to position [316, 0]
